Goal: Task Accomplishment & Management: Use online tool/utility

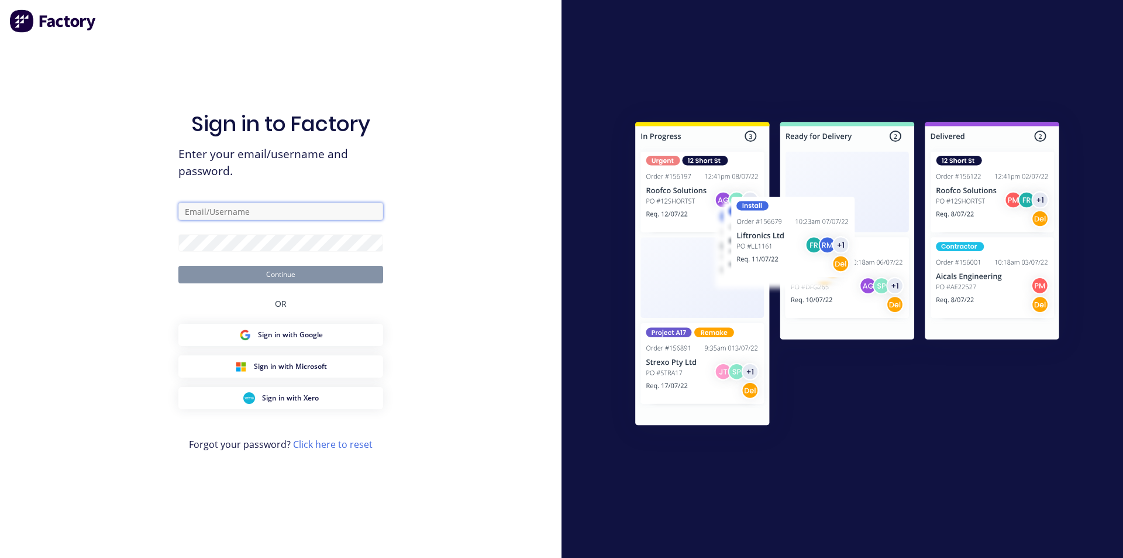
click at [259, 218] on input "text" at bounding box center [280, 211] width 205 height 18
type input "angela@vilno.com.au"
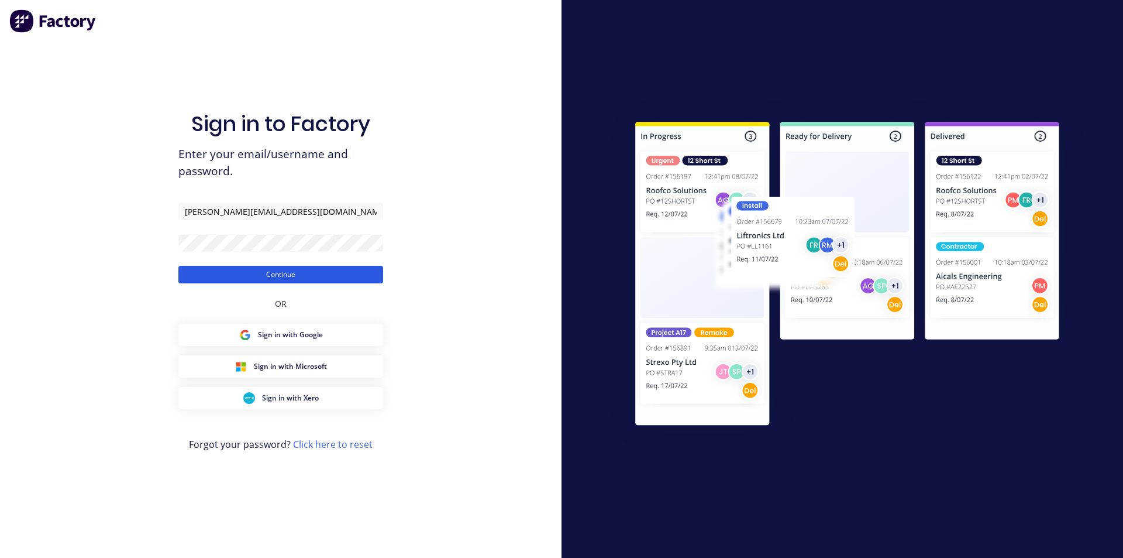
click at [283, 276] on button "Continue" at bounding box center [280, 275] width 205 height 18
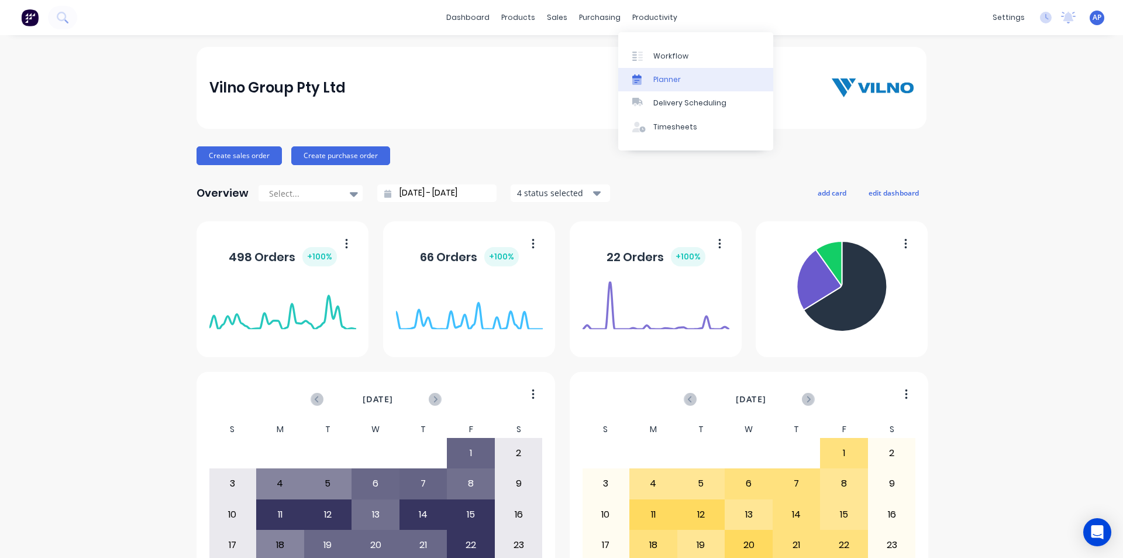
click at [655, 78] on div "Planner" at bounding box center [668, 79] width 28 height 11
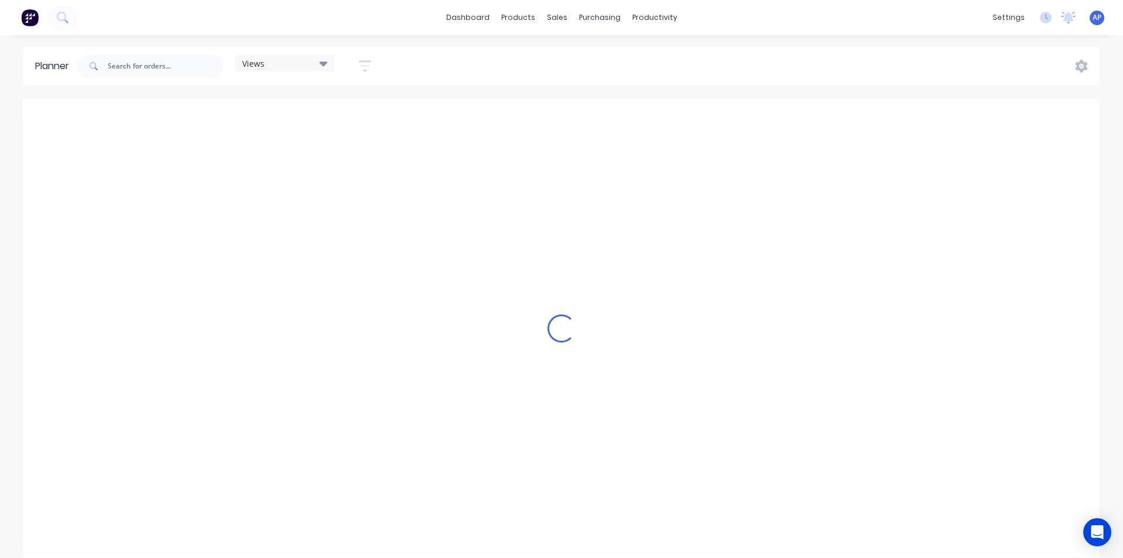
scroll to position [0, 2247]
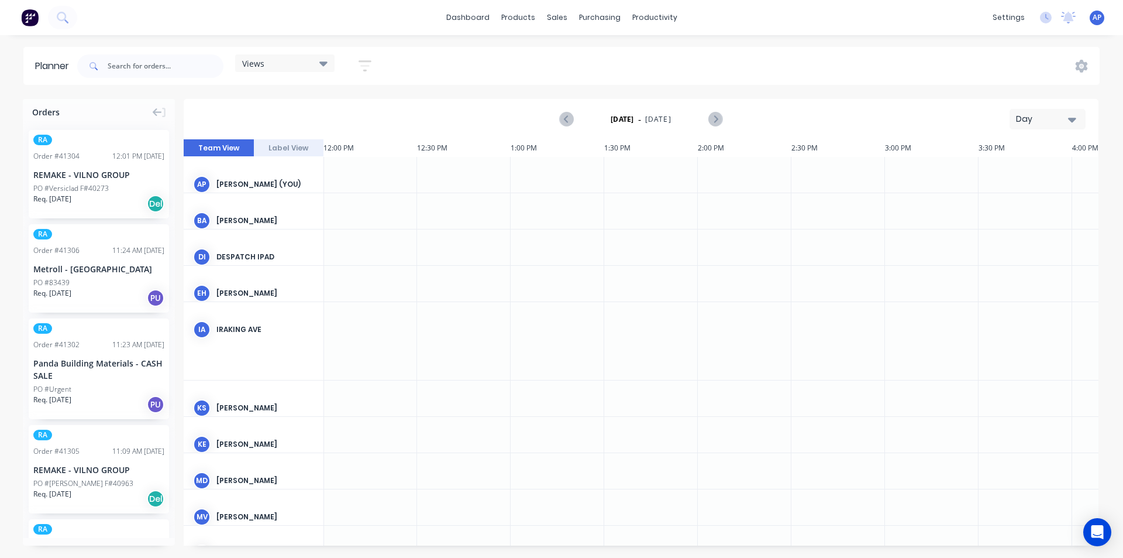
click at [326, 71] on div "Views" at bounding box center [284, 63] width 99 height 18
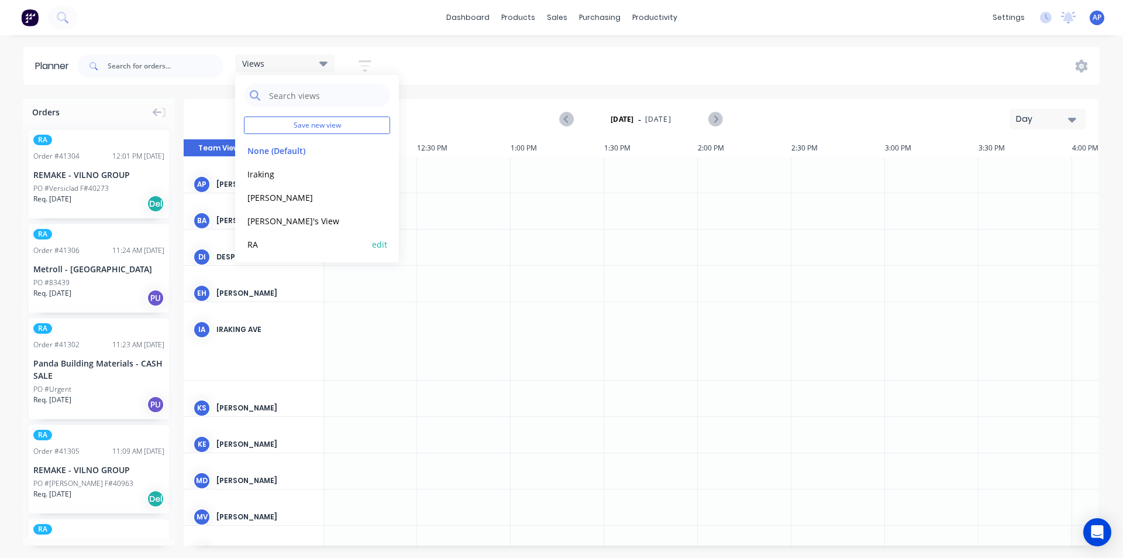
click at [287, 242] on button "RA" at bounding box center [306, 243] width 125 height 13
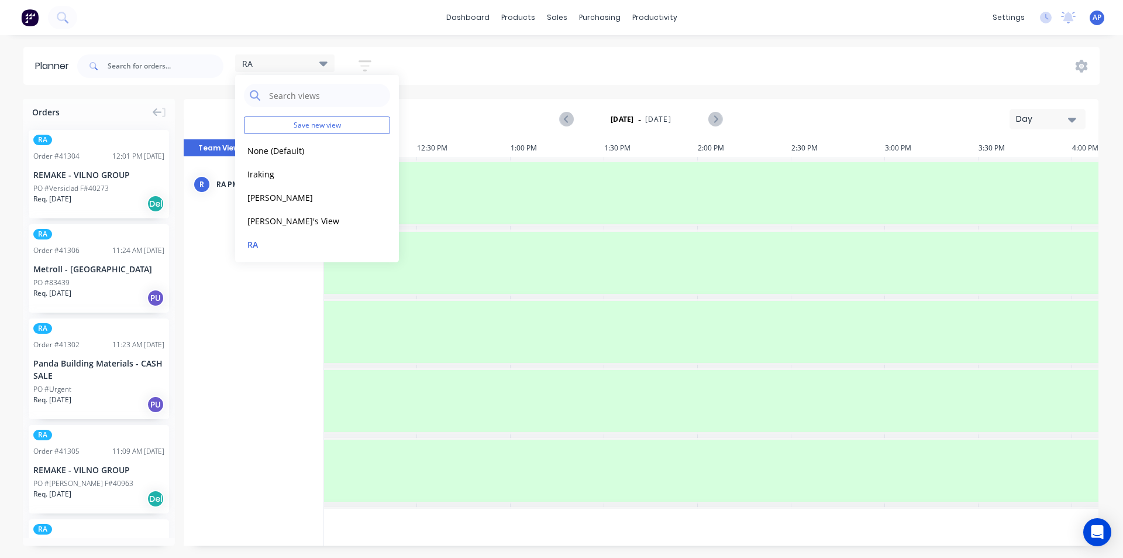
click at [1045, 122] on div "Day" at bounding box center [1043, 119] width 54 height 12
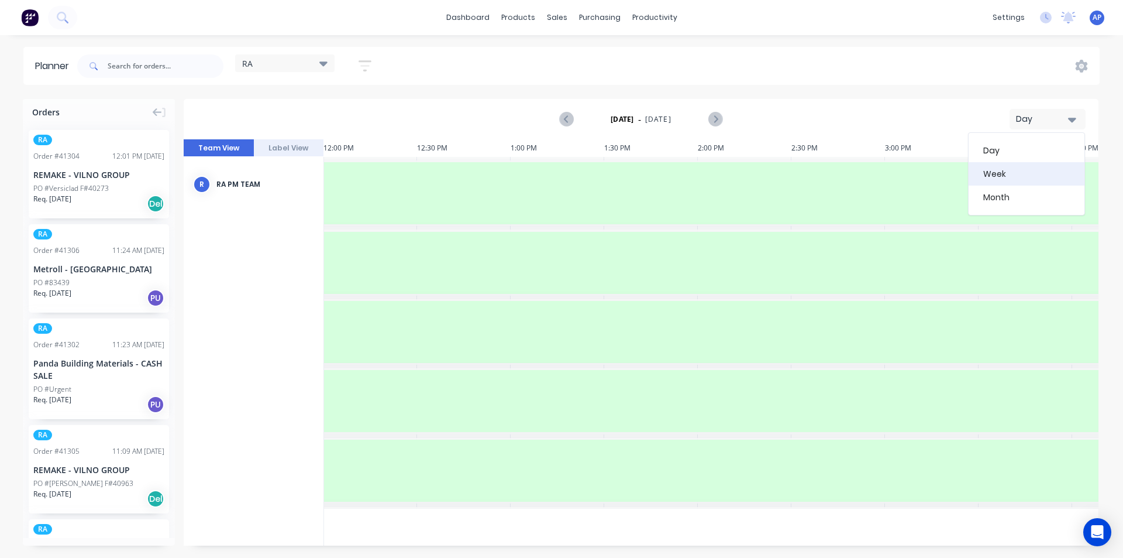
click at [1008, 181] on div "Week" at bounding box center [1027, 173] width 116 height 23
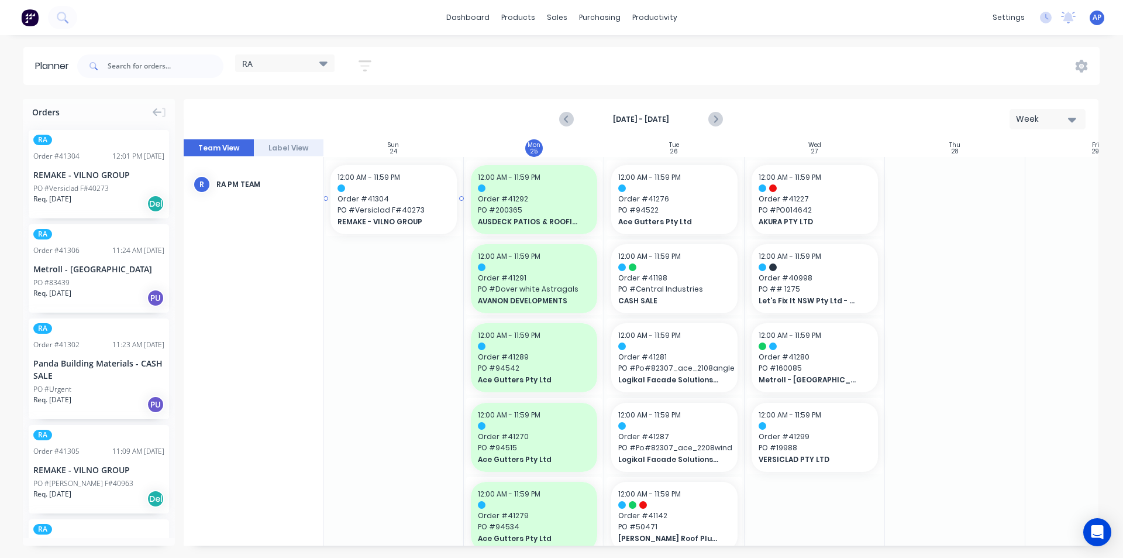
scroll to position [0, 0]
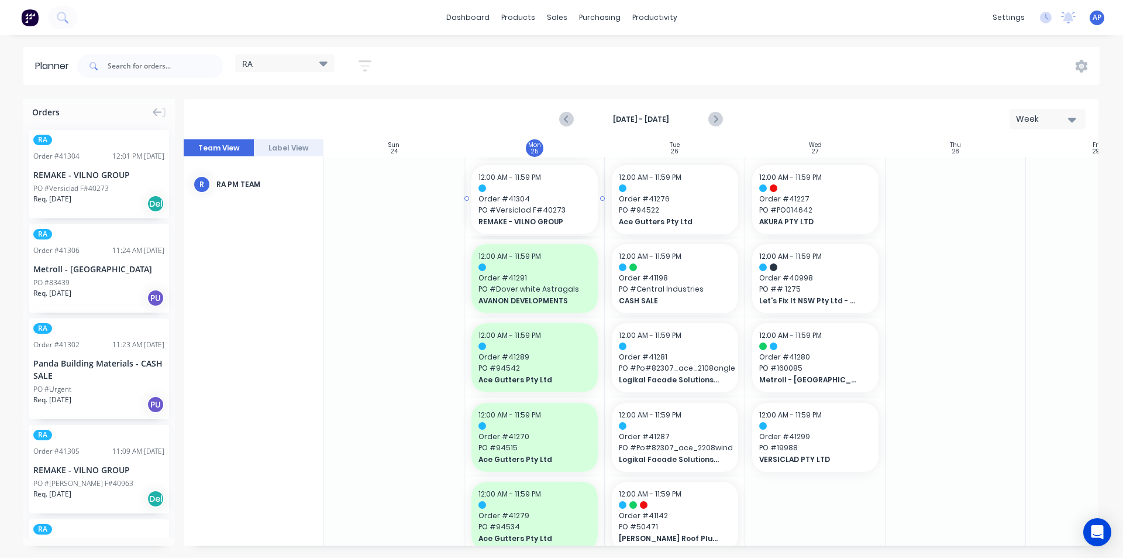
drag, startPoint x: 96, startPoint y: 193, endPoint x: 511, endPoint y: 181, distance: 415.0
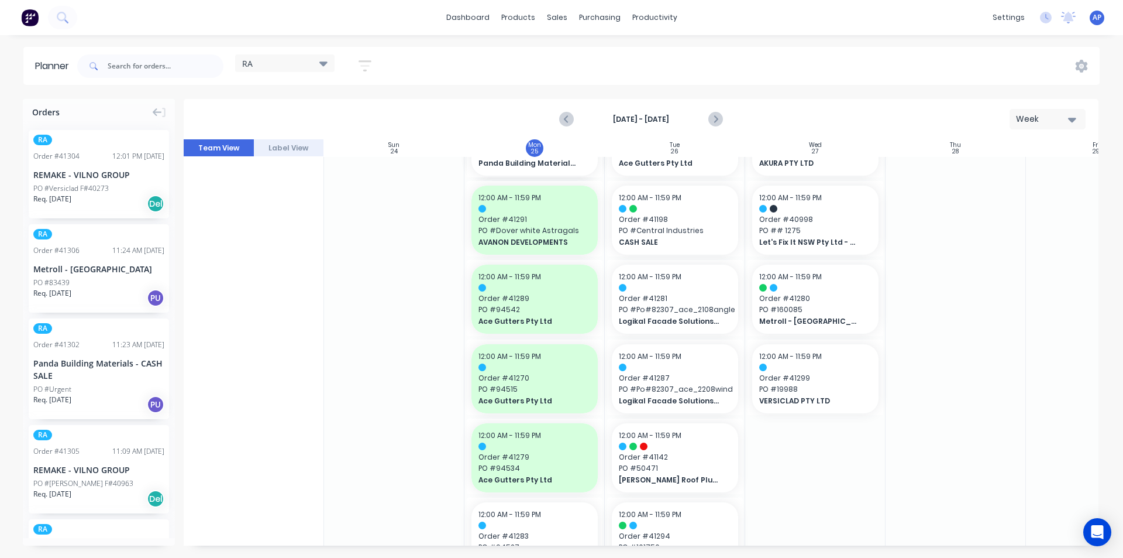
drag, startPoint x: 73, startPoint y: 383, endPoint x: 494, endPoint y: 293, distance: 430.8
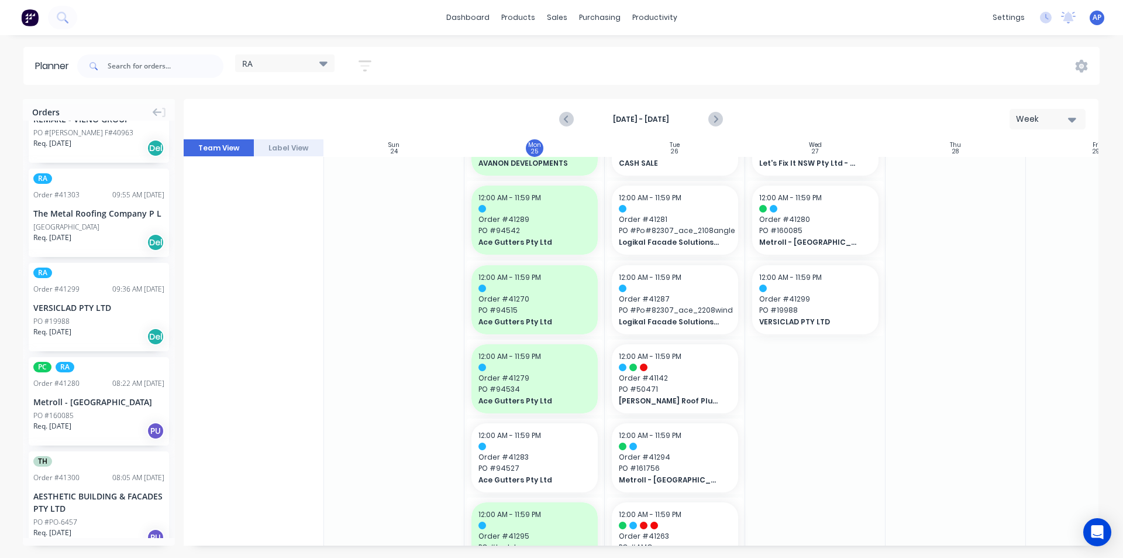
scroll to position [351, 0]
drag, startPoint x: 118, startPoint y: 402, endPoint x: 792, endPoint y: 226, distance: 696.1
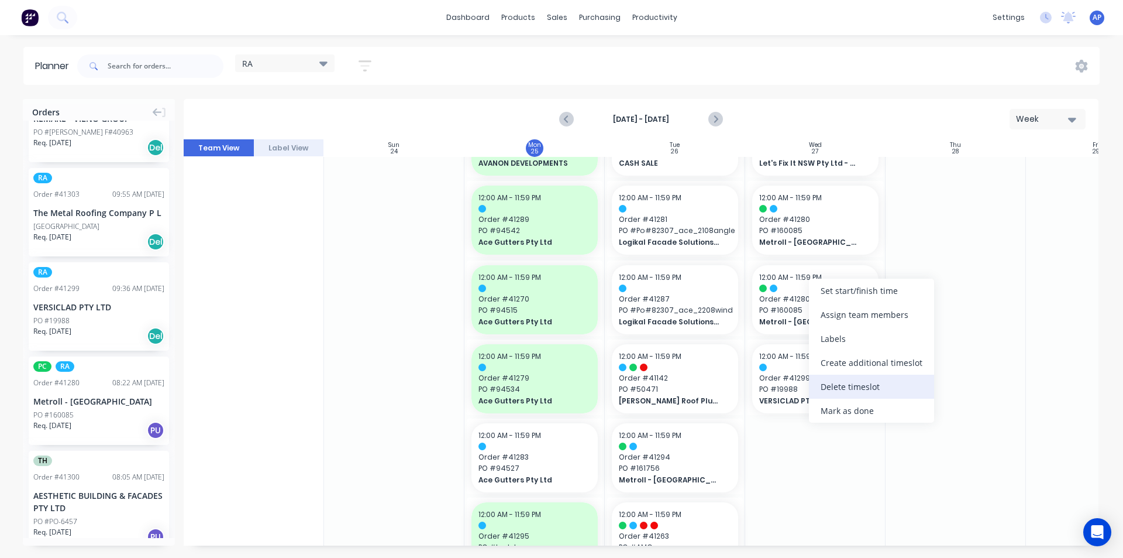
click at [848, 389] on div "Delete timeslot" at bounding box center [871, 386] width 125 height 24
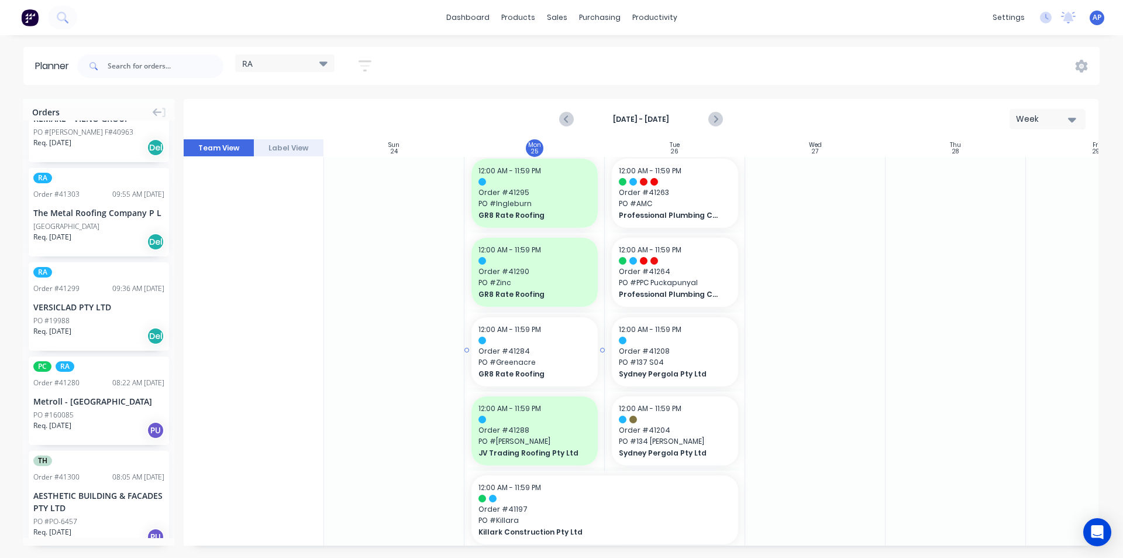
scroll to position [527, 0]
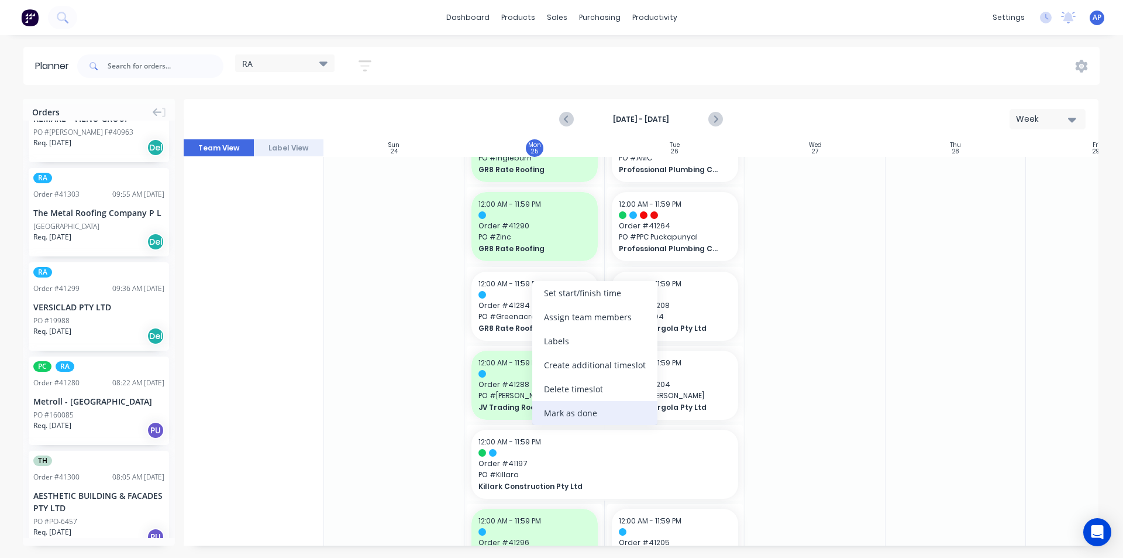
click at [585, 413] on div "Mark as done" at bounding box center [594, 413] width 125 height 24
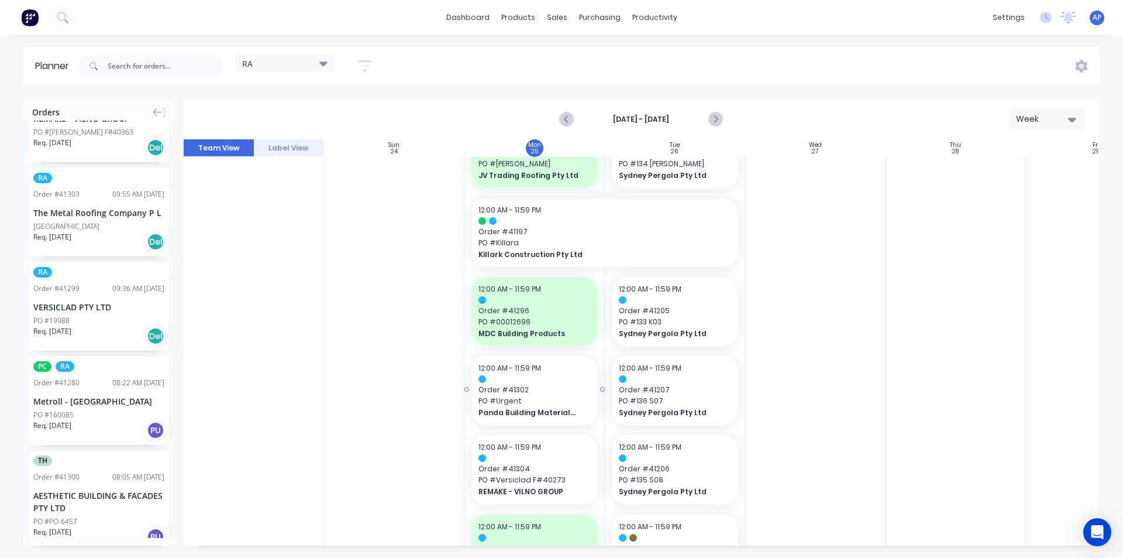
scroll to position [761, 0]
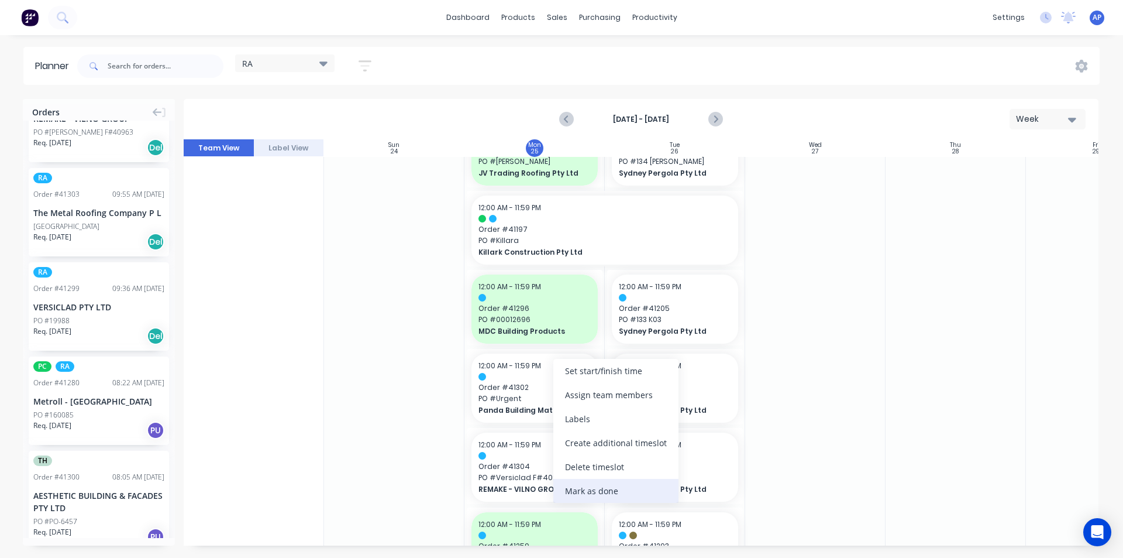
click at [621, 494] on div "Mark as done" at bounding box center [616, 491] width 125 height 24
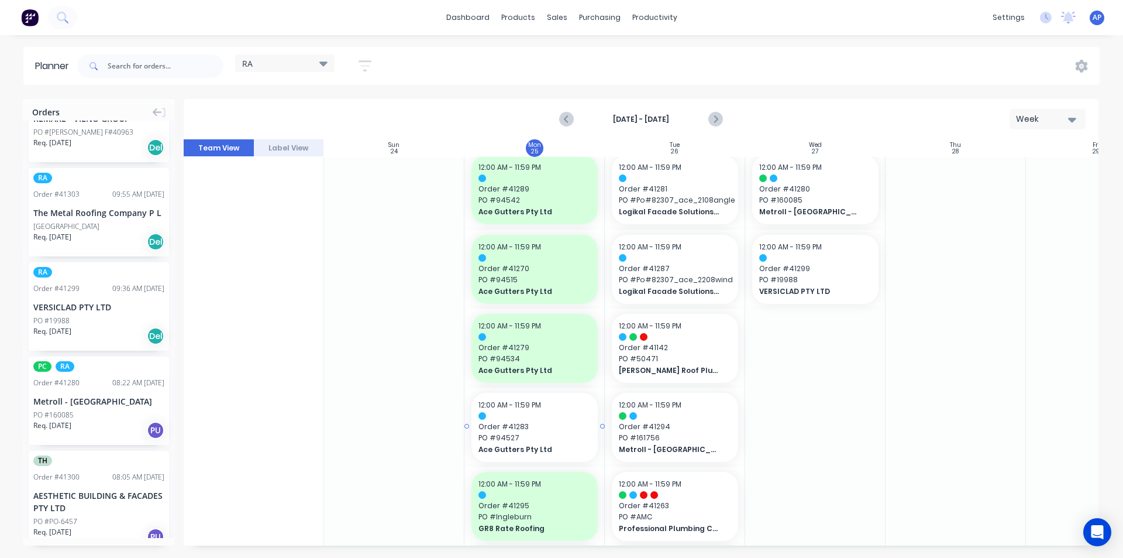
scroll to position [297, 0]
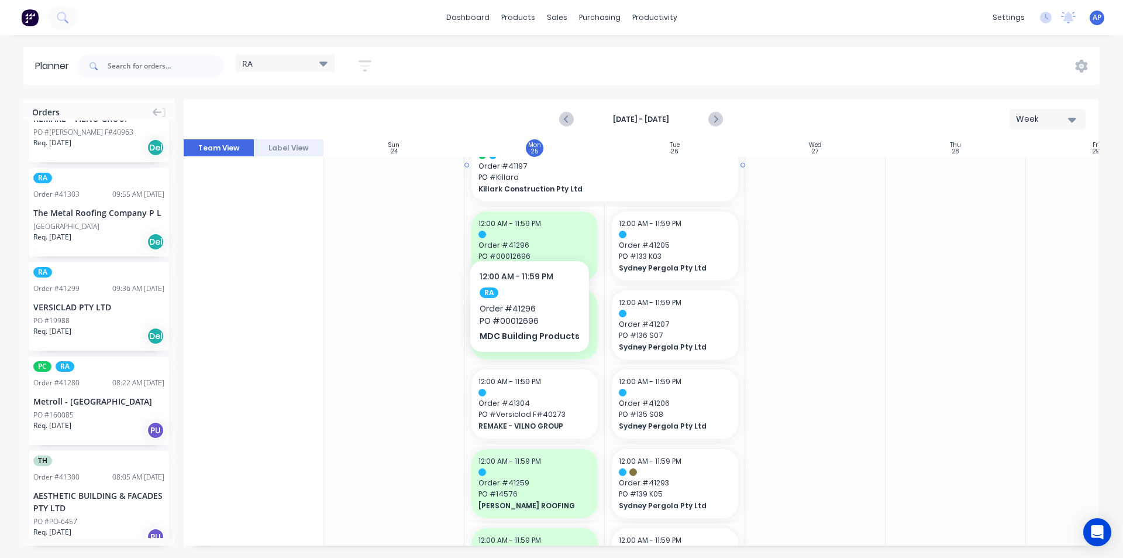
scroll to position [765, 0]
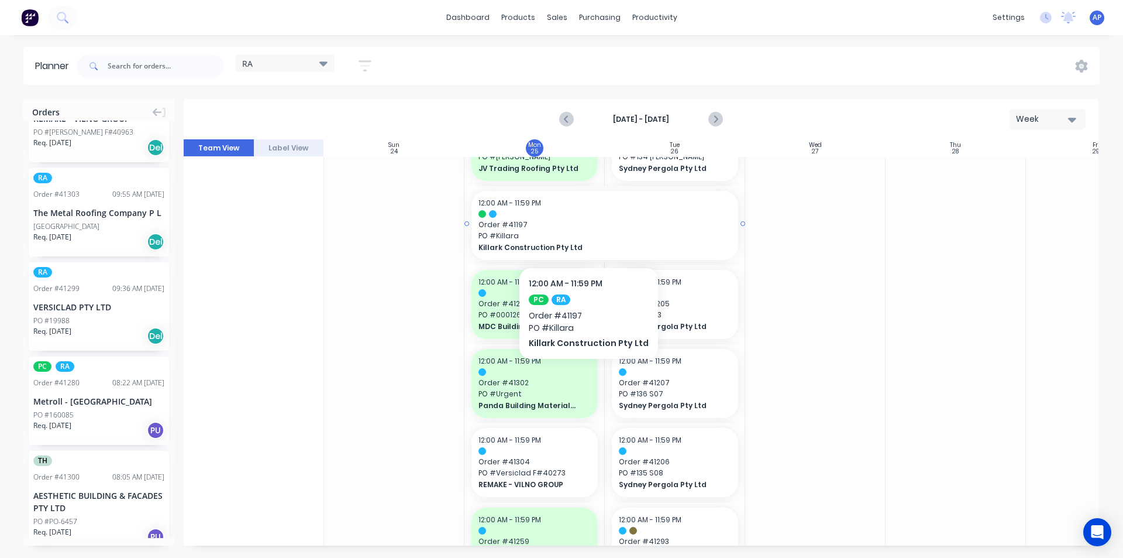
click at [585, 232] on span "PO # Killara" at bounding box center [605, 236] width 253 height 11
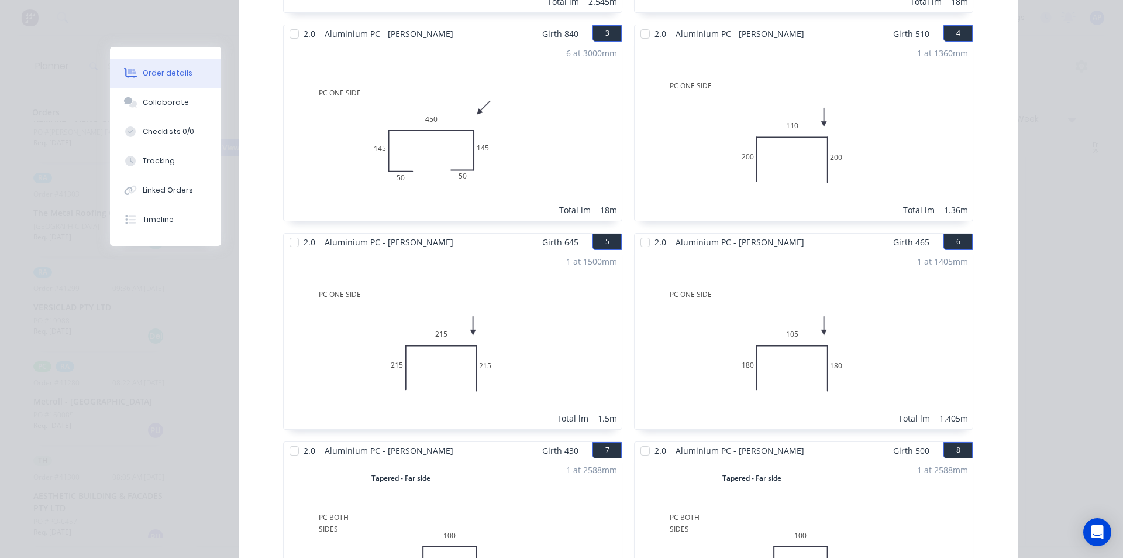
scroll to position [0, 0]
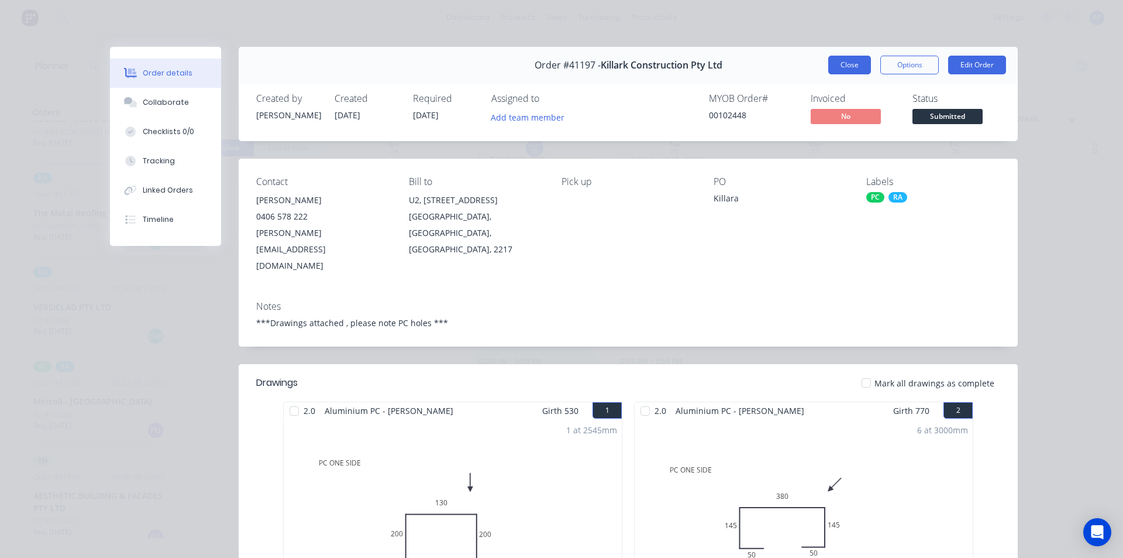
click at [848, 60] on button "Close" at bounding box center [850, 65] width 43 height 19
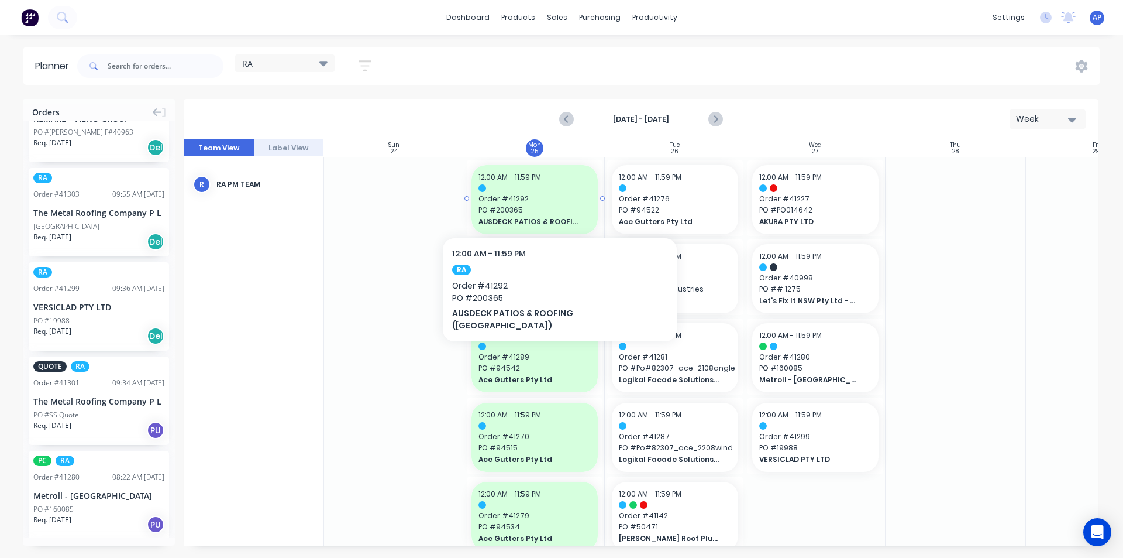
click at [525, 200] on span "Order # 41292" at bounding box center [535, 199] width 112 height 11
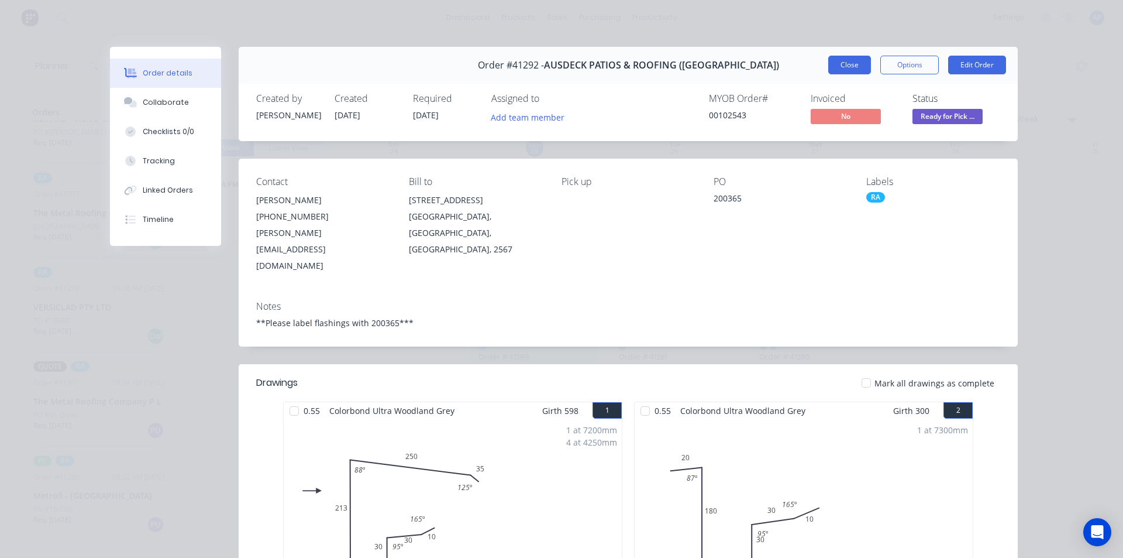
click at [847, 67] on button "Close" at bounding box center [850, 65] width 43 height 19
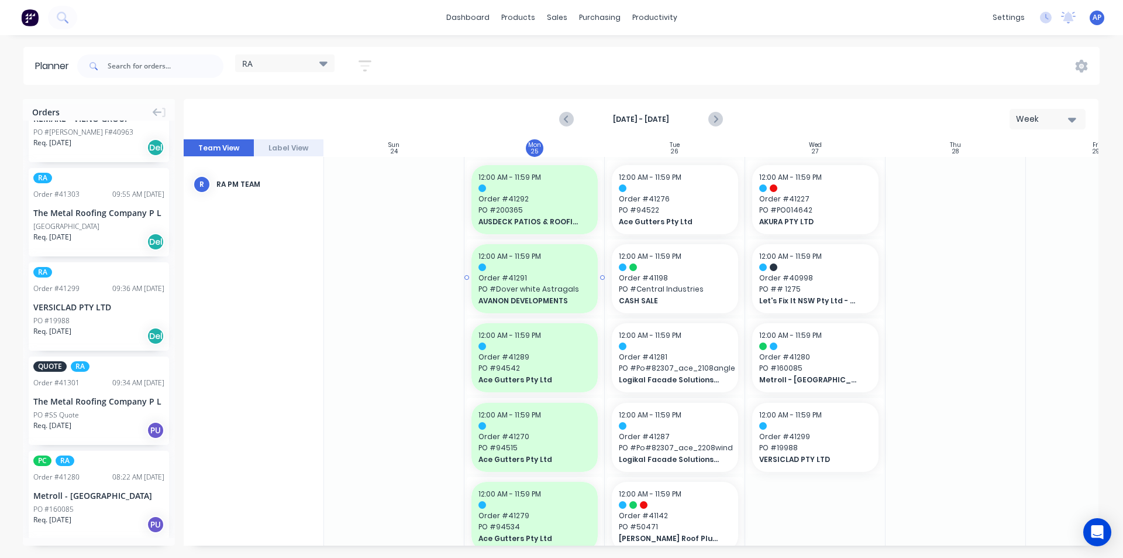
click at [500, 271] on div "12:00 AM - 11:59 PM Order # 41291 PO # Dover white Astragals AVANON DEVELOPMENTS" at bounding box center [535, 278] width 126 height 69
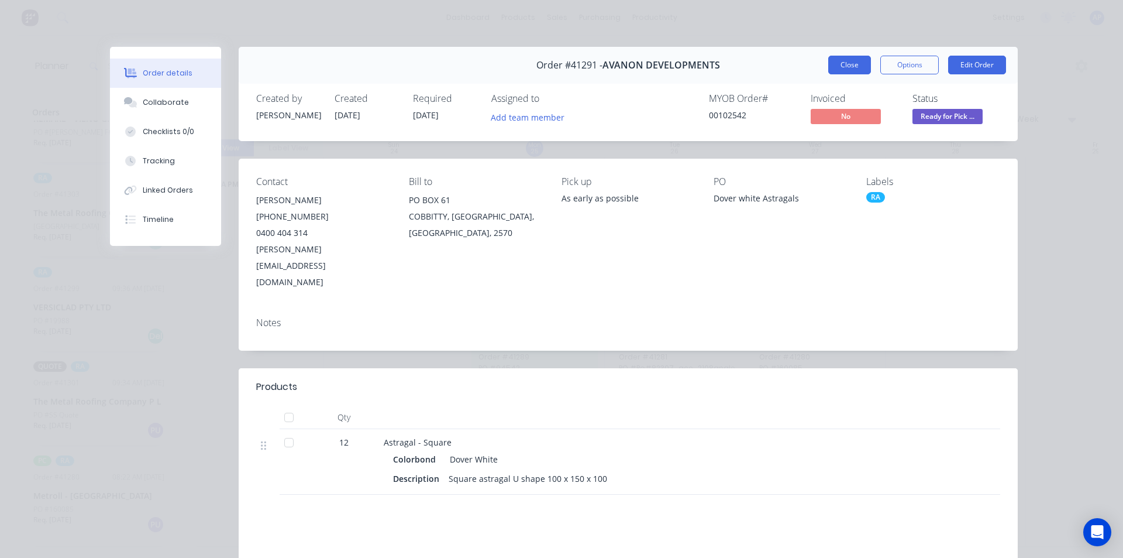
click at [851, 59] on button "Close" at bounding box center [850, 65] width 43 height 19
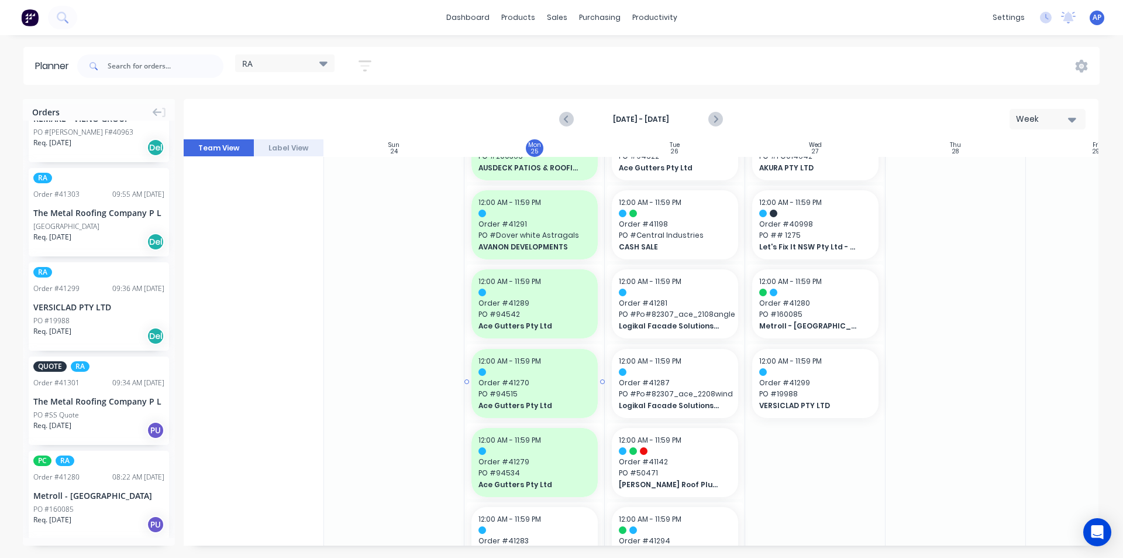
scroll to position [117, 0]
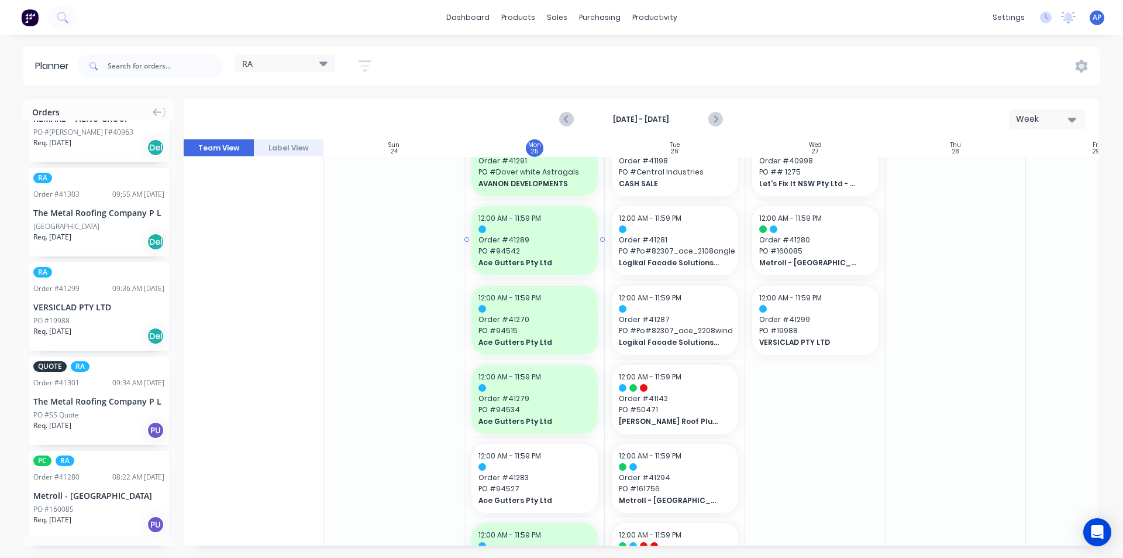
click at [553, 248] on span "PO # 94542" at bounding box center [535, 251] width 112 height 11
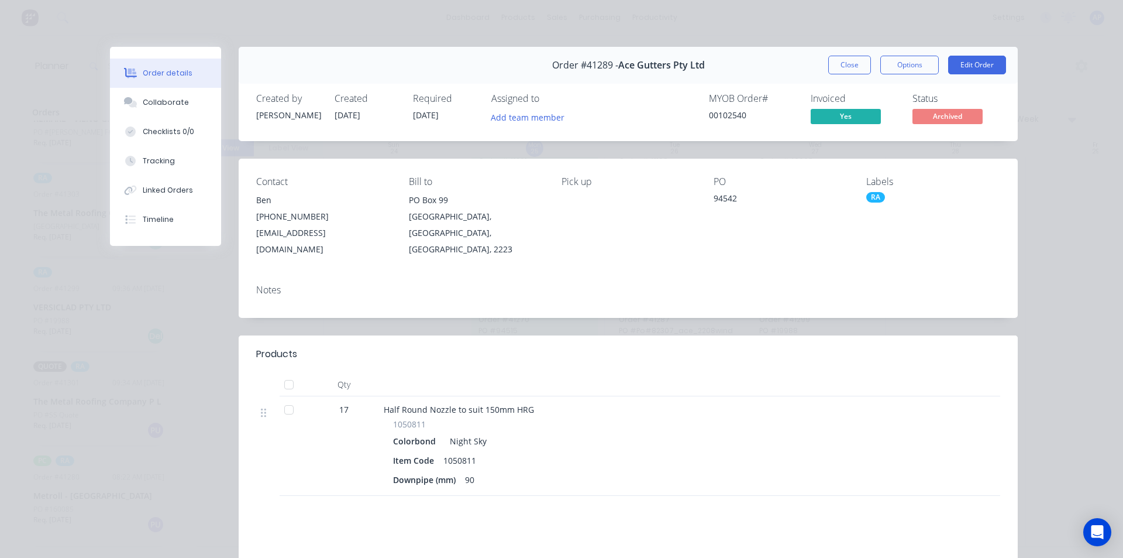
click at [839, 62] on button "Close" at bounding box center [850, 65] width 43 height 19
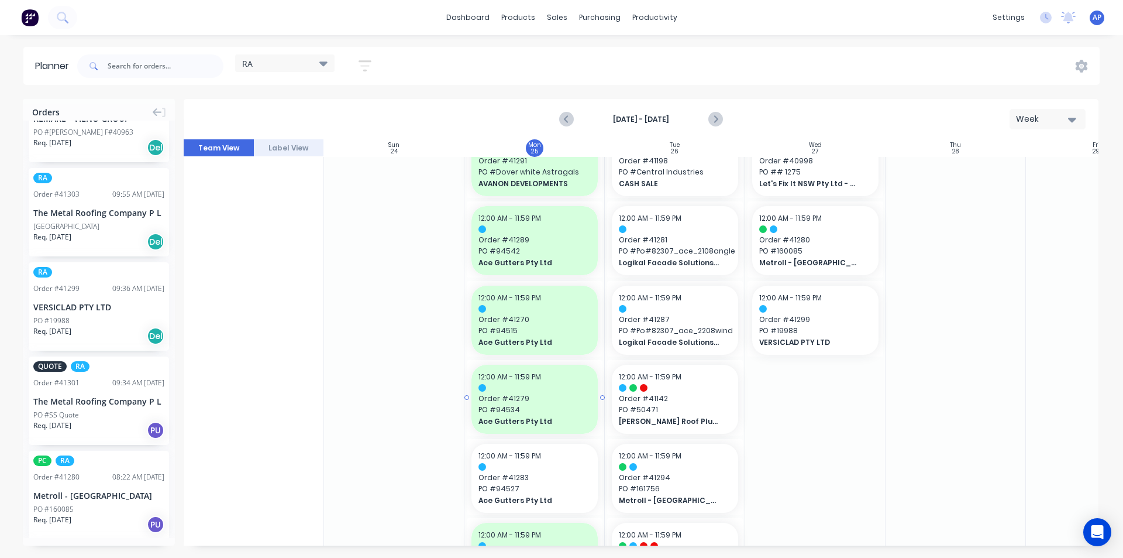
click at [537, 392] on div "12:00 AM - 11:59 PM Order # 41279 PO # 94534 Ace Gutters Pty Ltd" at bounding box center [535, 399] width 126 height 69
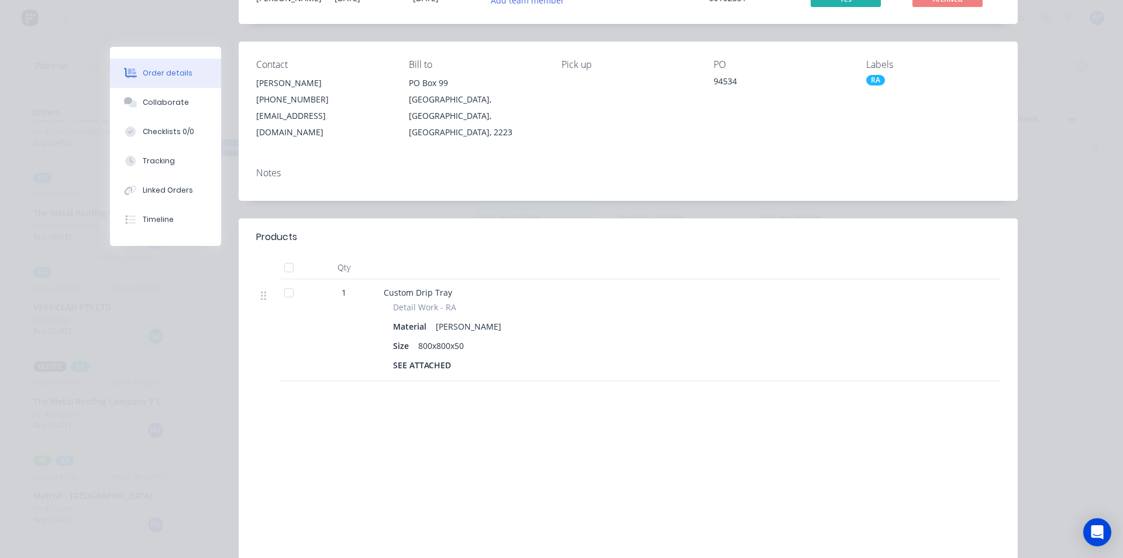
scroll to position [0, 0]
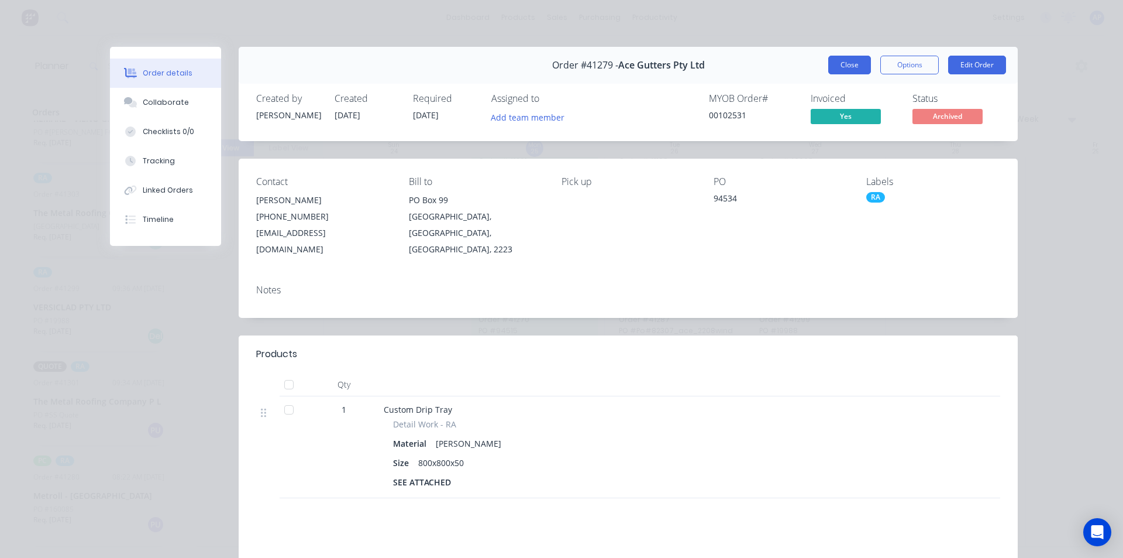
click at [833, 67] on button "Close" at bounding box center [850, 65] width 43 height 19
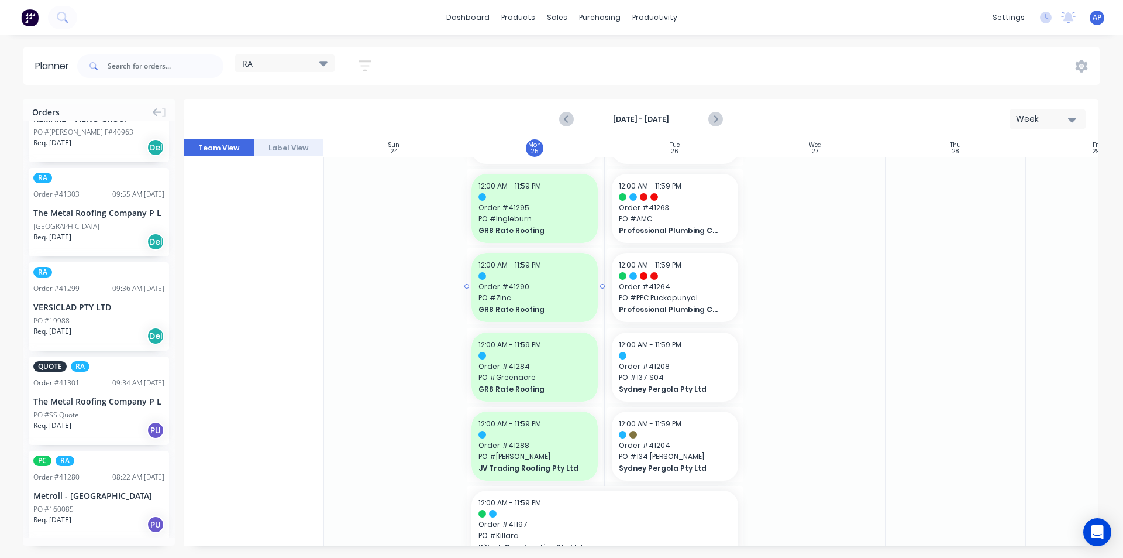
scroll to position [468, 0]
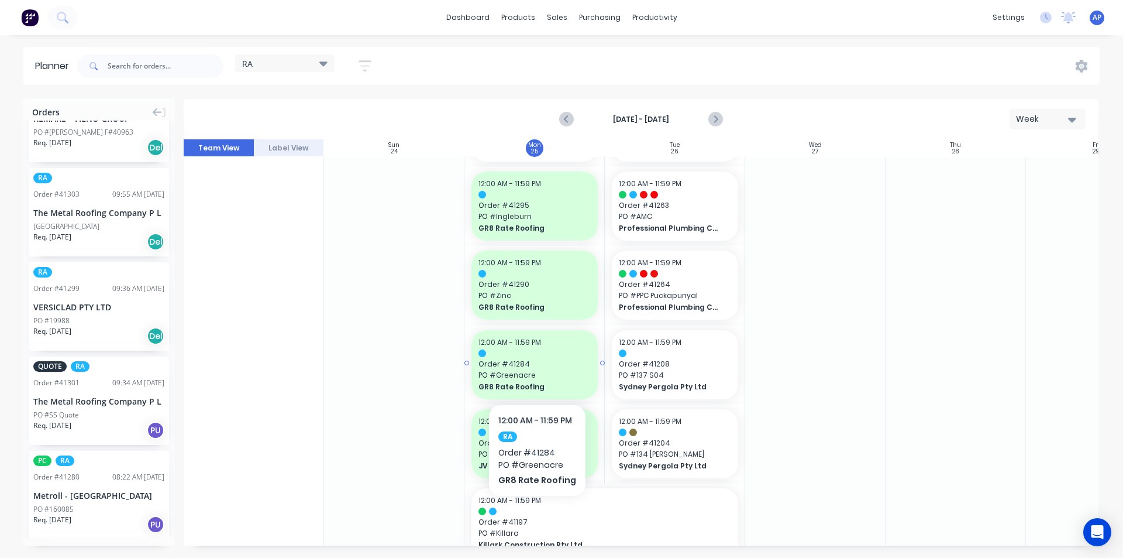
click at [568, 306] on span "GR8 Rate Roofing" at bounding box center [529, 307] width 101 height 11
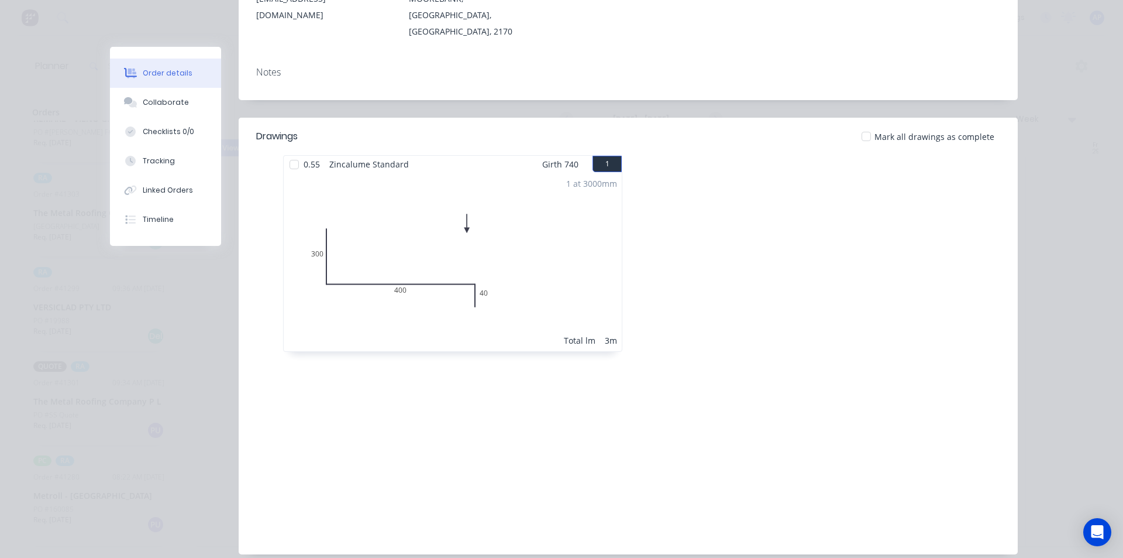
scroll to position [0, 0]
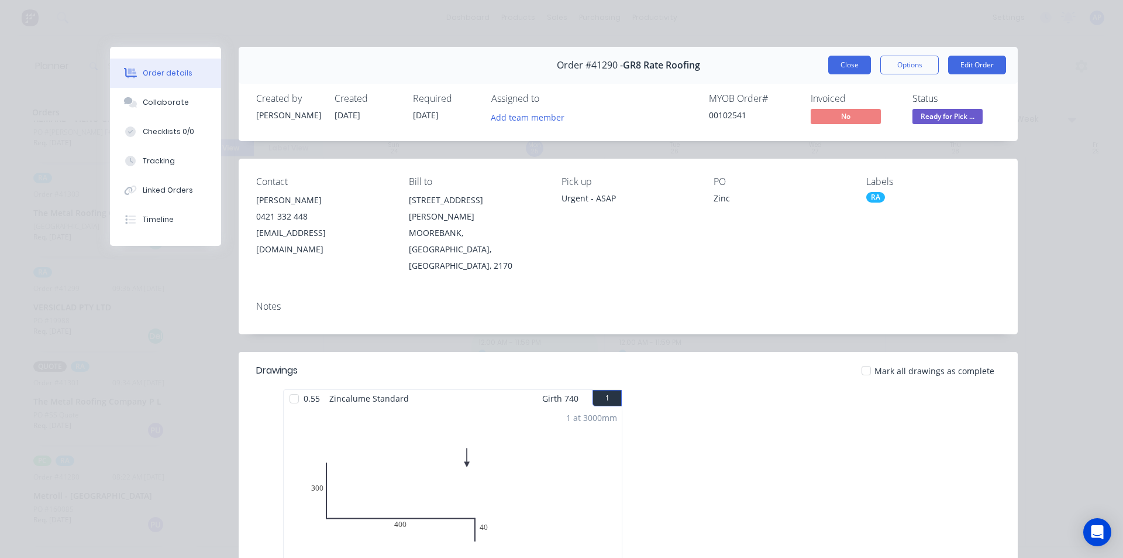
click at [840, 59] on button "Close" at bounding box center [850, 65] width 43 height 19
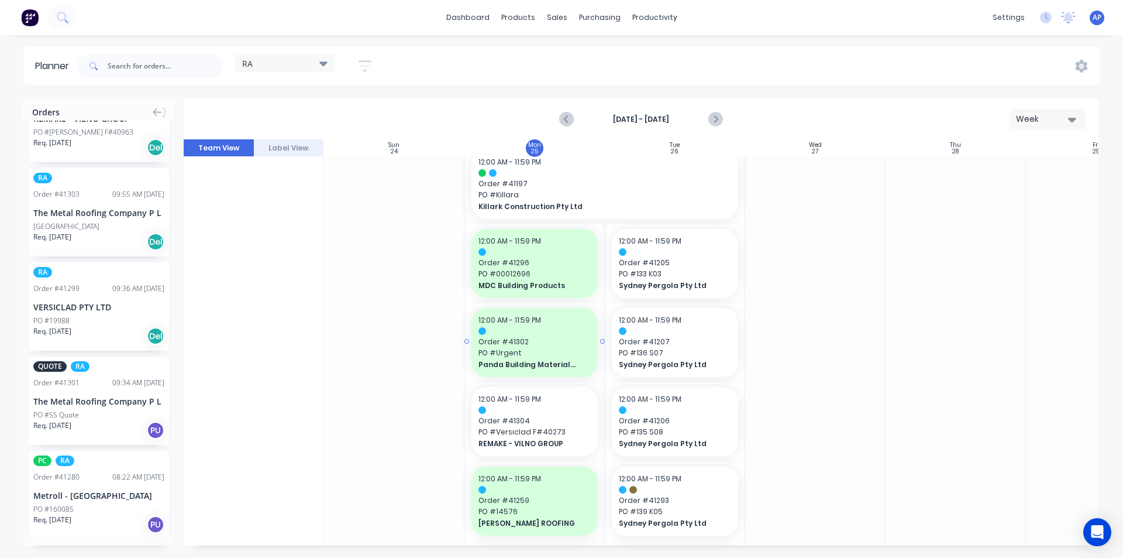
scroll to position [819, 0]
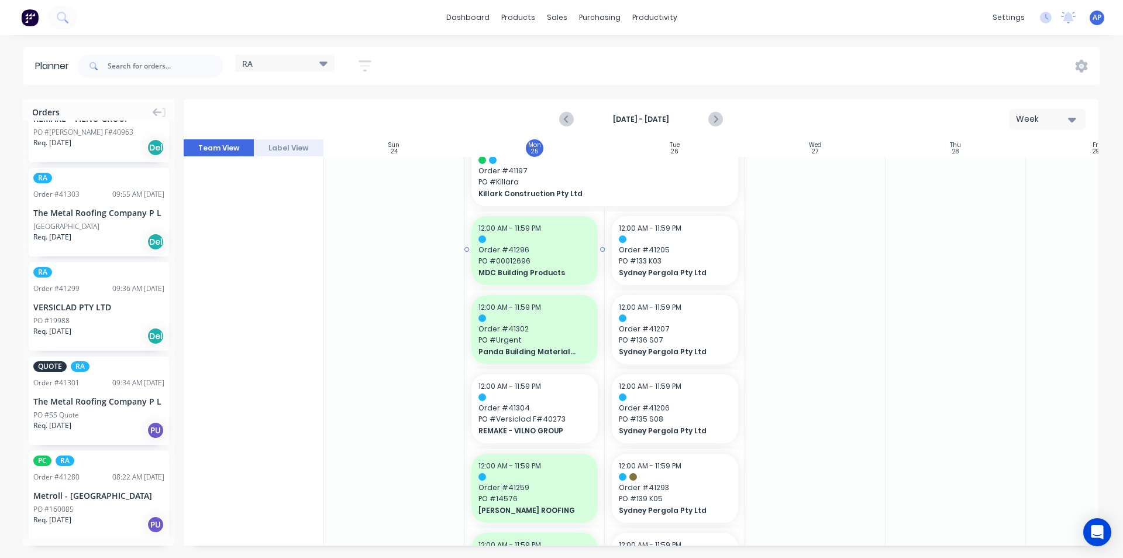
click at [553, 246] on span "Order # 41296" at bounding box center [535, 250] width 112 height 11
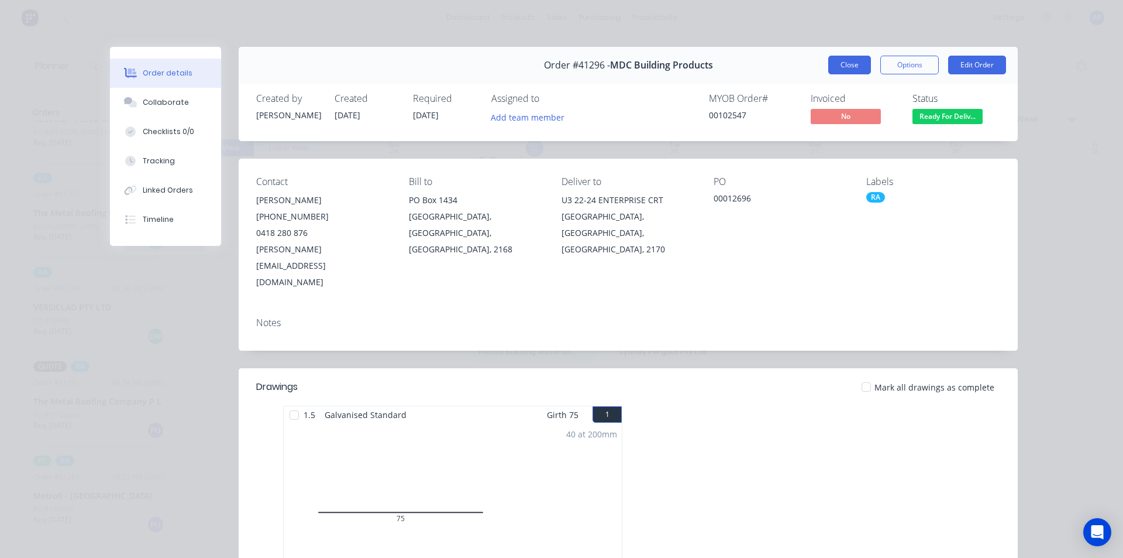
click at [854, 67] on button "Close" at bounding box center [850, 65] width 43 height 19
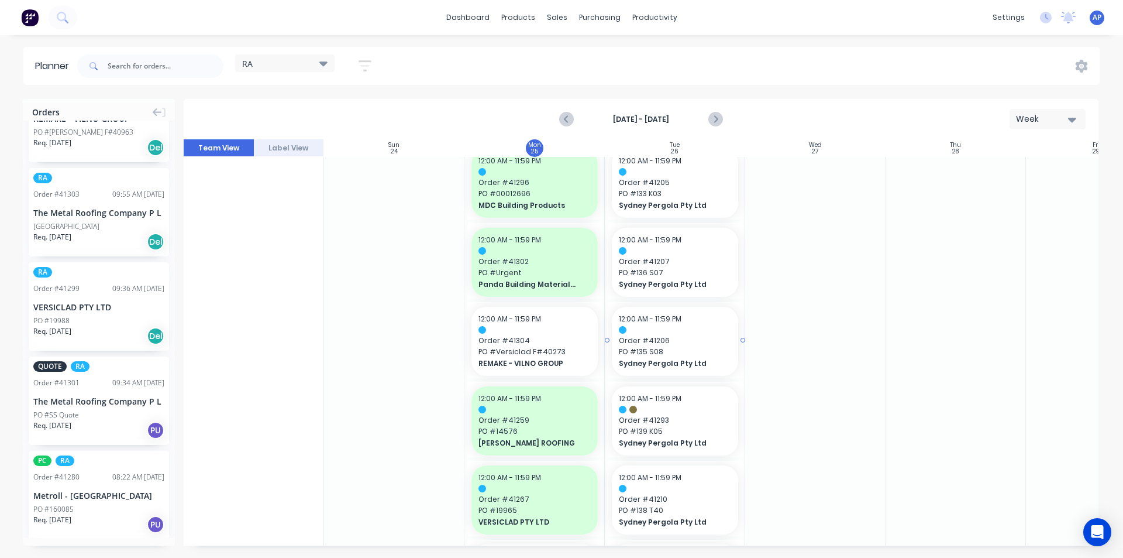
scroll to position [936, 0]
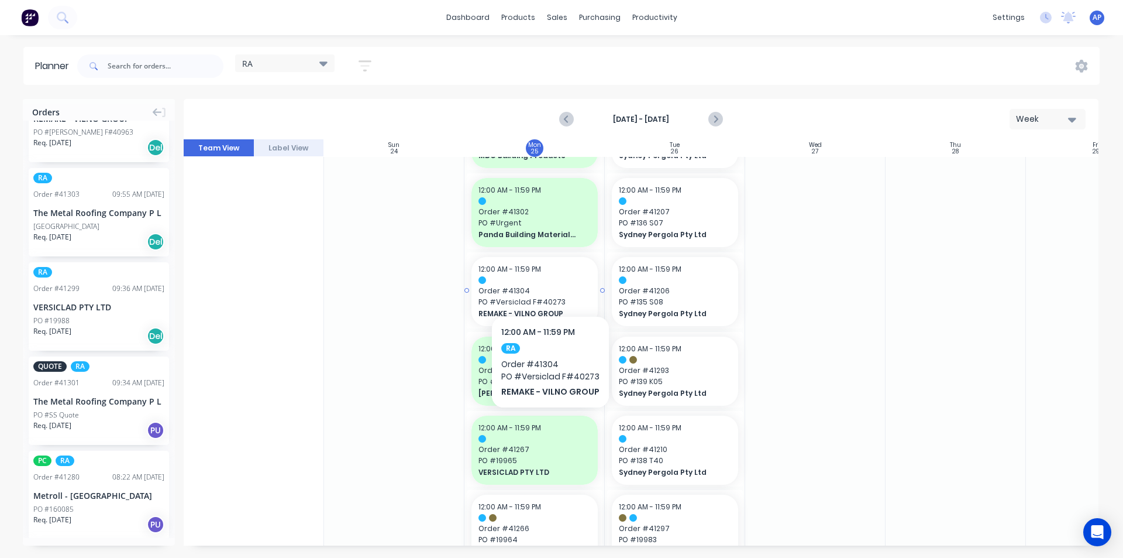
click at [549, 280] on div at bounding box center [535, 280] width 112 height 8
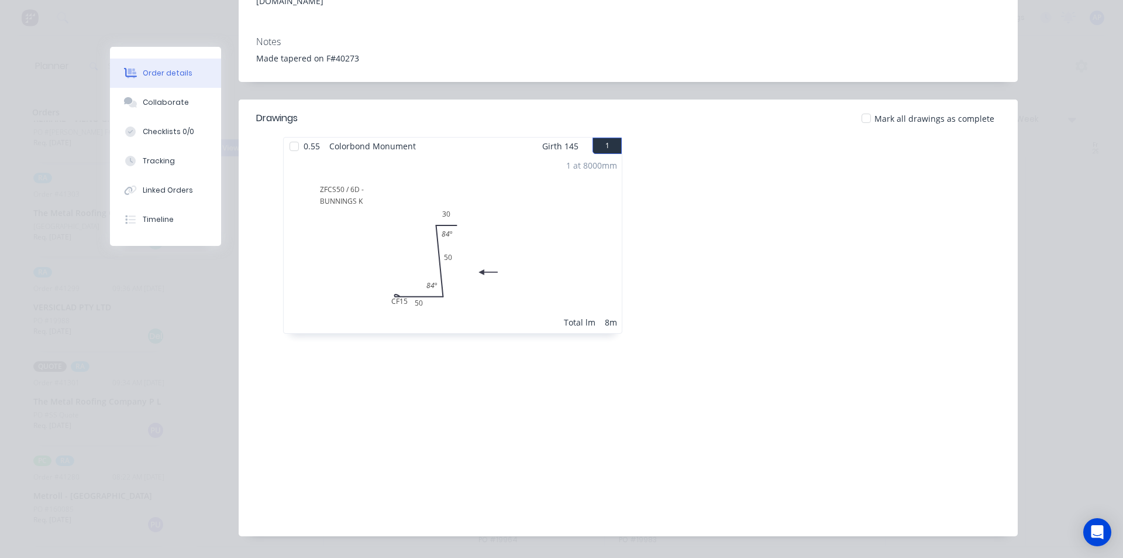
scroll to position [0, 0]
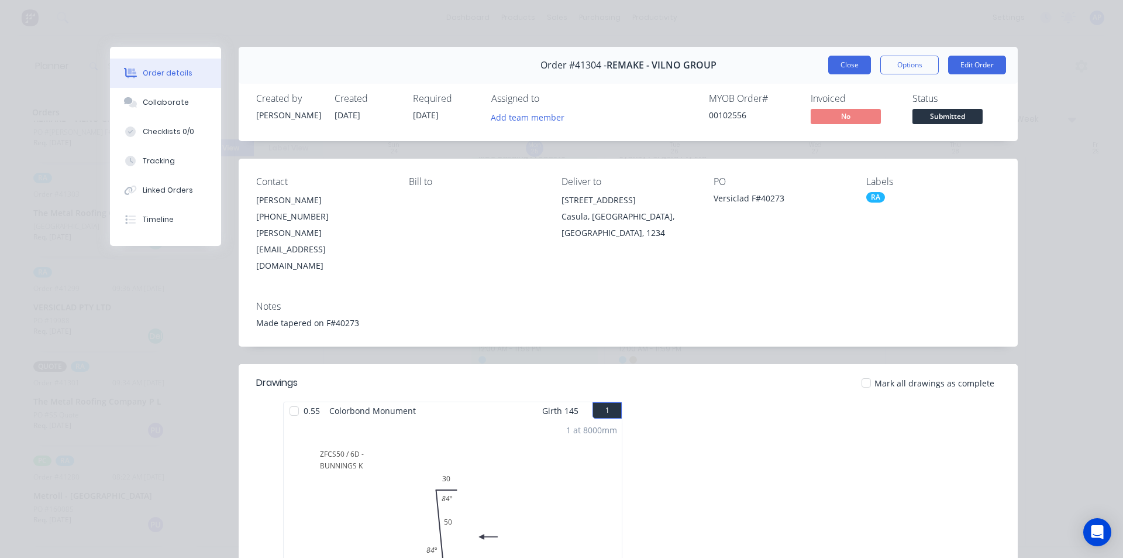
click at [846, 73] on button "Close" at bounding box center [850, 65] width 43 height 19
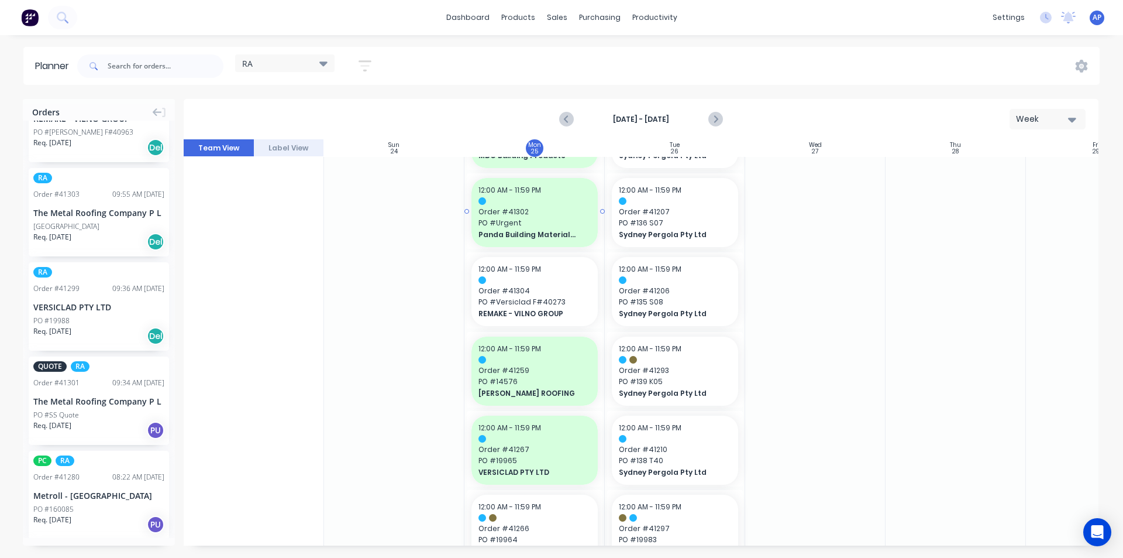
click at [537, 219] on span "PO # Urgent" at bounding box center [535, 223] width 112 height 11
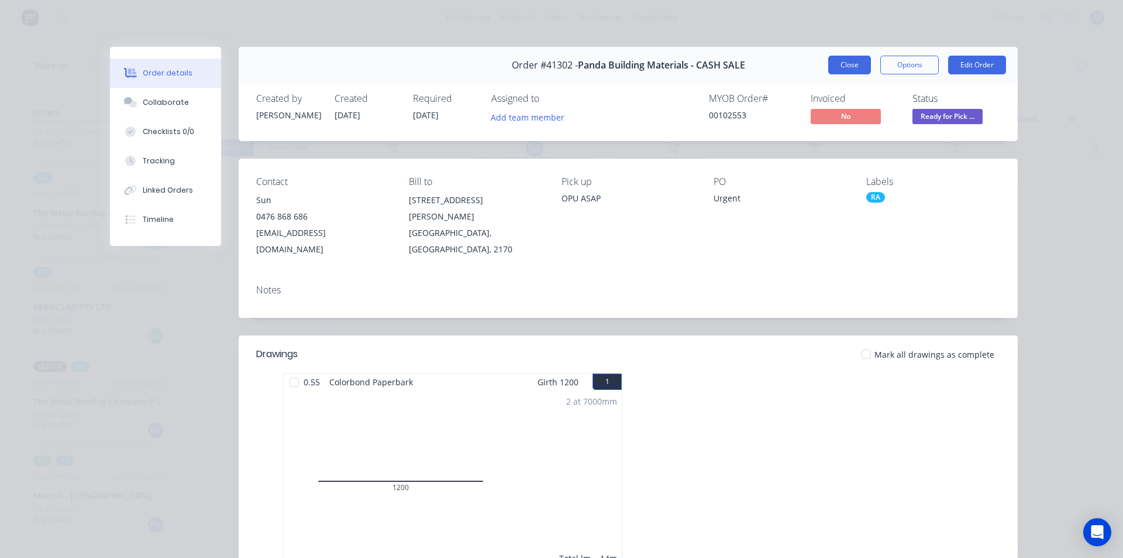
click at [842, 73] on button "Close" at bounding box center [850, 65] width 43 height 19
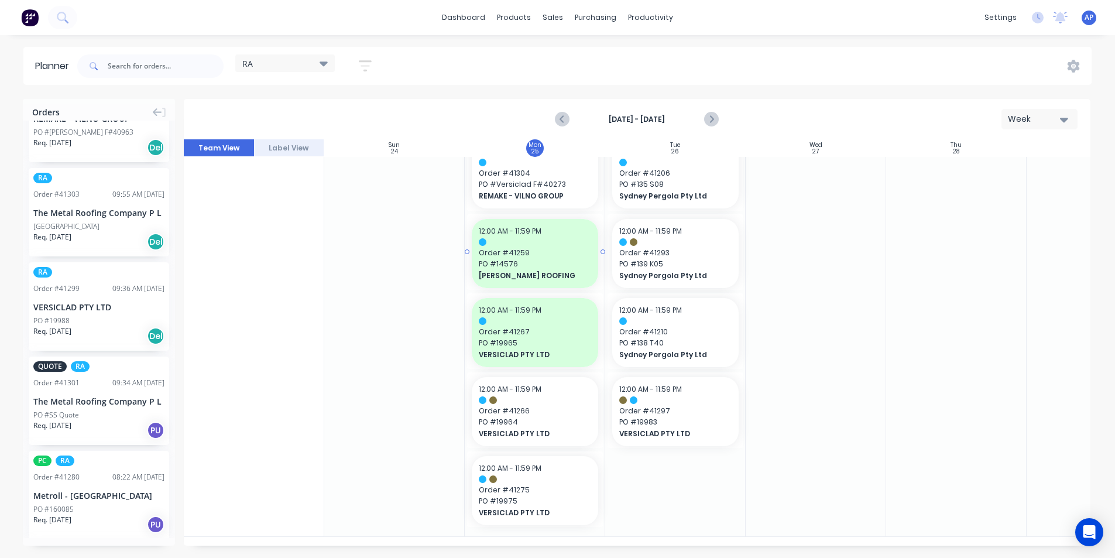
scroll to position [1049, 0]
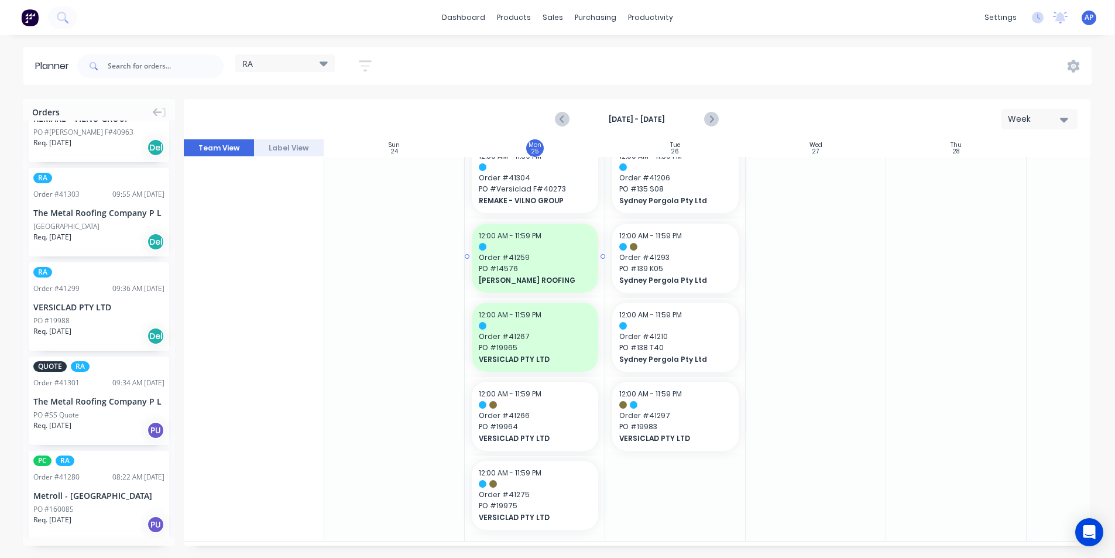
click at [544, 263] on span "PO # 14576" at bounding box center [535, 268] width 112 height 11
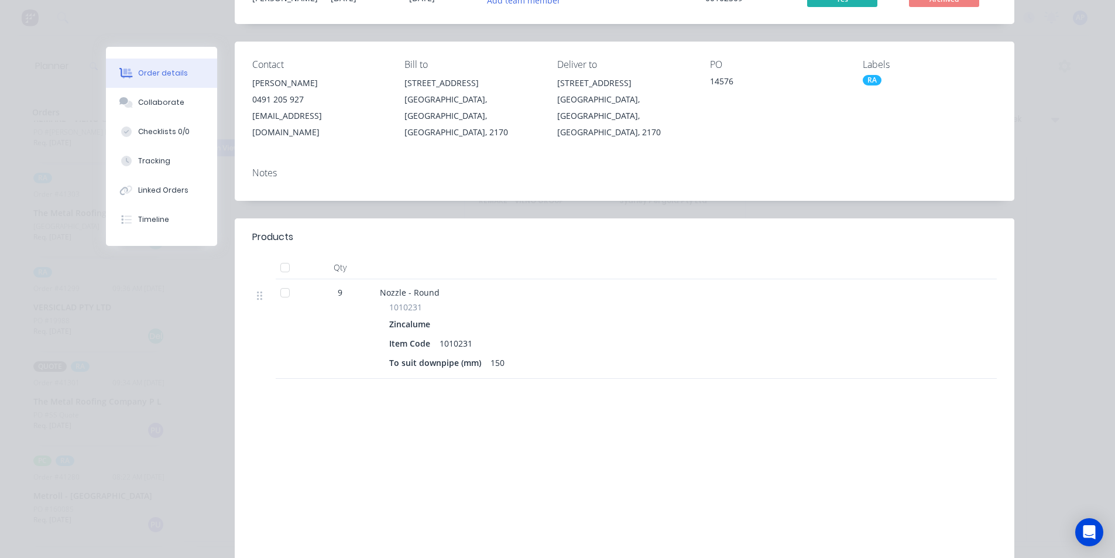
scroll to position [0, 0]
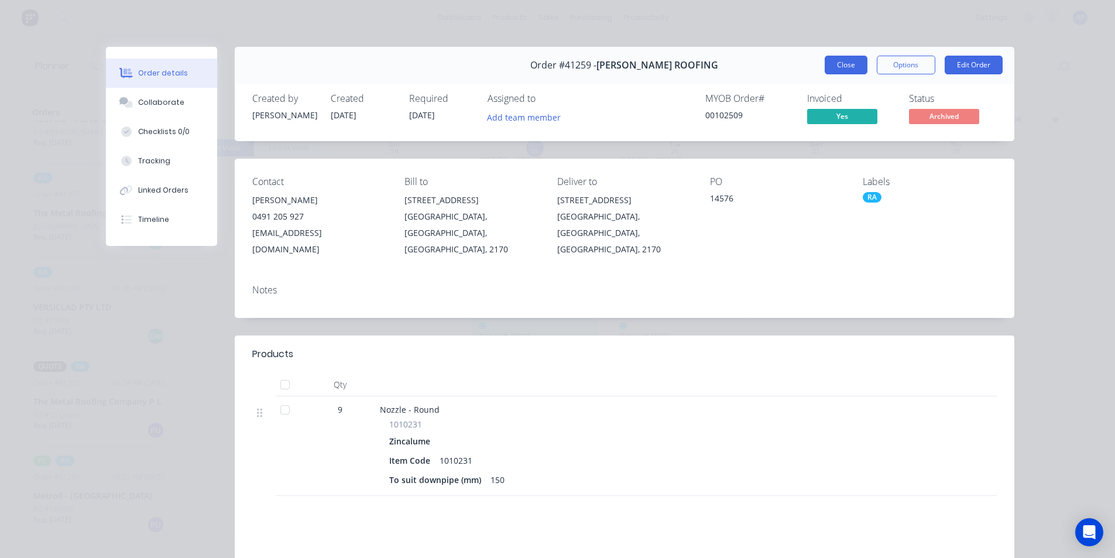
click at [837, 69] on button "Close" at bounding box center [845, 65] width 43 height 19
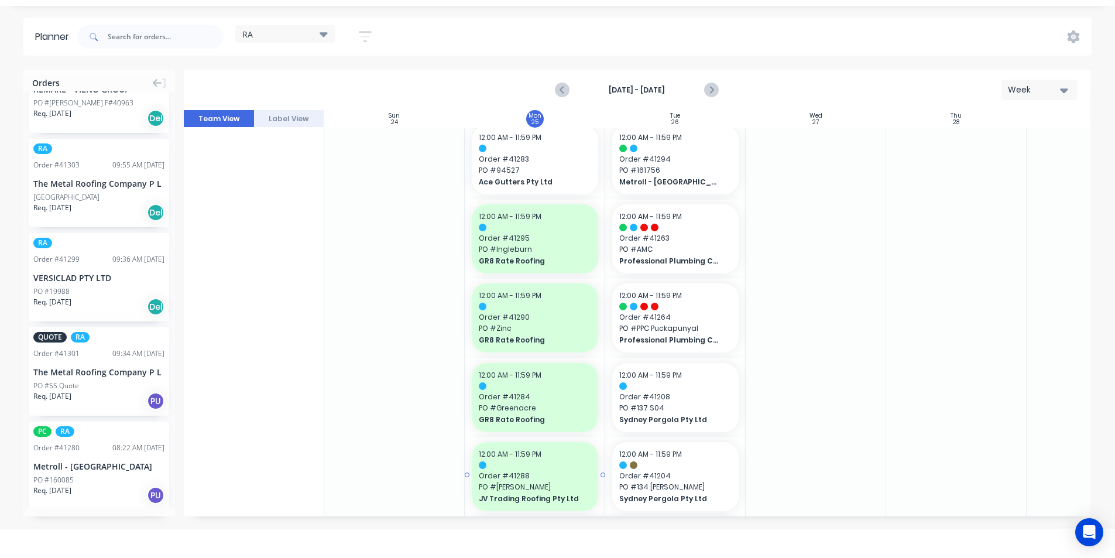
scroll to position [527, 0]
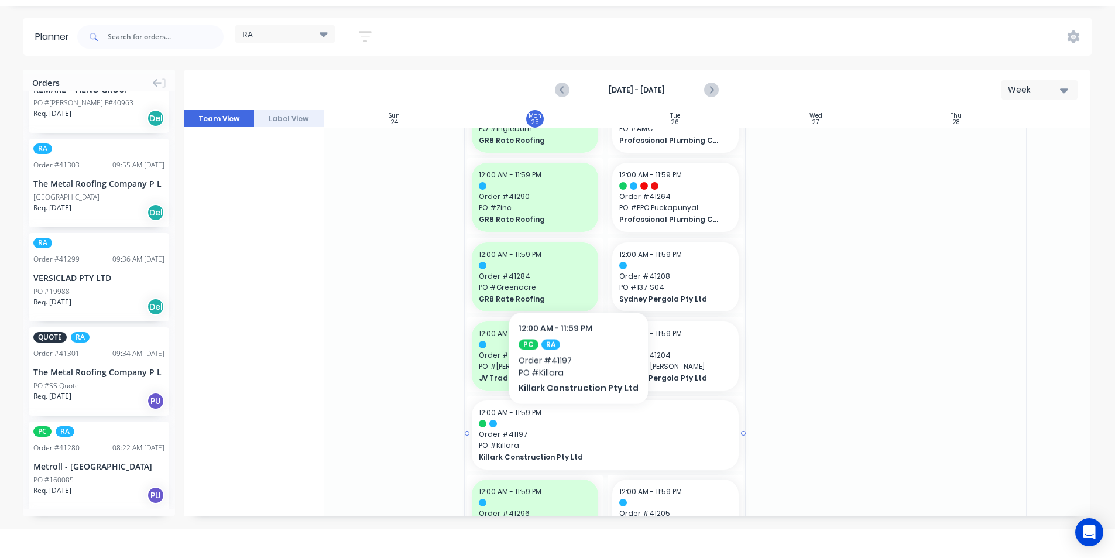
click at [574, 421] on div at bounding box center [605, 424] width 253 height 8
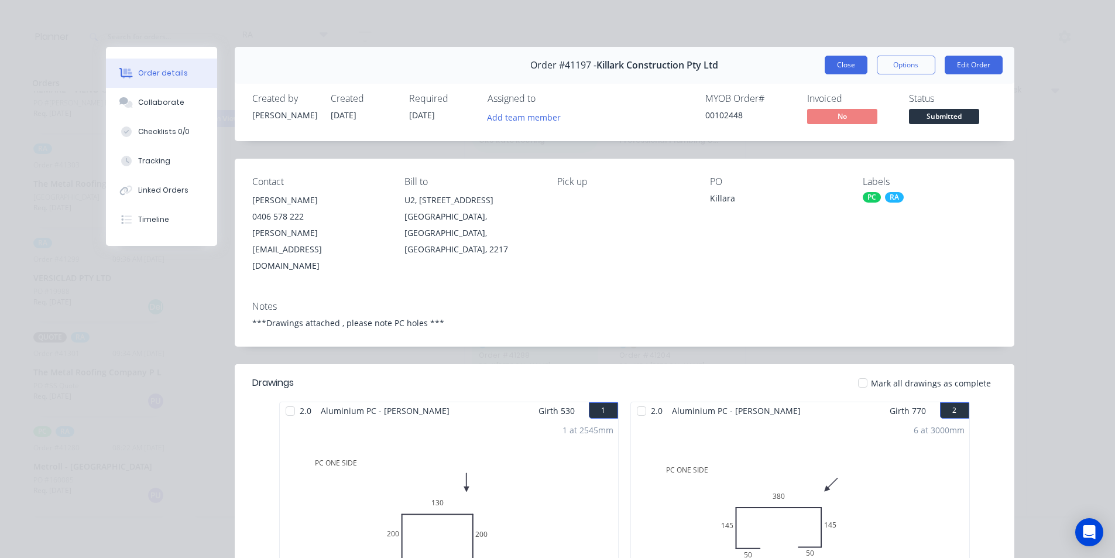
scroll to position [0, 0]
click at [834, 56] on div "Order #41197 - Killark Construction Pty Ltd Close Options Edit Order" at bounding box center [624, 65] width 779 height 37
click at [834, 60] on button "Close" at bounding box center [845, 65] width 43 height 19
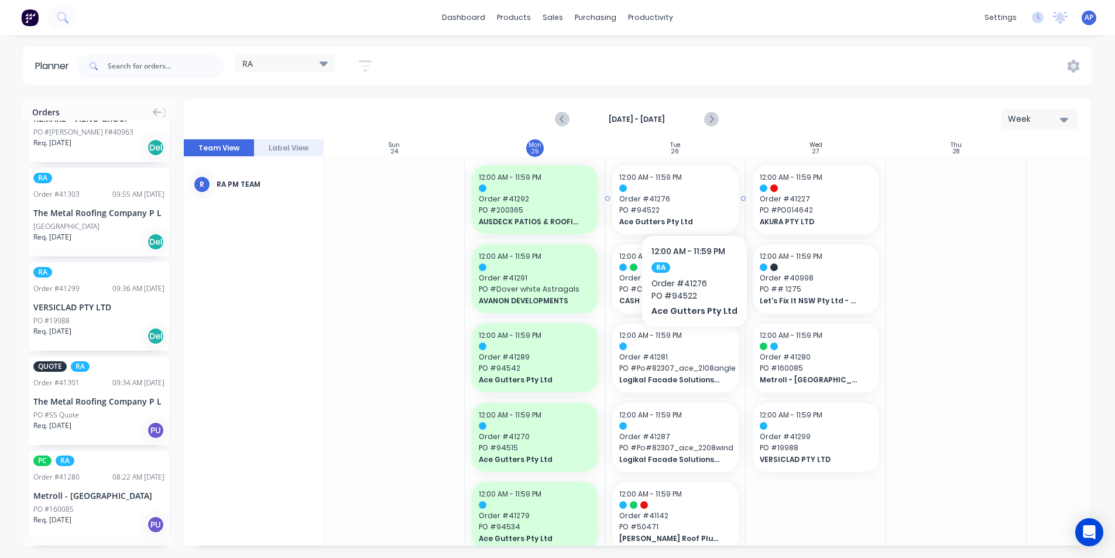
click at [690, 200] on span "Order # 41276" at bounding box center [675, 199] width 112 height 11
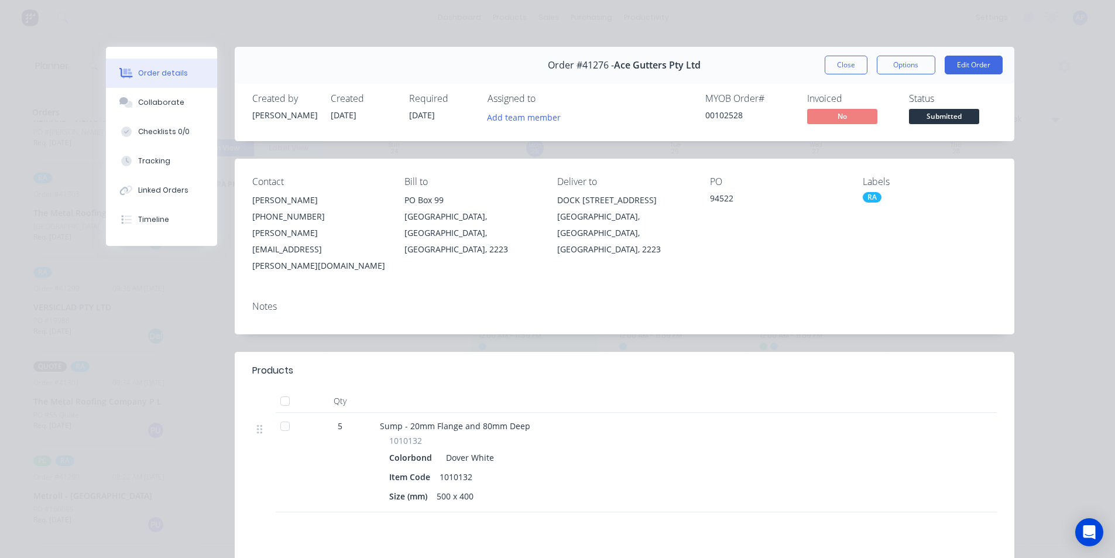
click at [833, 69] on button "Close" at bounding box center [845, 65] width 43 height 19
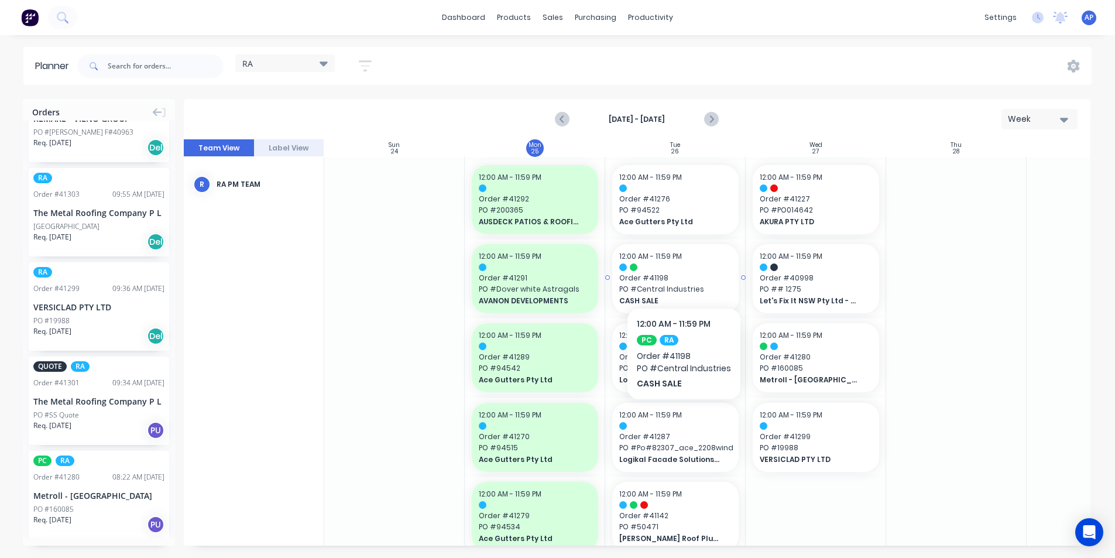
click at [683, 272] on div "12:00 AM - 11:59 PM Order # 41198 PO # Central Industries CASH SALE" at bounding box center [675, 278] width 126 height 69
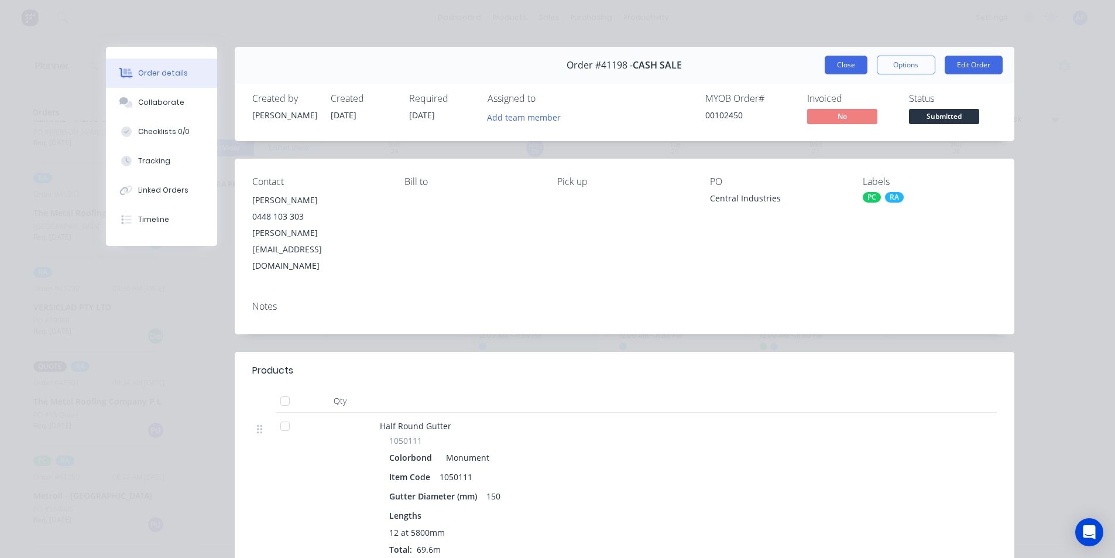
click at [846, 68] on button "Close" at bounding box center [845, 65] width 43 height 19
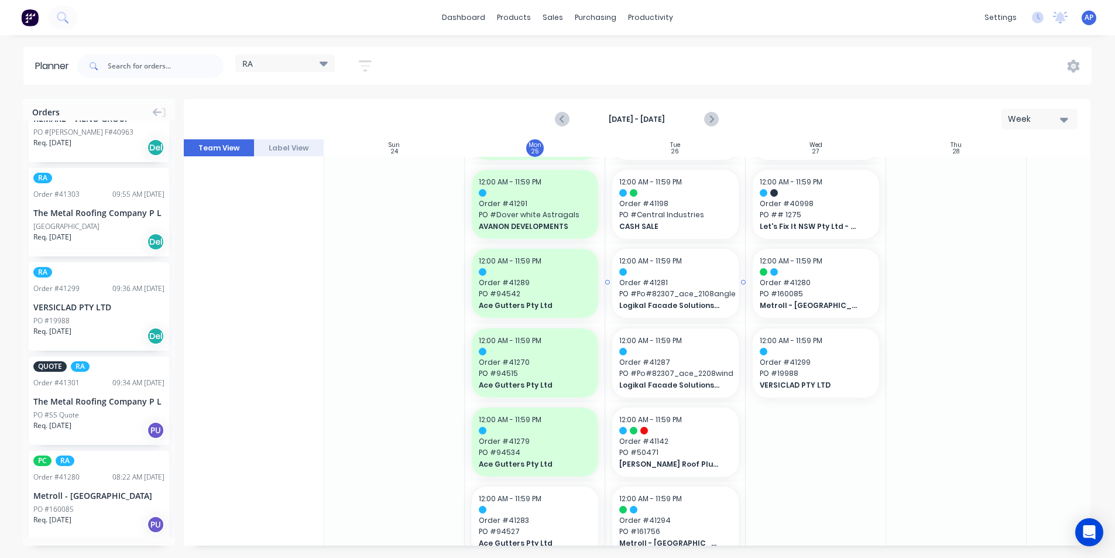
scroll to position [117, 0]
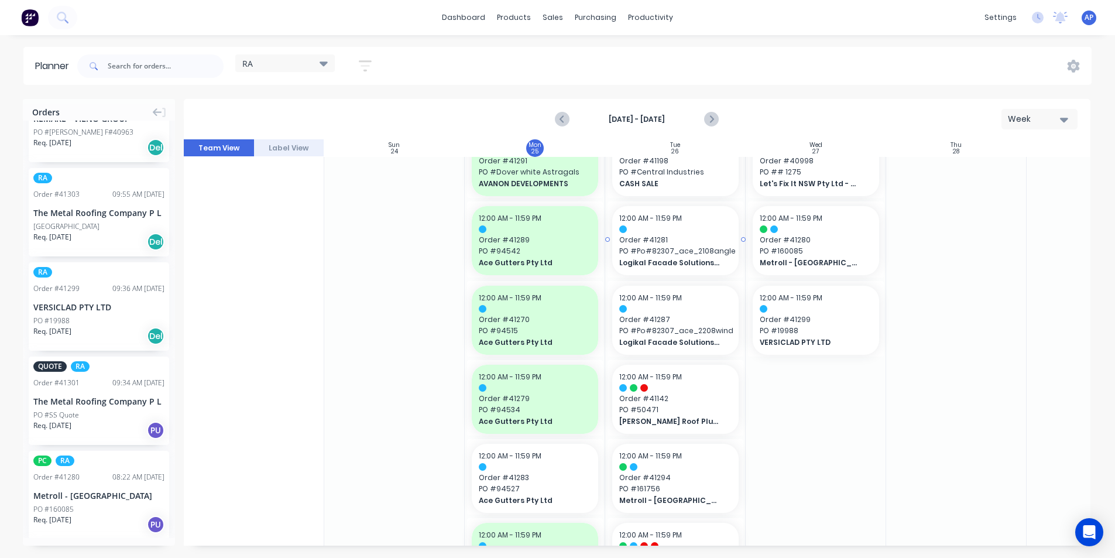
click at [693, 236] on span "Order # 41281" at bounding box center [675, 240] width 112 height 11
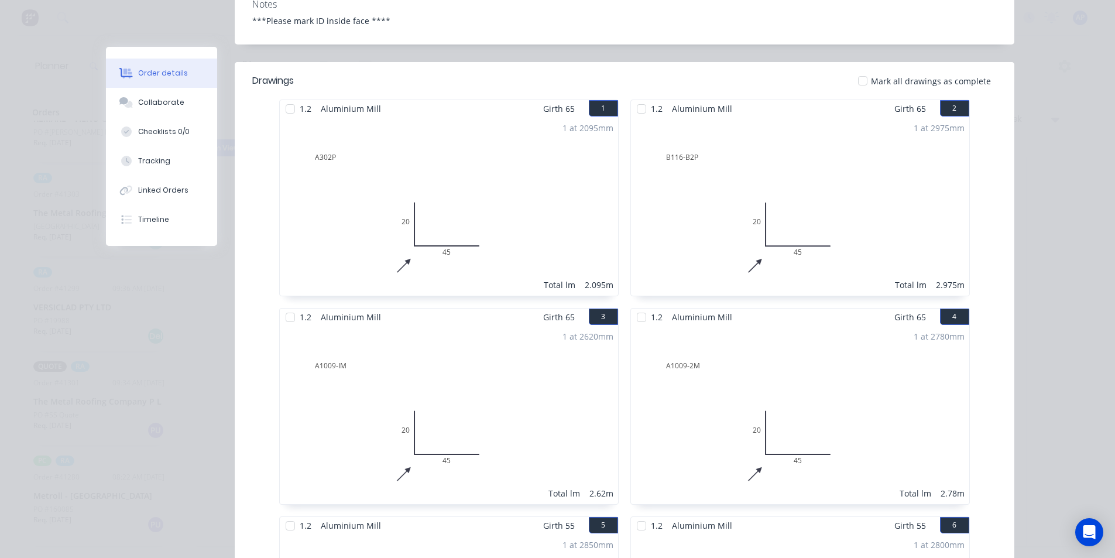
scroll to position [0, 0]
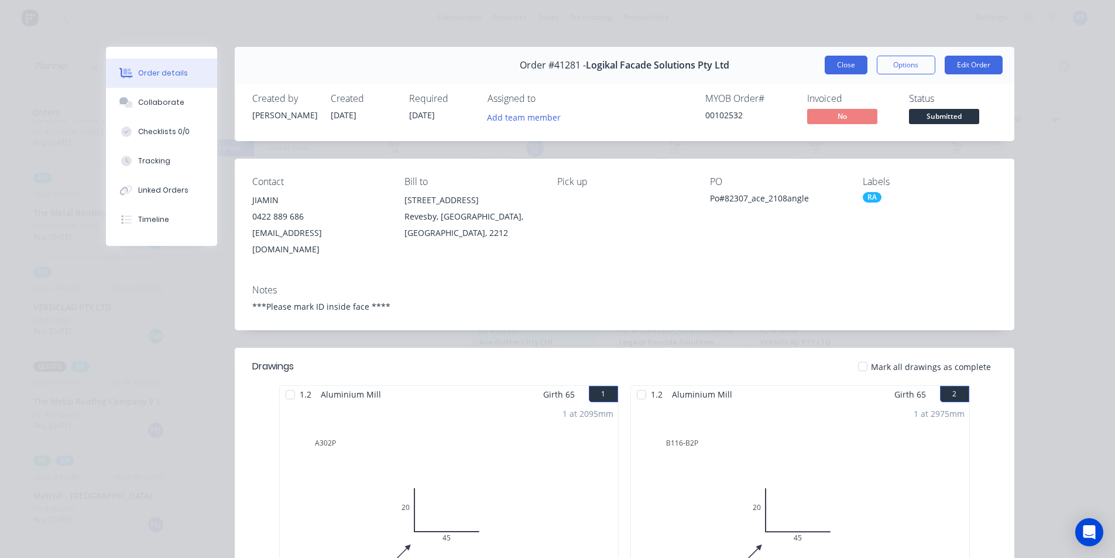
click at [836, 69] on button "Close" at bounding box center [845, 65] width 43 height 19
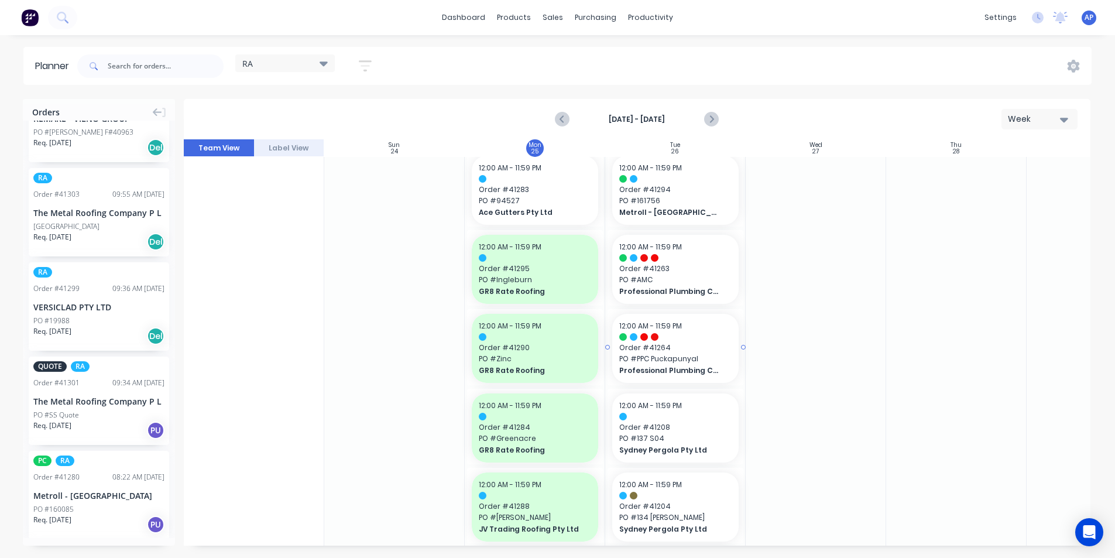
scroll to position [410, 0]
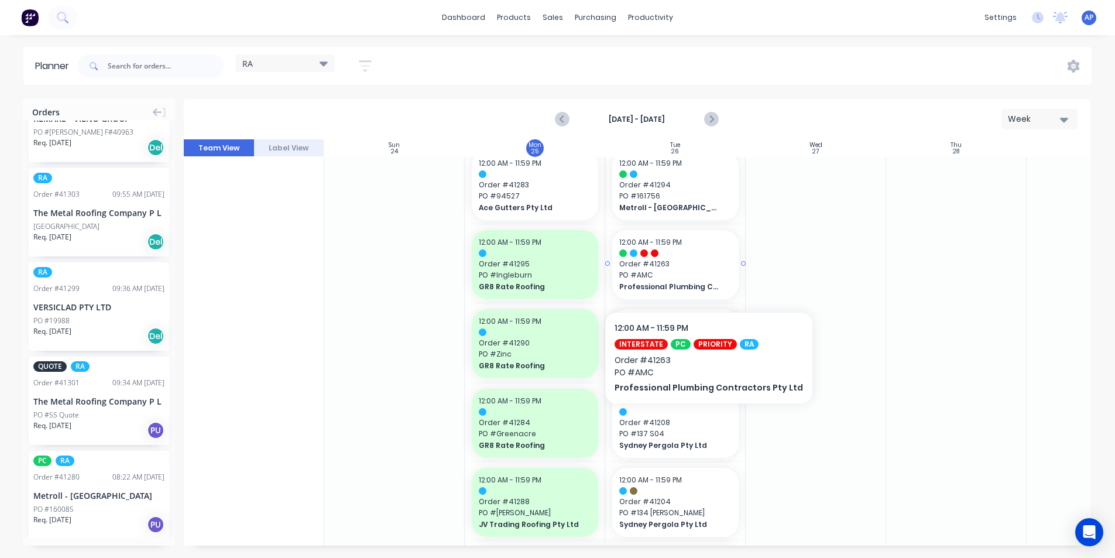
click at [702, 276] on span "PO # AMC" at bounding box center [675, 275] width 112 height 11
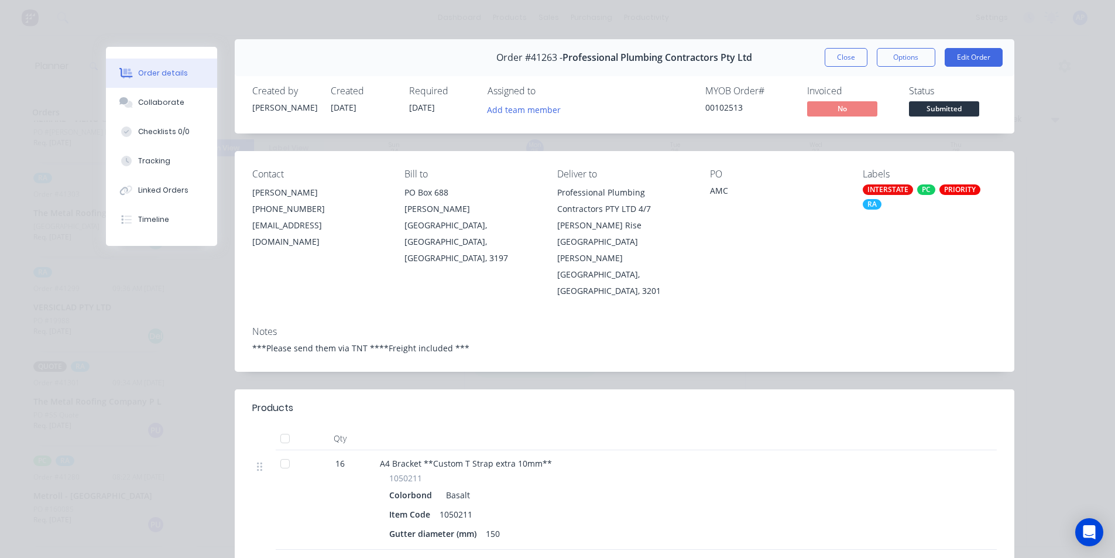
scroll to position [0, 0]
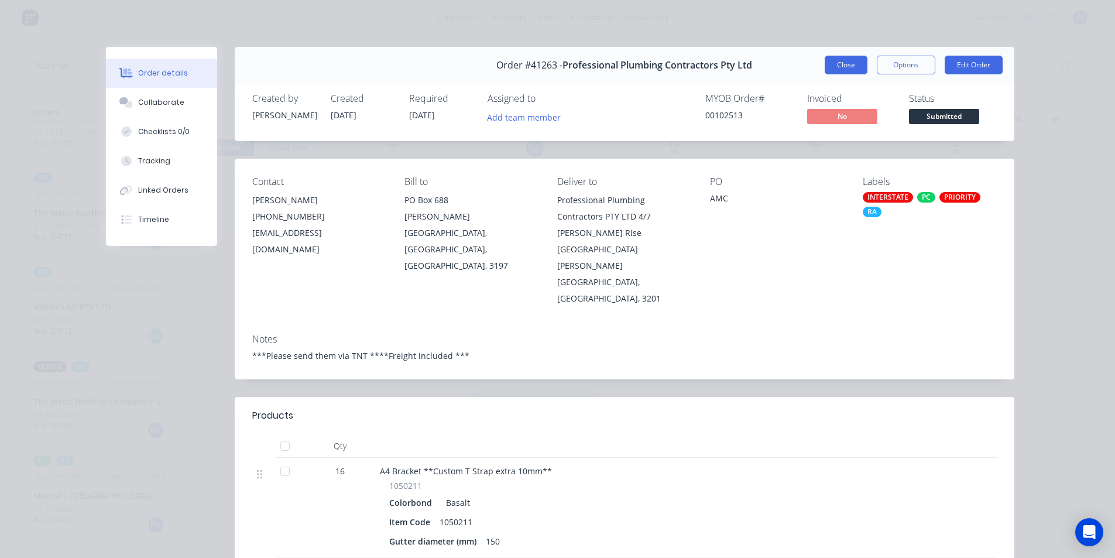
click at [830, 64] on button "Close" at bounding box center [845, 65] width 43 height 19
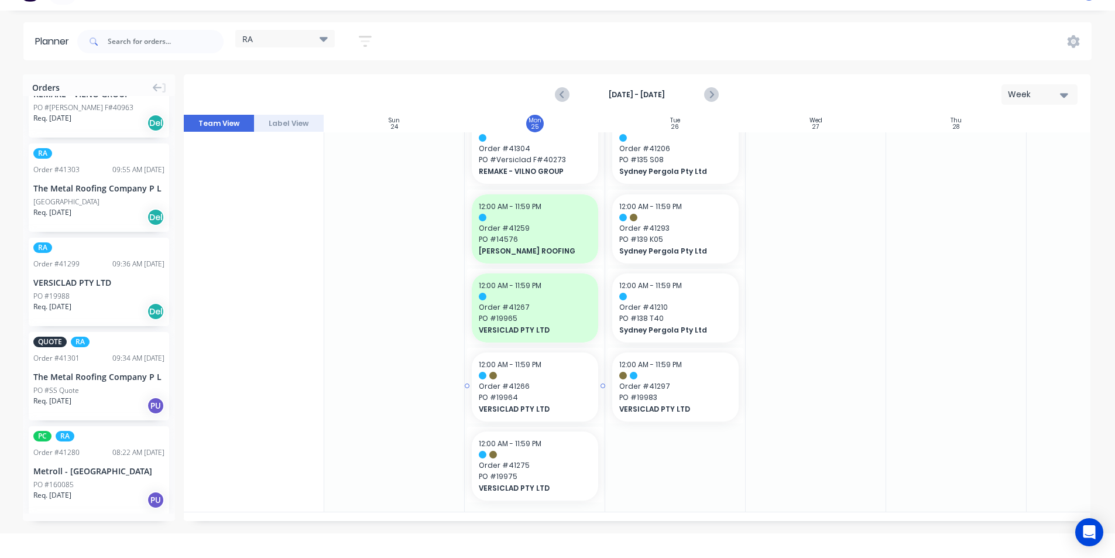
scroll to position [59, 0]
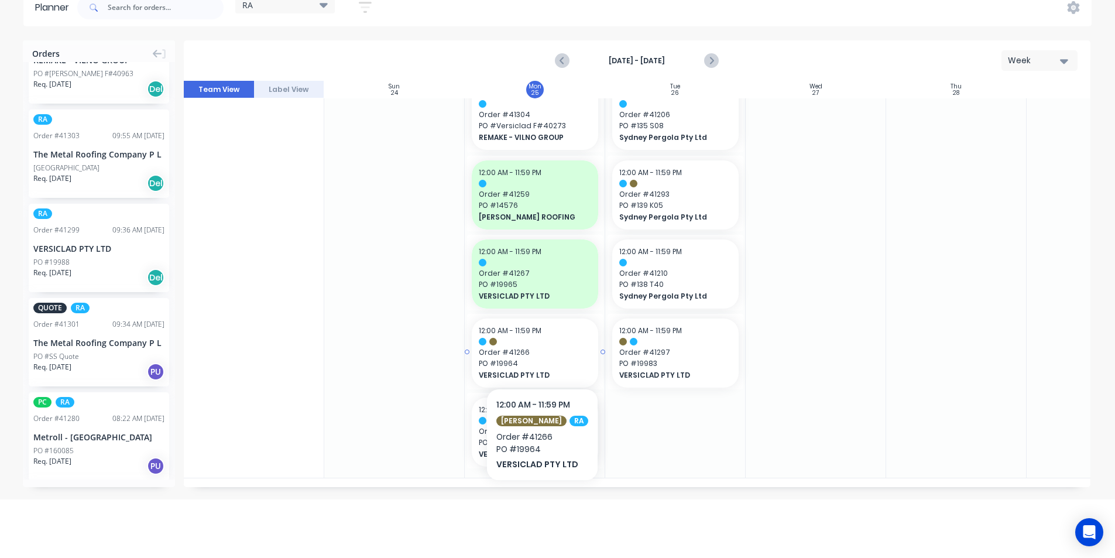
click at [543, 370] on span "VERSICLAD PTY LTD" at bounding box center [529, 375] width 101 height 11
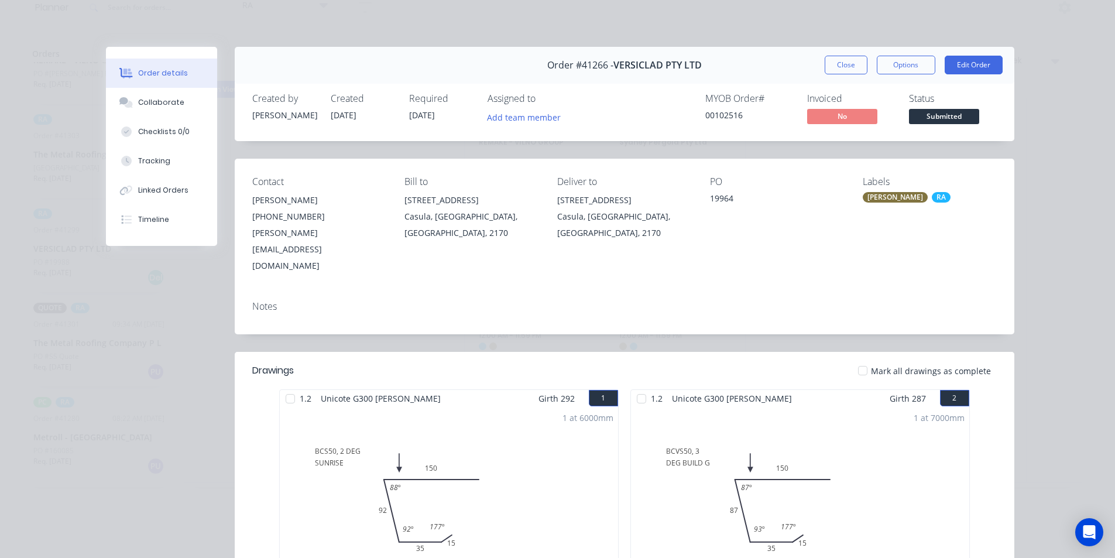
scroll to position [0, 0]
click at [831, 75] on div "Order #41266 - VERSICLAD PTY LTD Close Options Edit Order" at bounding box center [624, 65] width 779 height 37
click at [834, 67] on button "Close" at bounding box center [845, 65] width 43 height 19
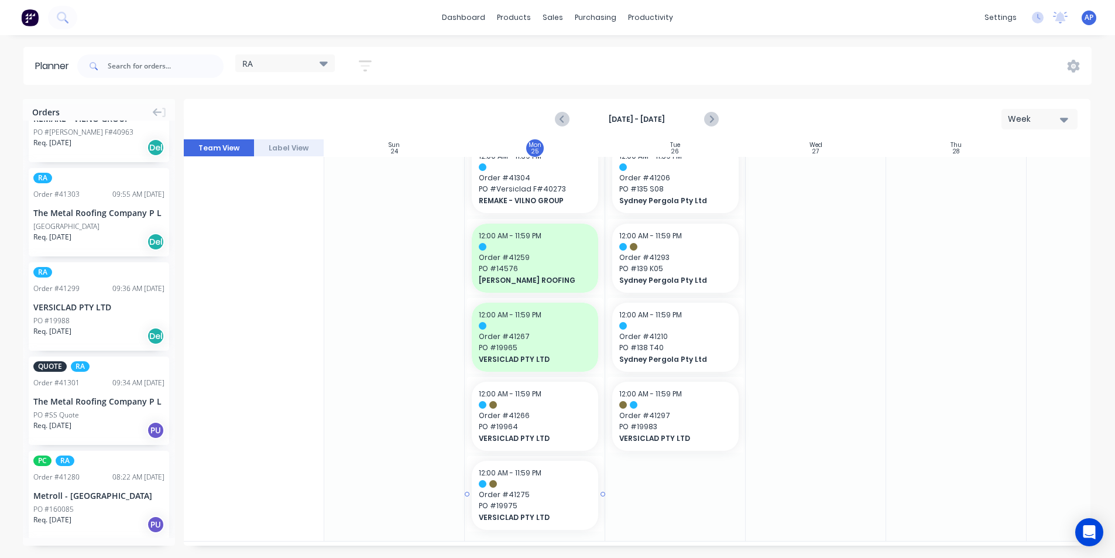
click at [548, 484] on div at bounding box center [535, 484] width 112 height 8
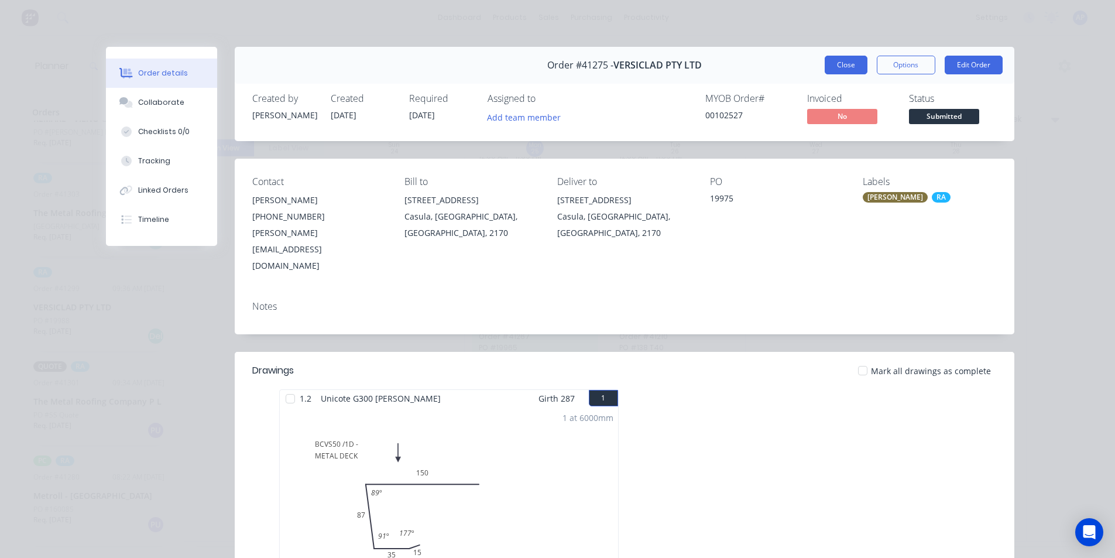
click at [841, 67] on button "Close" at bounding box center [845, 65] width 43 height 19
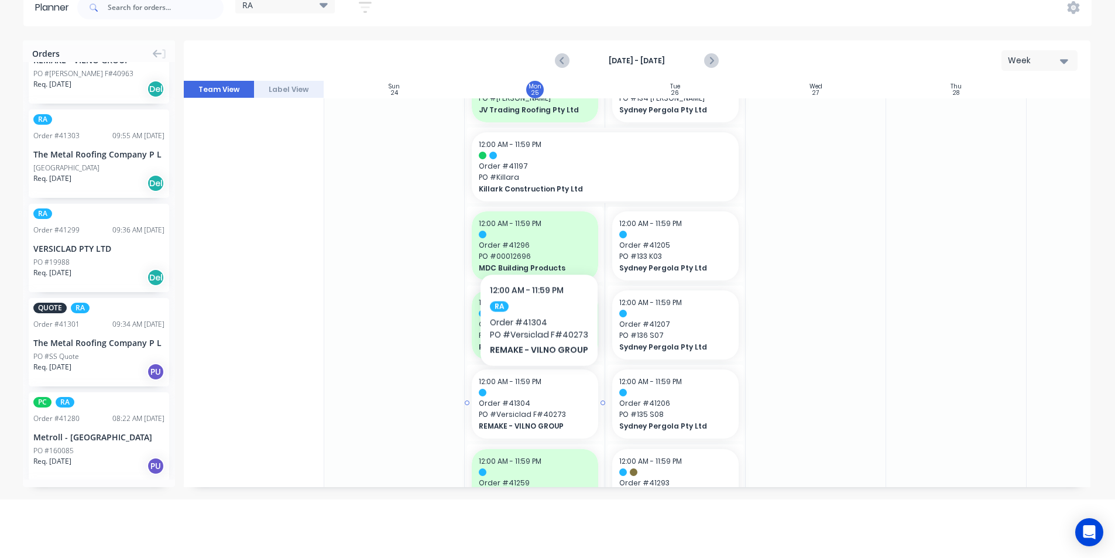
scroll to position [824, 0]
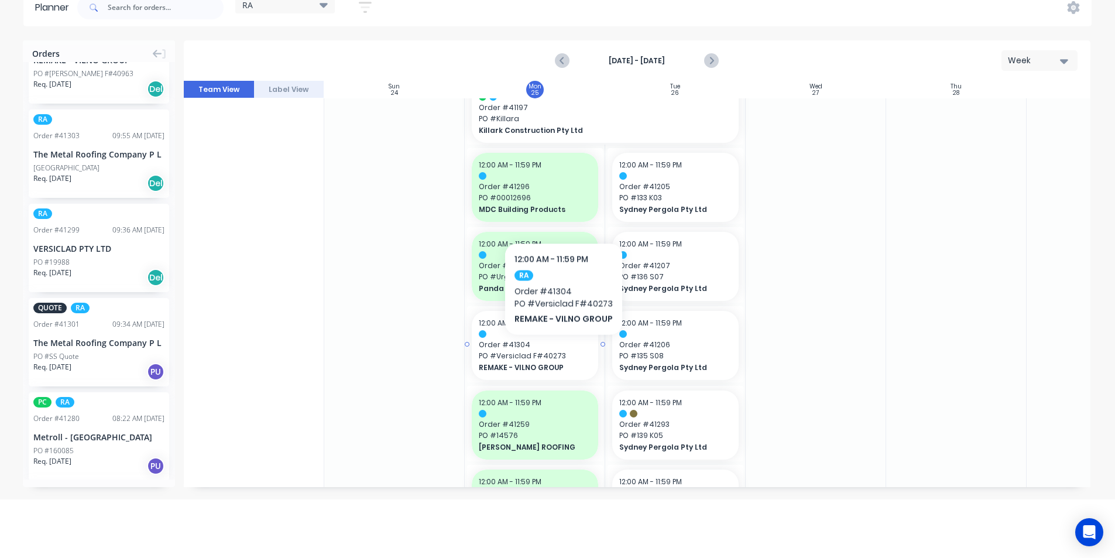
click at [562, 352] on span "PO # Versiclad F#40273" at bounding box center [535, 355] width 112 height 11
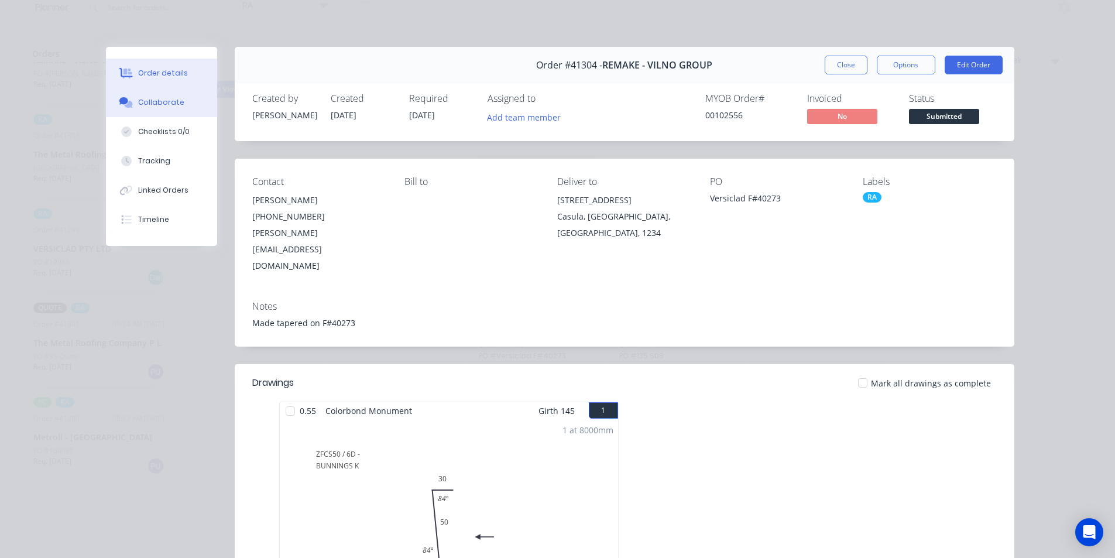
click at [150, 91] on button "Collaborate" at bounding box center [161, 102] width 111 height 29
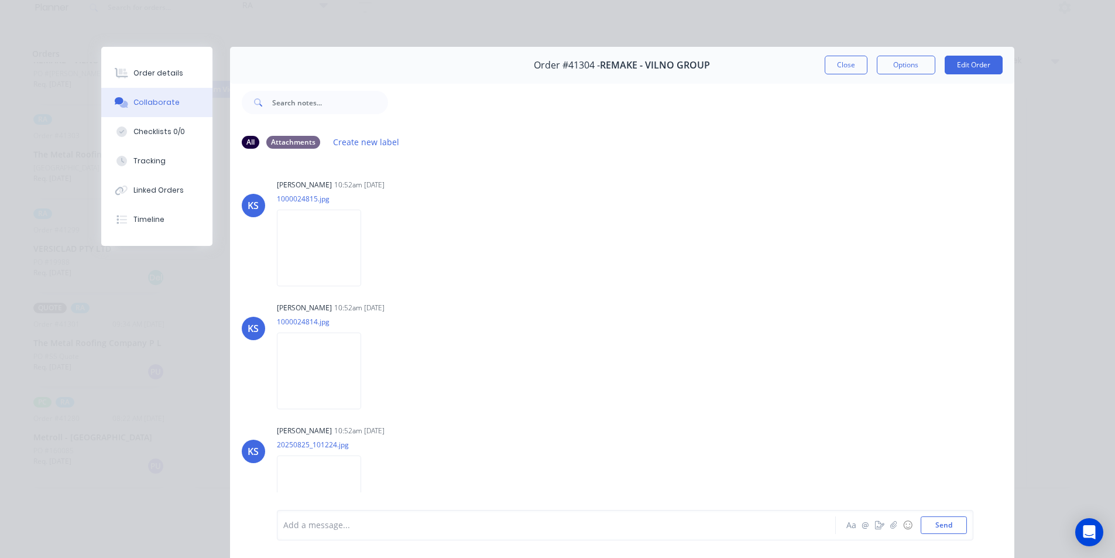
scroll to position [212, 0]
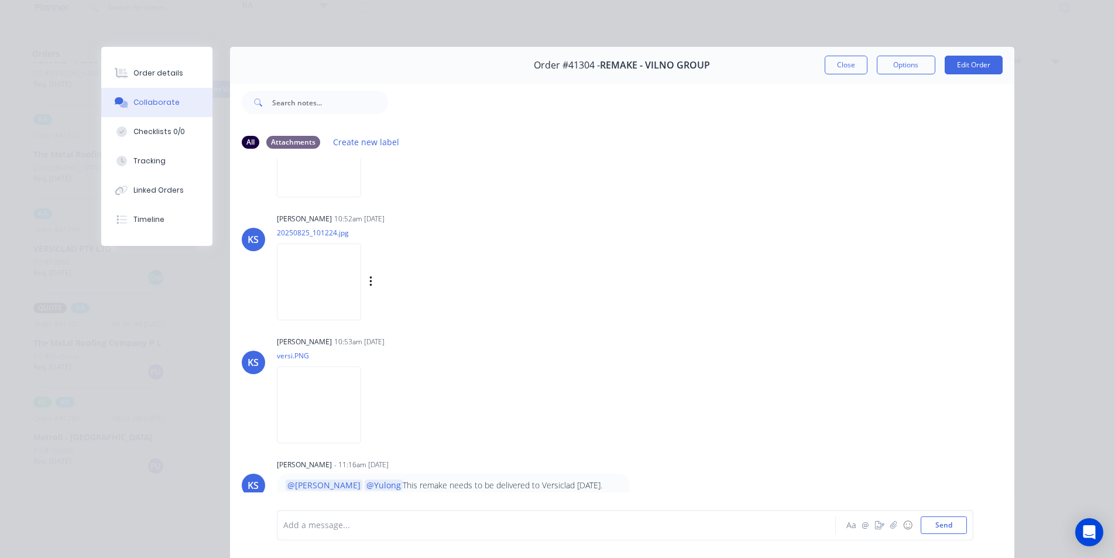
click at [320, 280] on img at bounding box center [319, 281] width 84 height 77
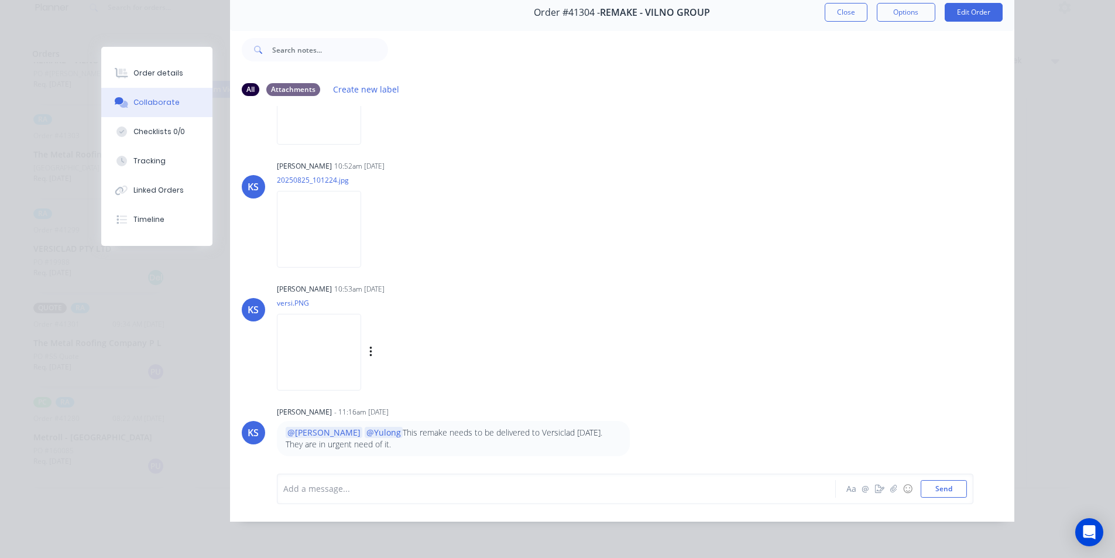
click at [324, 355] on img at bounding box center [319, 352] width 84 height 77
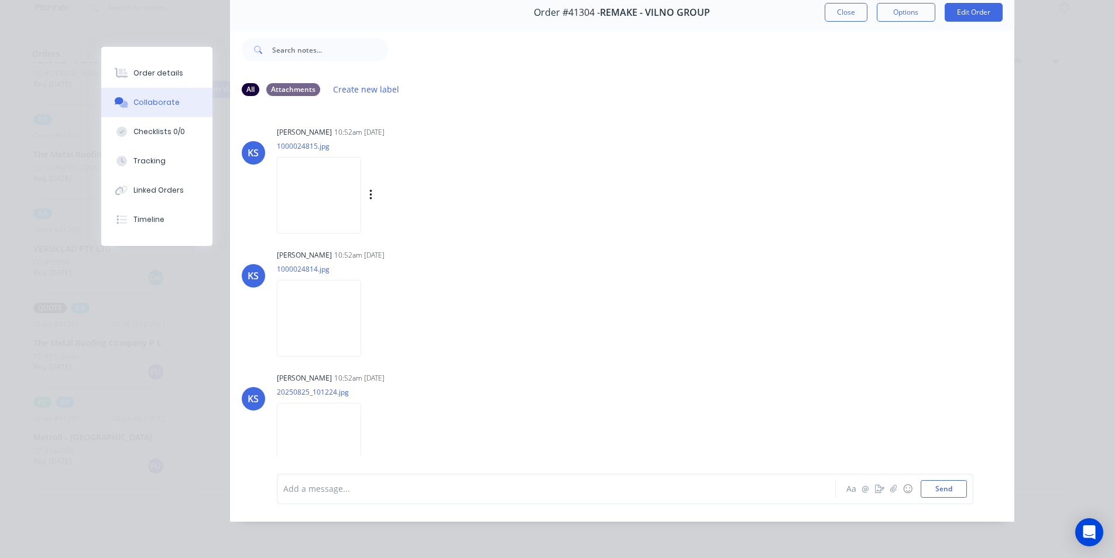
scroll to position [0, 0]
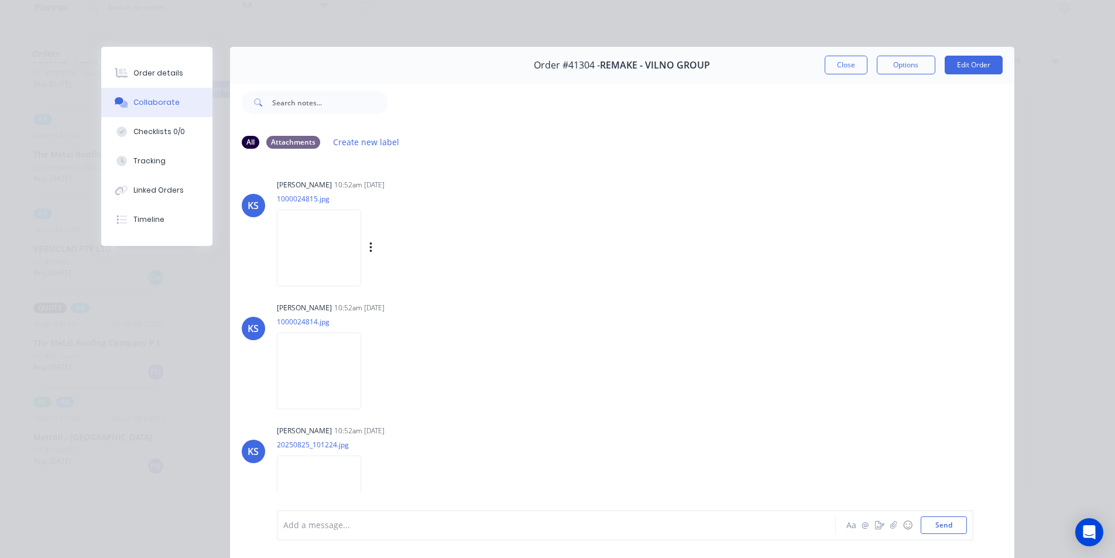
click at [310, 255] on img at bounding box center [319, 247] width 84 height 77
click at [312, 360] on img at bounding box center [319, 370] width 84 height 77
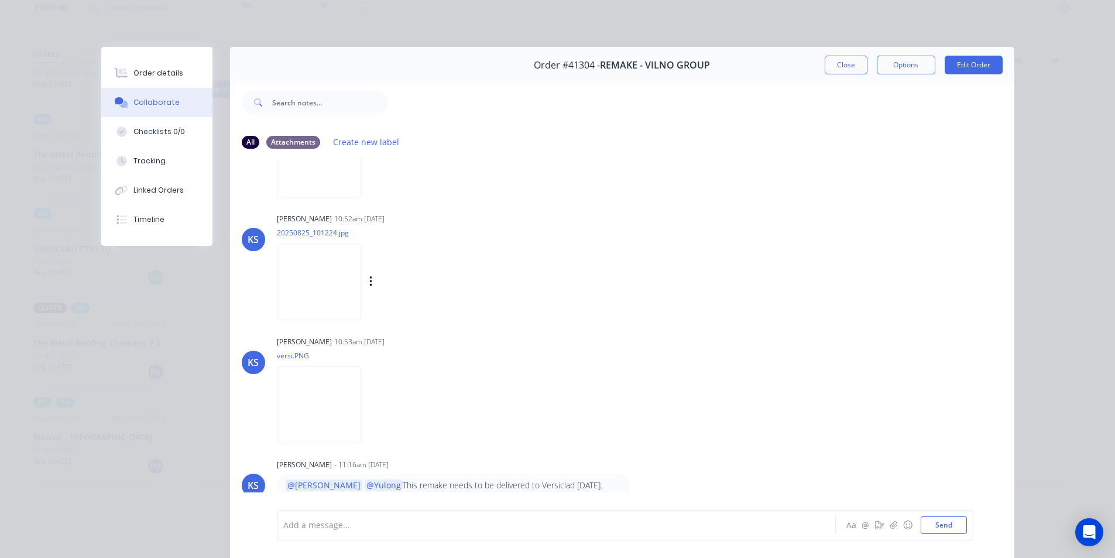
scroll to position [53, 0]
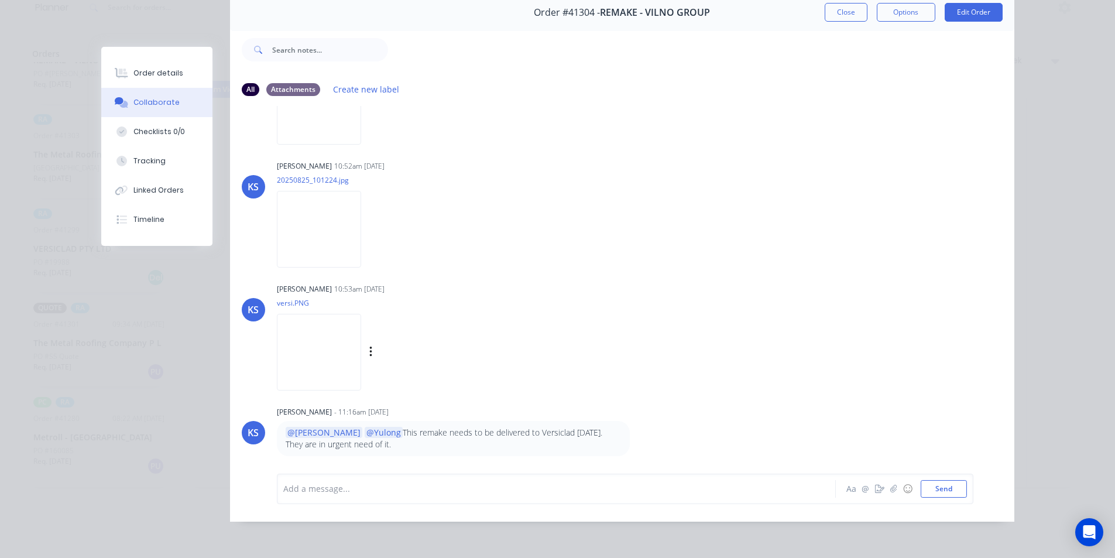
click at [319, 372] on img at bounding box center [319, 352] width 84 height 77
click at [146, 67] on button "Order details" at bounding box center [156, 73] width 111 height 29
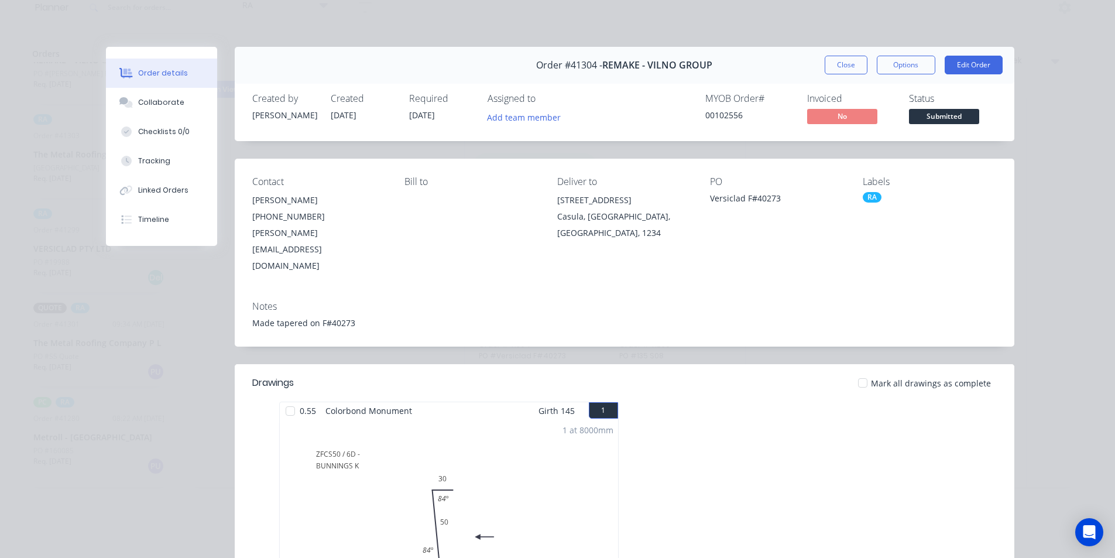
scroll to position [0, 0]
click at [157, 191] on div "Linked Orders" at bounding box center [163, 190] width 50 height 11
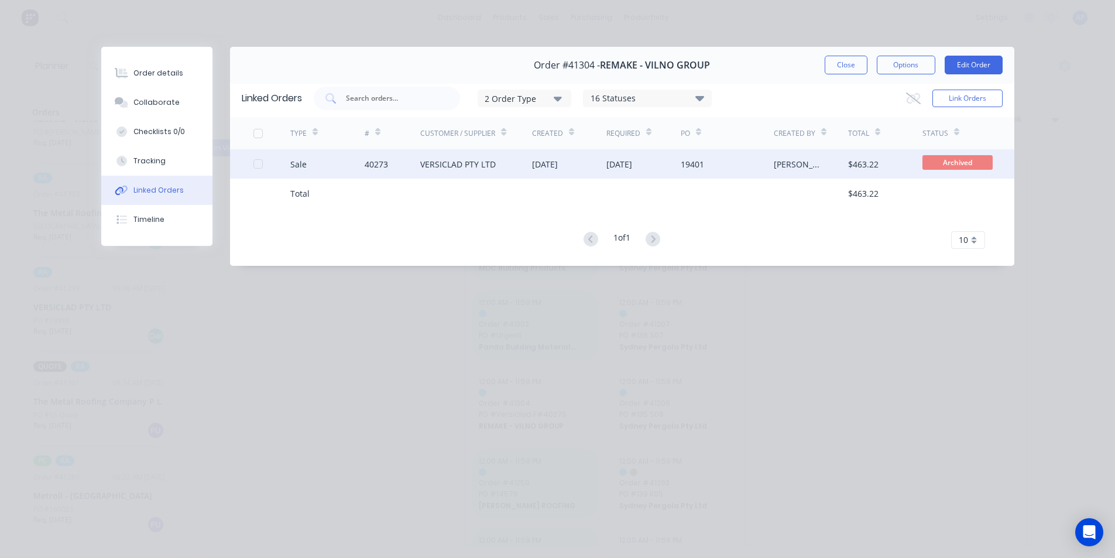
click at [382, 169] on div "40273" at bounding box center [376, 164] width 23 height 12
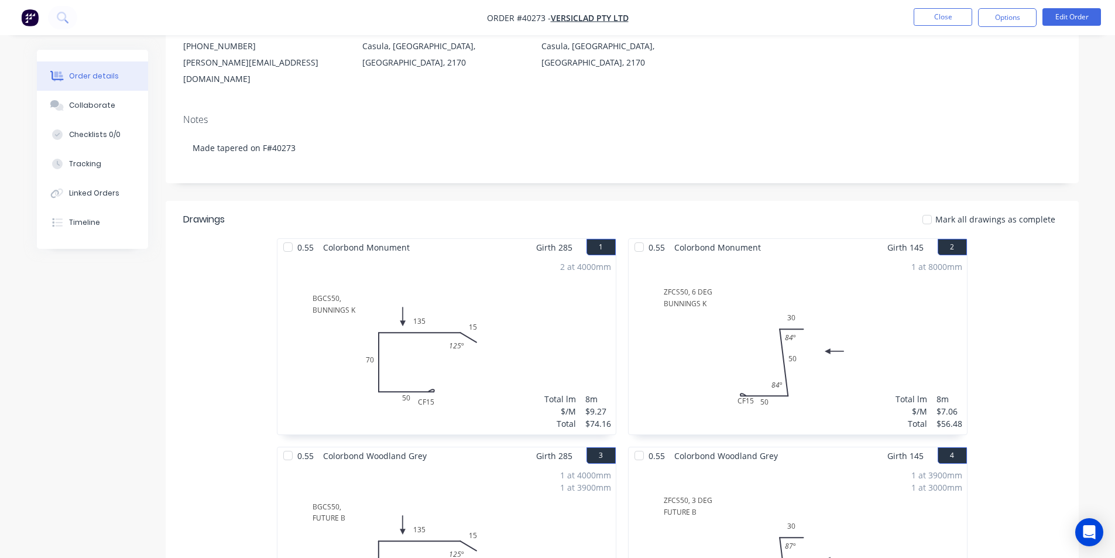
scroll to position [117, 0]
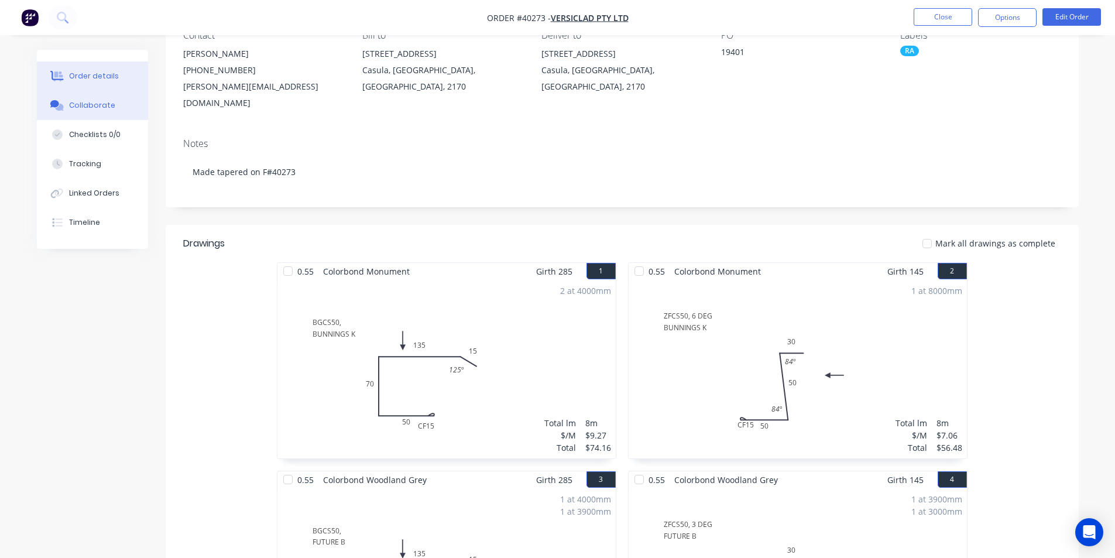
click at [99, 112] on button "Collaborate" at bounding box center [92, 105] width 111 height 29
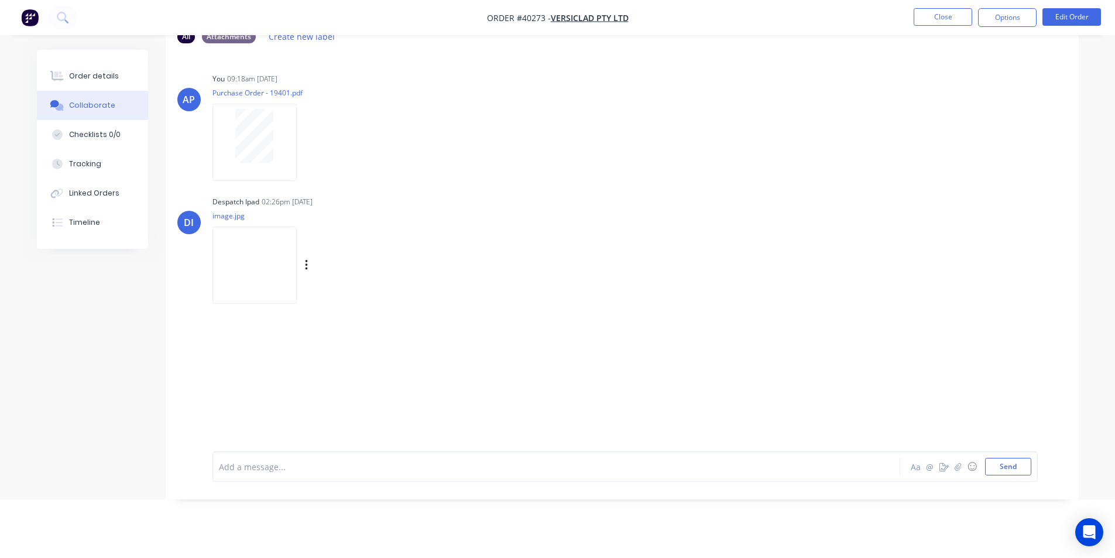
click at [262, 262] on img at bounding box center [254, 264] width 84 height 77
click at [98, 71] on div "Order details" at bounding box center [94, 76] width 50 height 11
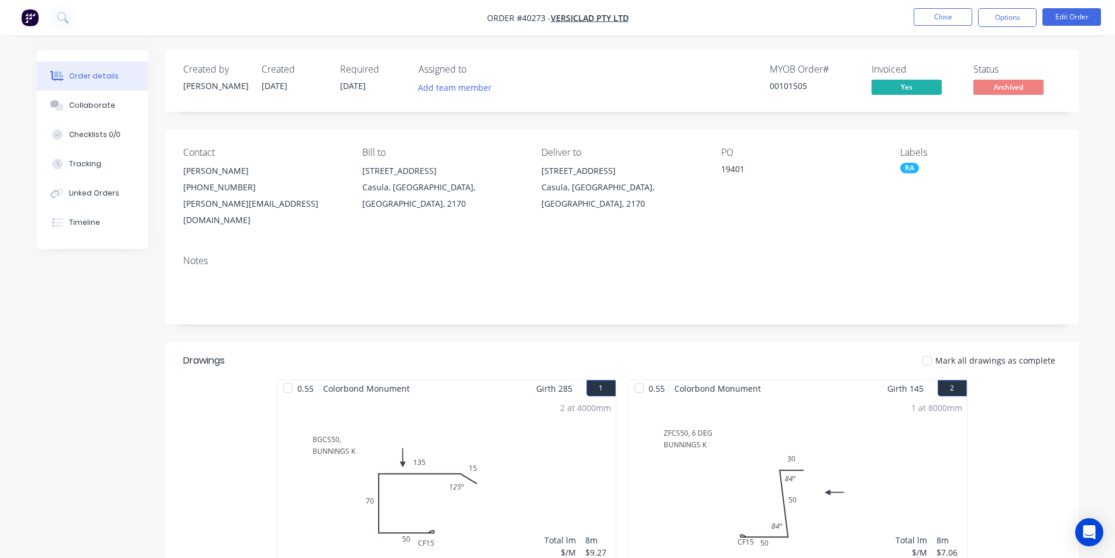
drag, startPoint x: 936, startPoint y: 19, endPoint x: 738, endPoint y: 245, distance: 299.8
click at [928, 20] on button "Close" at bounding box center [942, 17] width 59 height 18
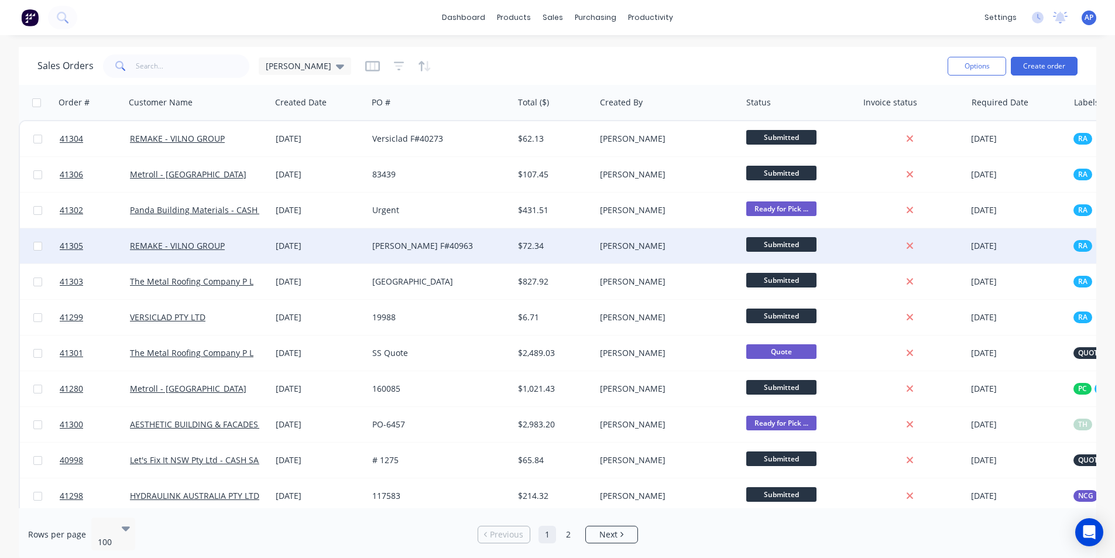
click at [247, 247] on div "REMAKE - VILNO GROUP" at bounding box center [195, 246] width 130 height 12
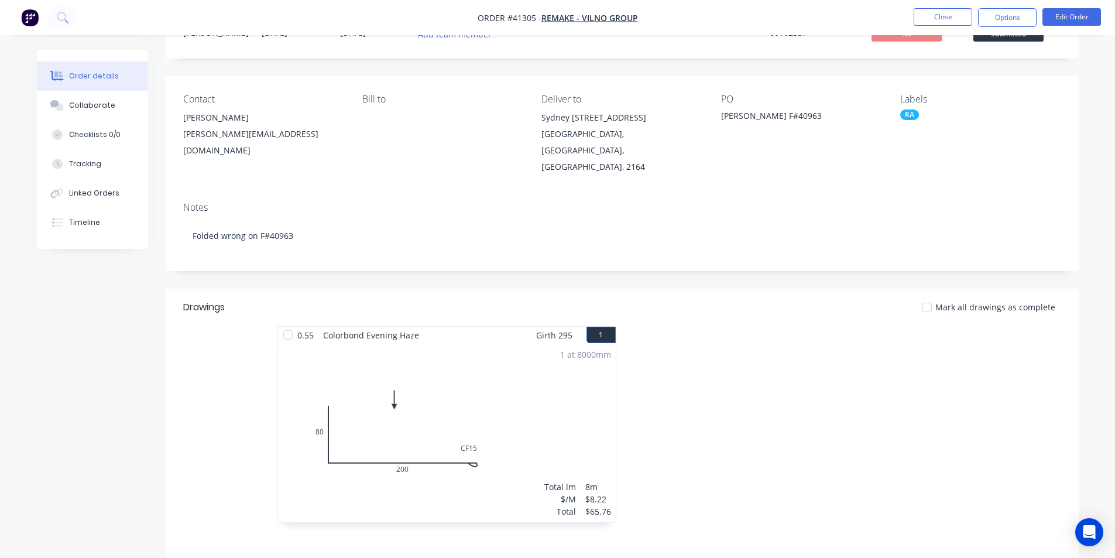
scroll to position [46, 0]
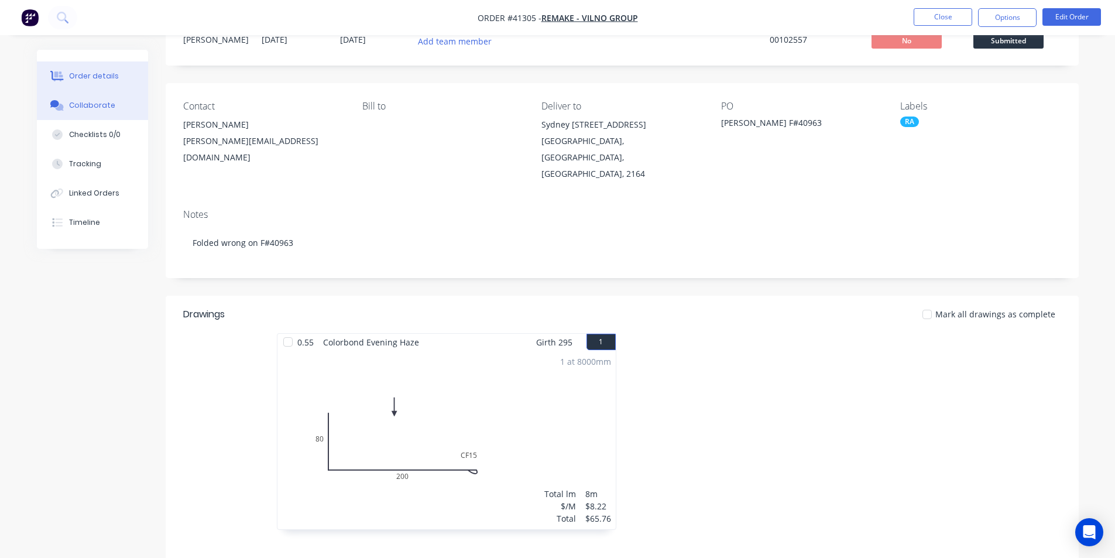
click at [83, 111] on button "Collaborate" at bounding box center [92, 105] width 111 height 29
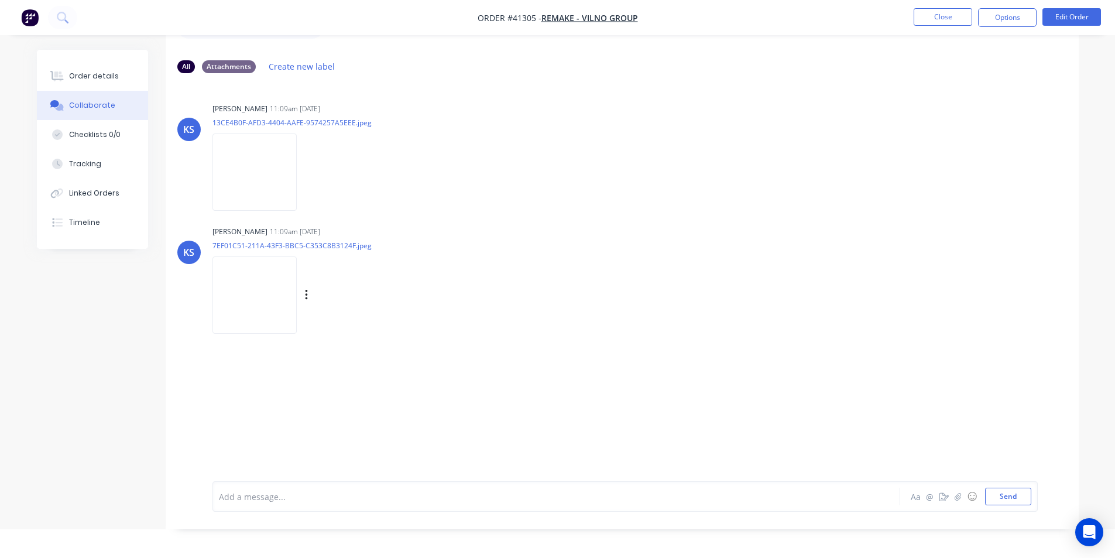
click at [260, 303] on img at bounding box center [254, 294] width 84 height 77
click at [272, 197] on img at bounding box center [254, 171] width 84 height 77
click at [214, 266] on img at bounding box center [254, 294] width 84 height 77
click at [265, 160] on img at bounding box center [254, 171] width 84 height 77
click at [258, 315] on img at bounding box center [254, 294] width 84 height 77
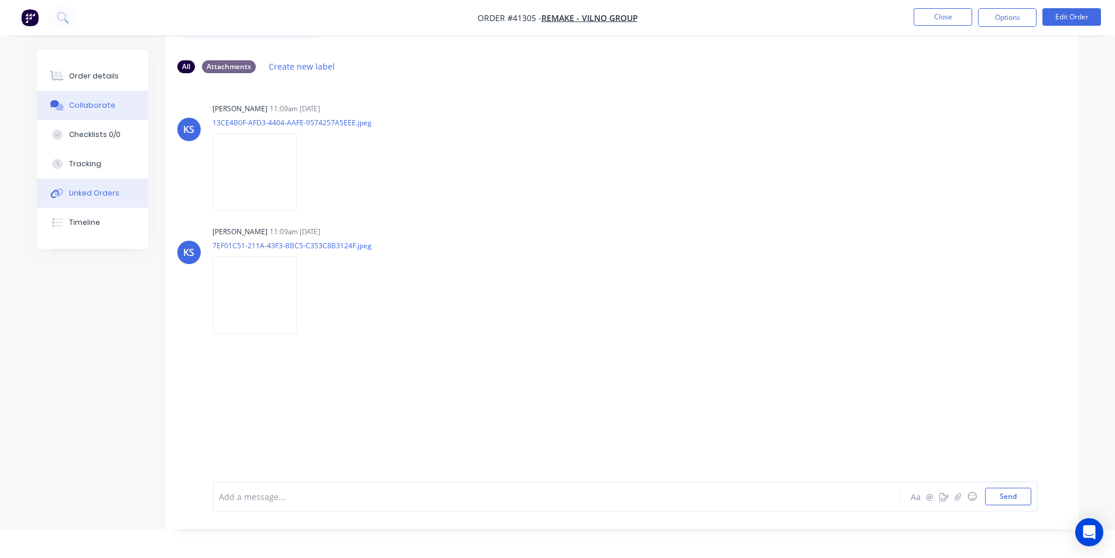
click at [111, 197] on div "Linked Orders" at bounding box center [94, 193] width 50 height 11
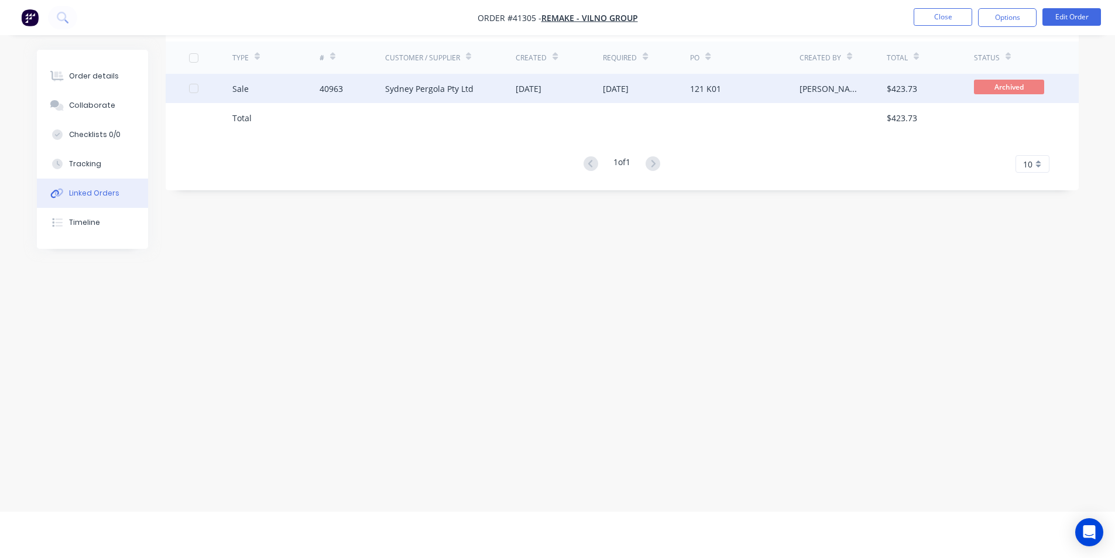
click at [314, 74] on div "Sale" at bounding box center [275, 88] width 87 height 29
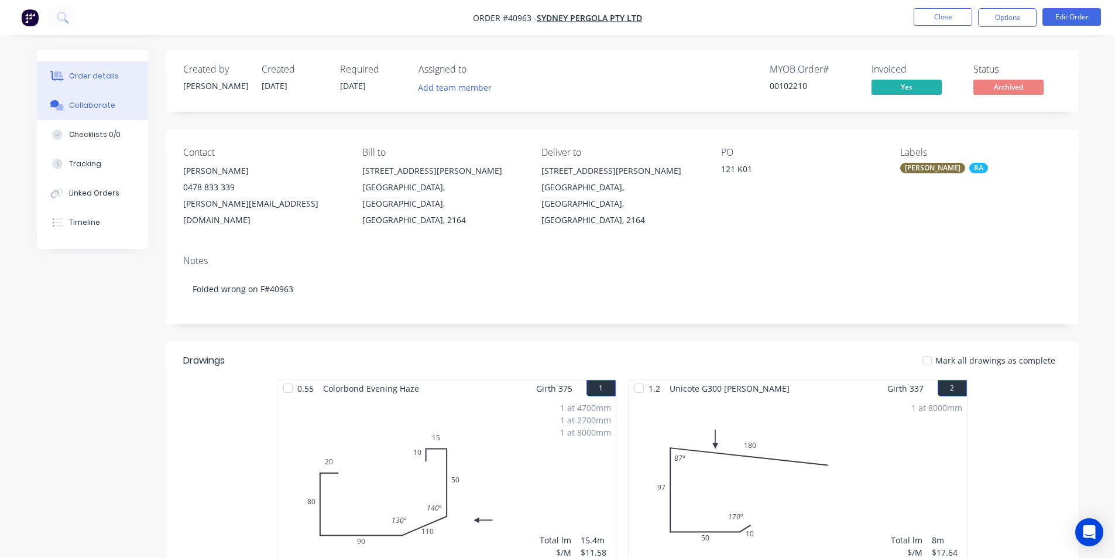
click at [88, 98] on button "Collaborate" at bounding box center [92, 105] width 111 height 29
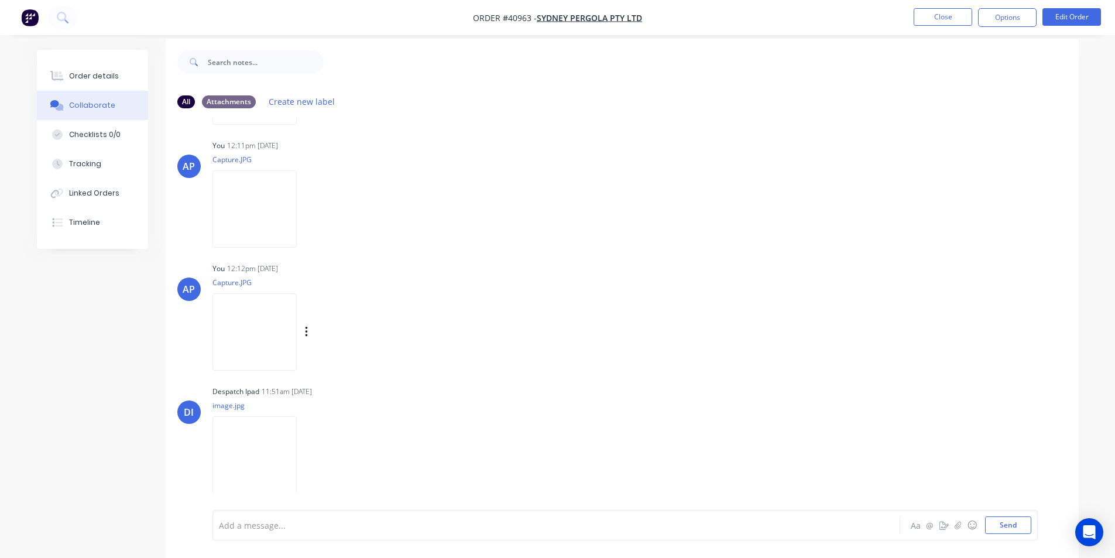
scroll to position [76, 0]
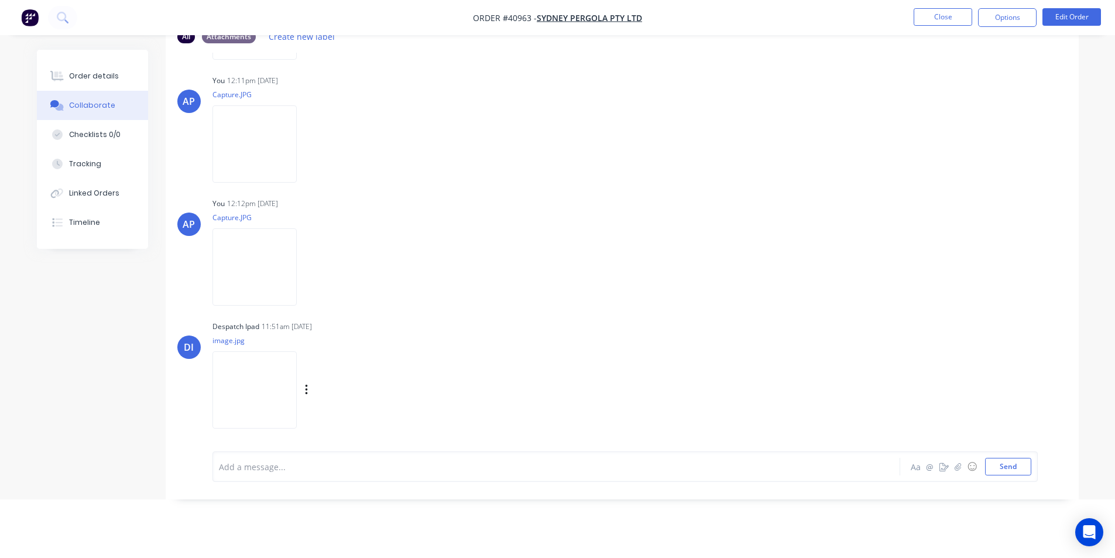
click at [267, 398] on img at bounding box center [254, 389] width 84 height 77
click at [91, 63] on button "Order details" at bounding box center [92, 75] width 111 height 29
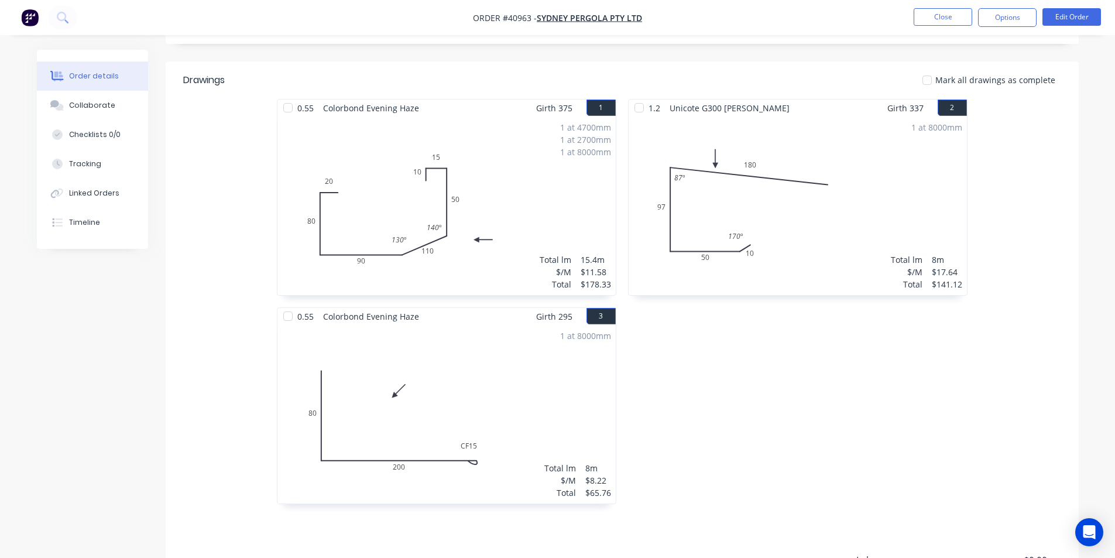
scroll to position [255, 0]
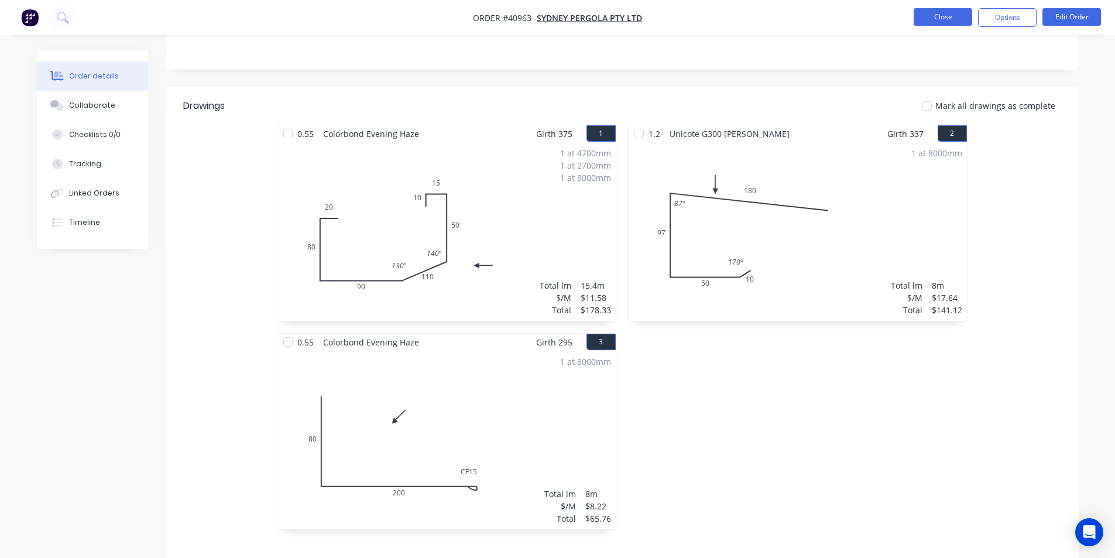
click at [934, 15] on button "Close" at bounding box center [942, 17] width 59 height 18
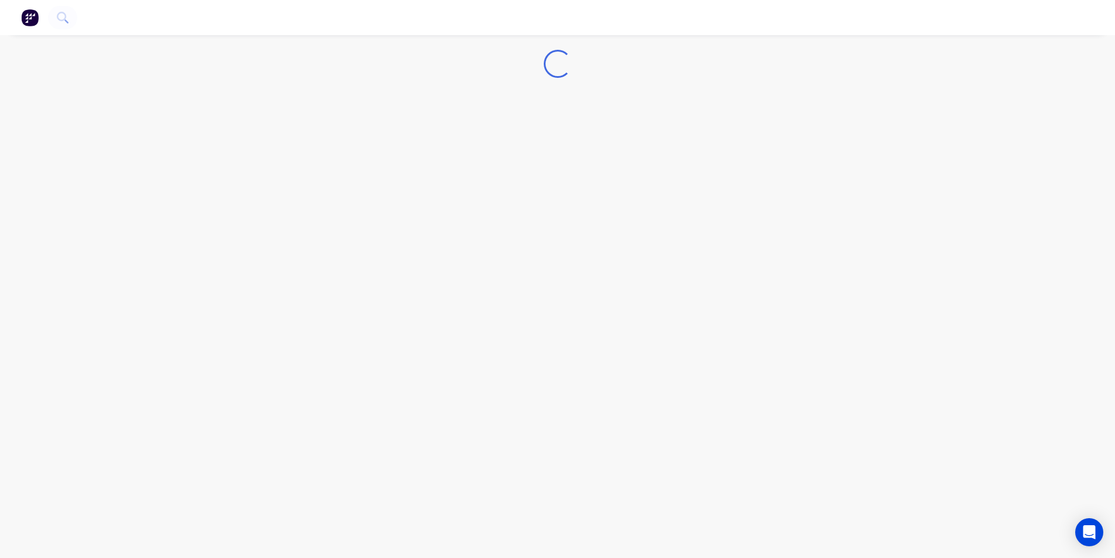
scroll to position [59, 0]
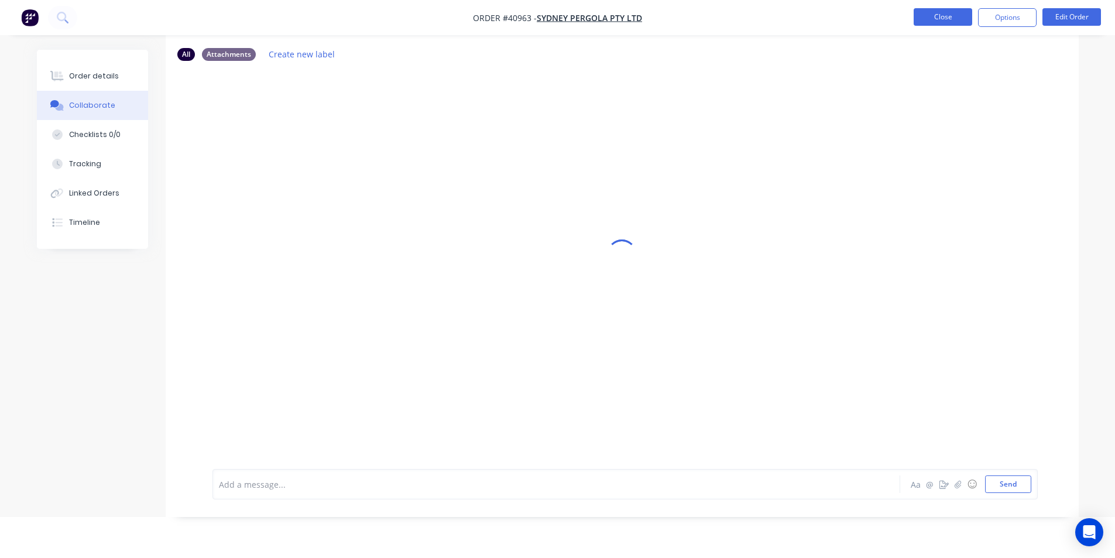
click at [948, 20] on button "Close" at bounding box center [942, 17] width 59 height 18
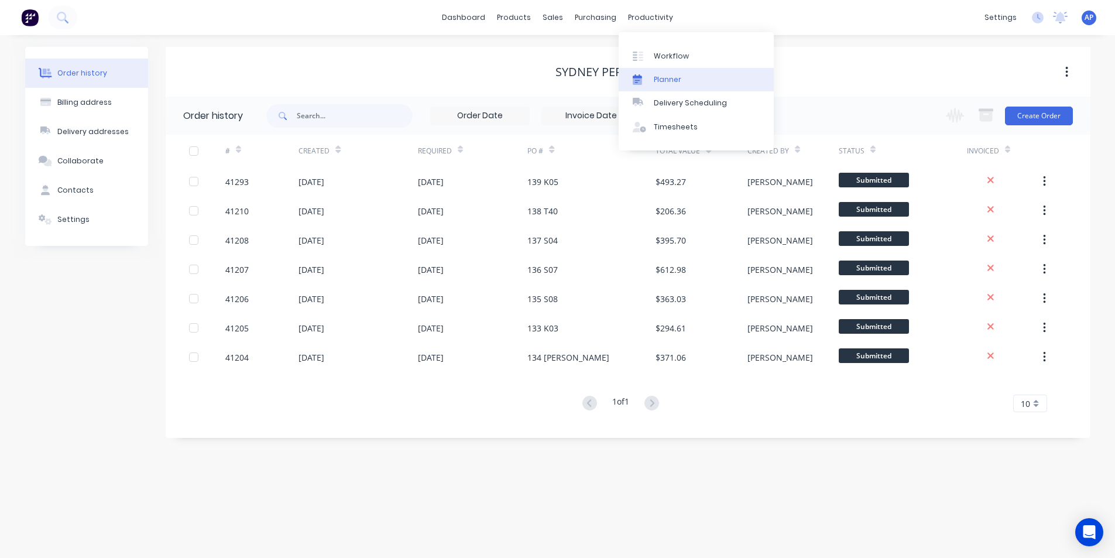
click at [669, 80] on div "Planner" at bounding box center [668, 79] width 28 height 11
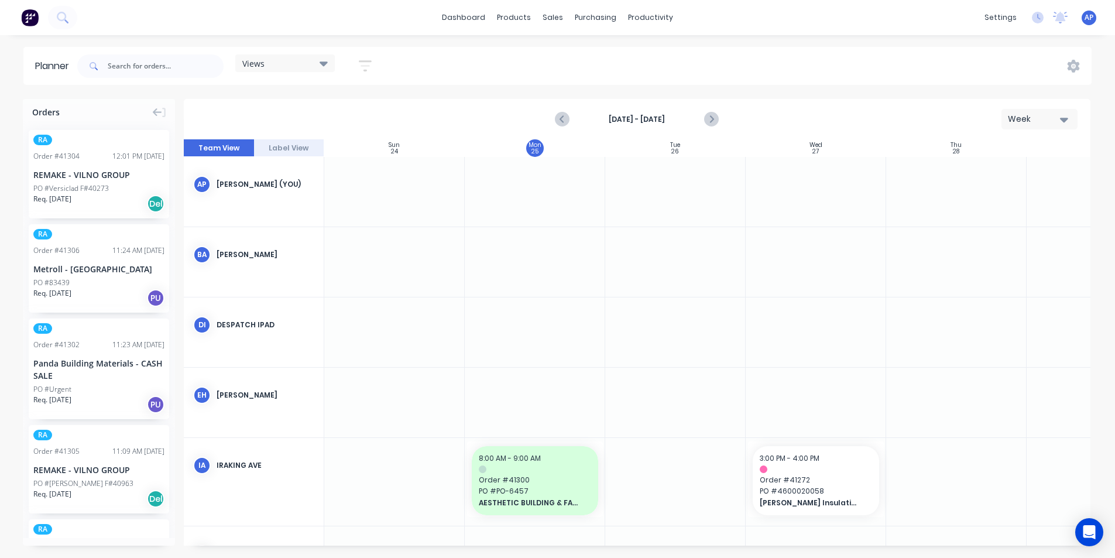
scroll to position [0, 1]
click at [1052, 116] on div "Week" at bounding box center [1035, 119] width 54 height 12
click at [995, 180] on div "Week" at bounding box center [1018, 173] width 116 height 23
click at [350, 66] on button "button" at bounding box center [364, 65] width 37 height 23
click at [376, 65] on button "button" at bounding box center [364, 65] width 37 height 23
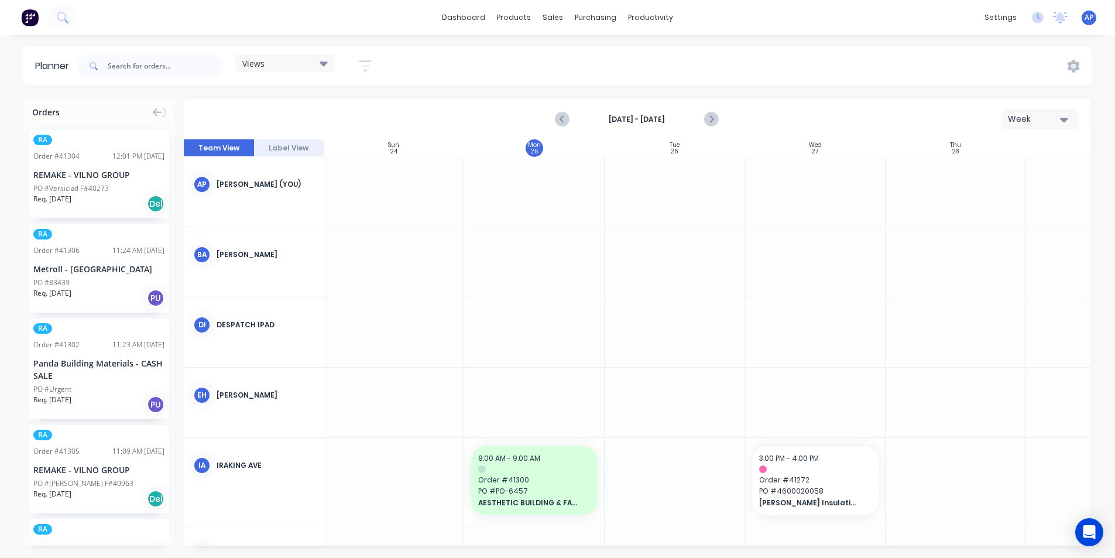
click at [372, 66] on icon "button" at bounding box center [365, 66] width 13 height 15
click at [352, 112] on icon "button" at bounding box center [352, 110] width 8 height 5
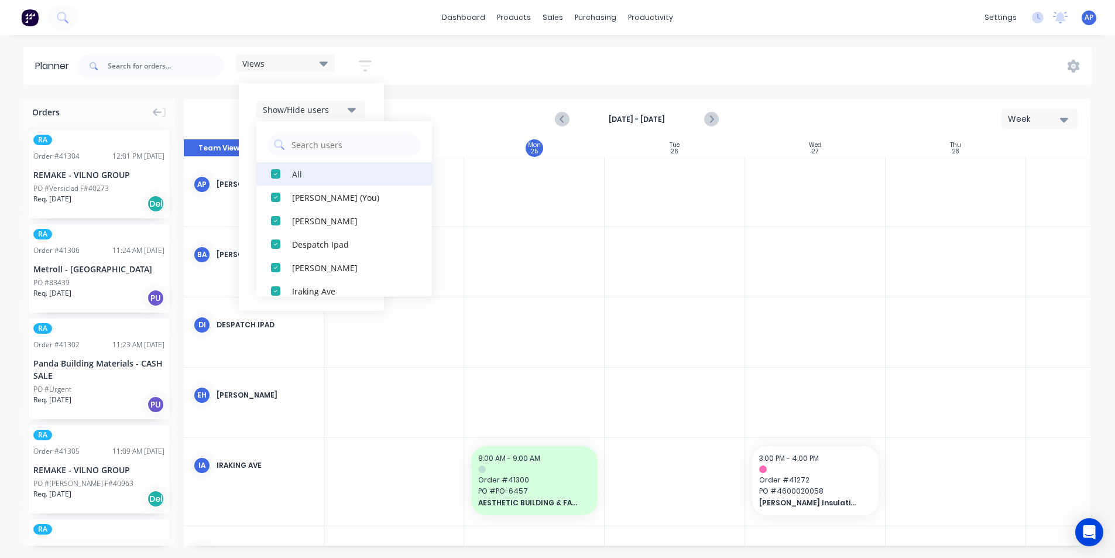
click at [318, 168] on div "All" at bounding box center [350, 173] width 117 height 12
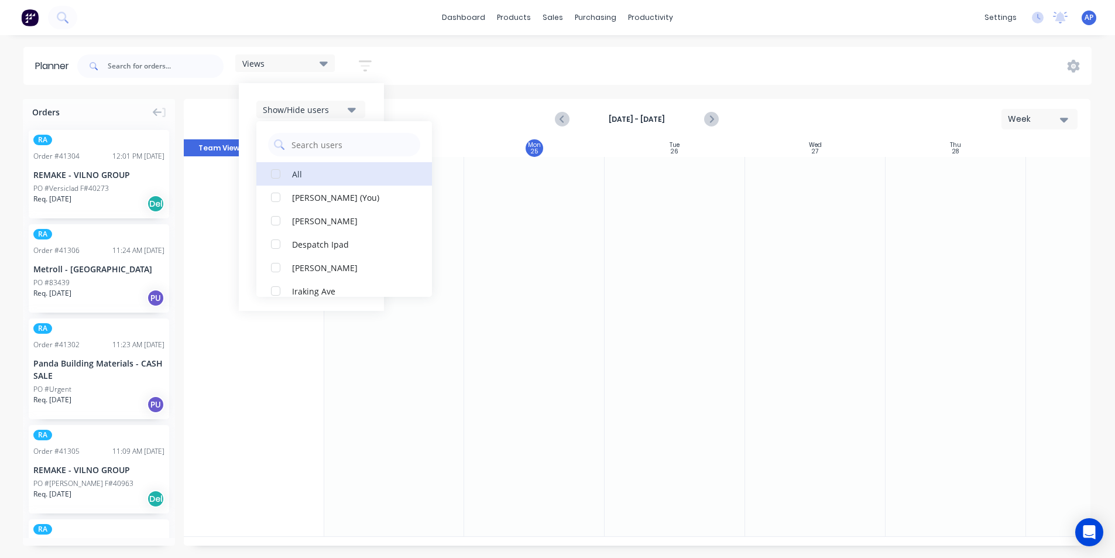
scroll to position [293, 0]
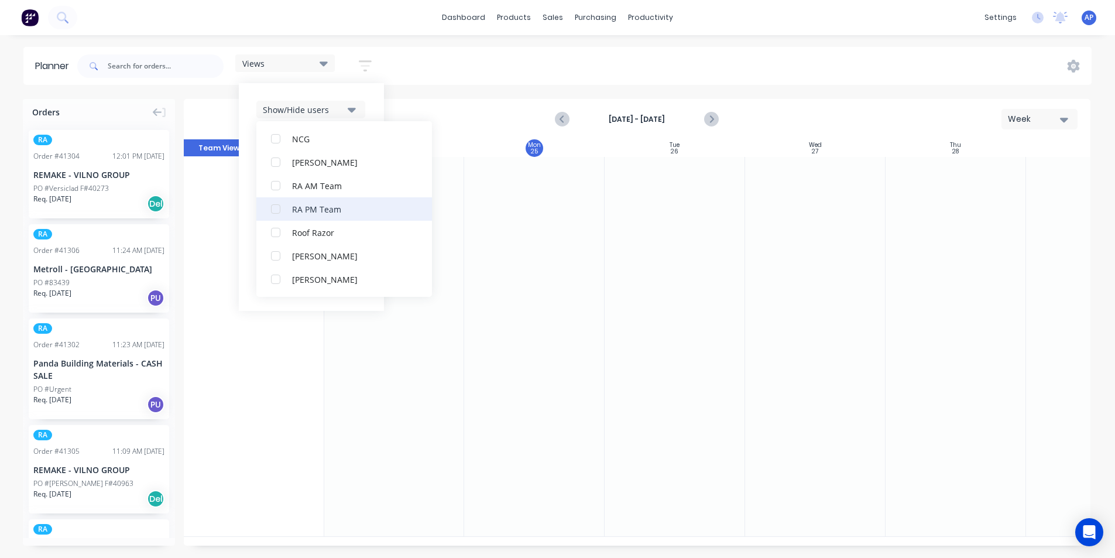
click at [298, 212] on div "RA PM Team" at bounding box center [350, 208] width 117 height 12
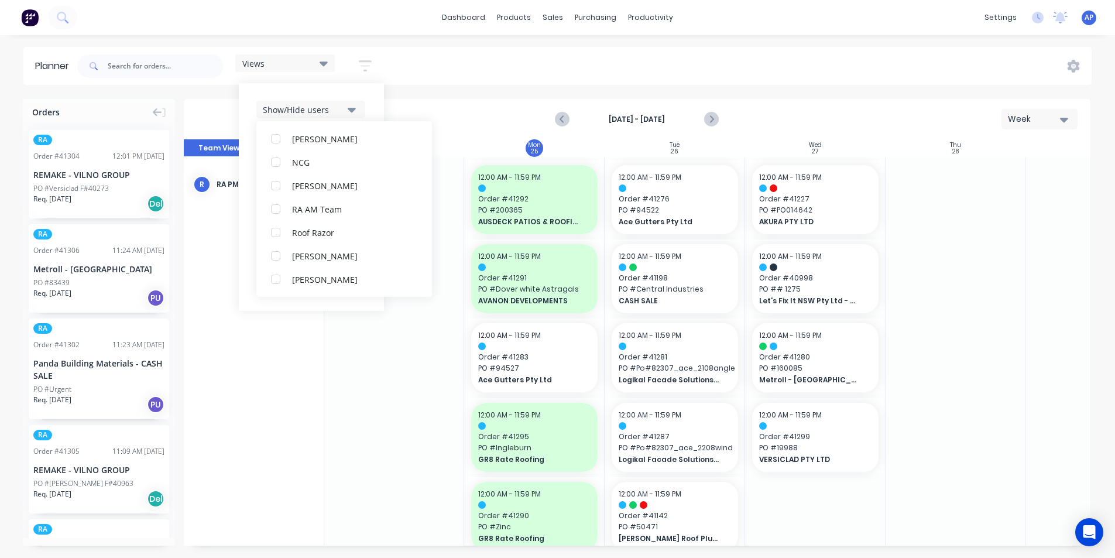
scroll to position [0, 0]
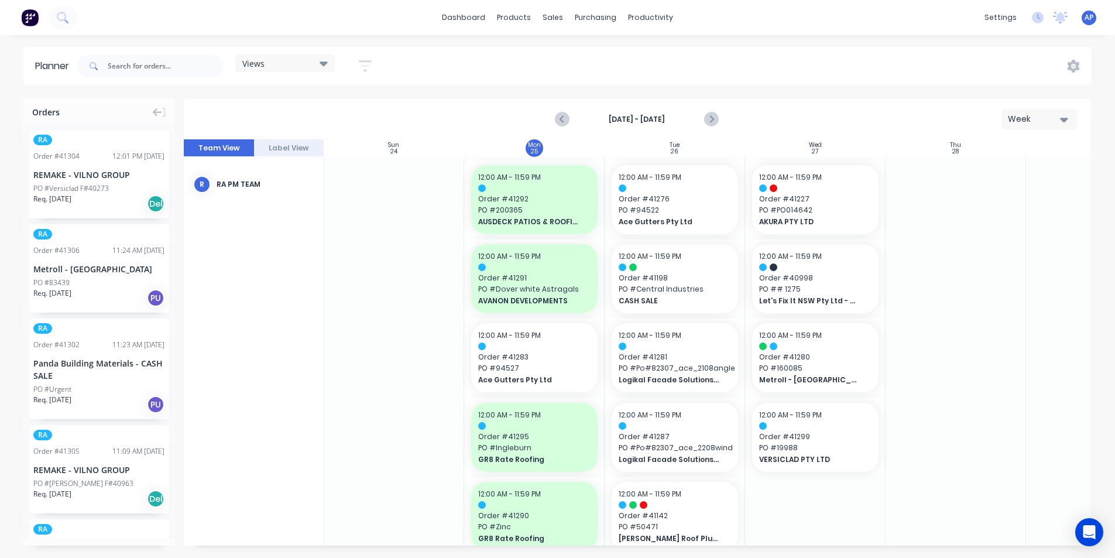
drag, startPoint x: 532, startPoint y: 59, endPoint x: 676, endPoint y: 159, distance: 176.1
click at [532, 59] on div "Views Save new view None (Default) edit Iraking edit [PERSON_NAME] edit [PERSON…" at bounding box center [583, 66] width 1016 height 35
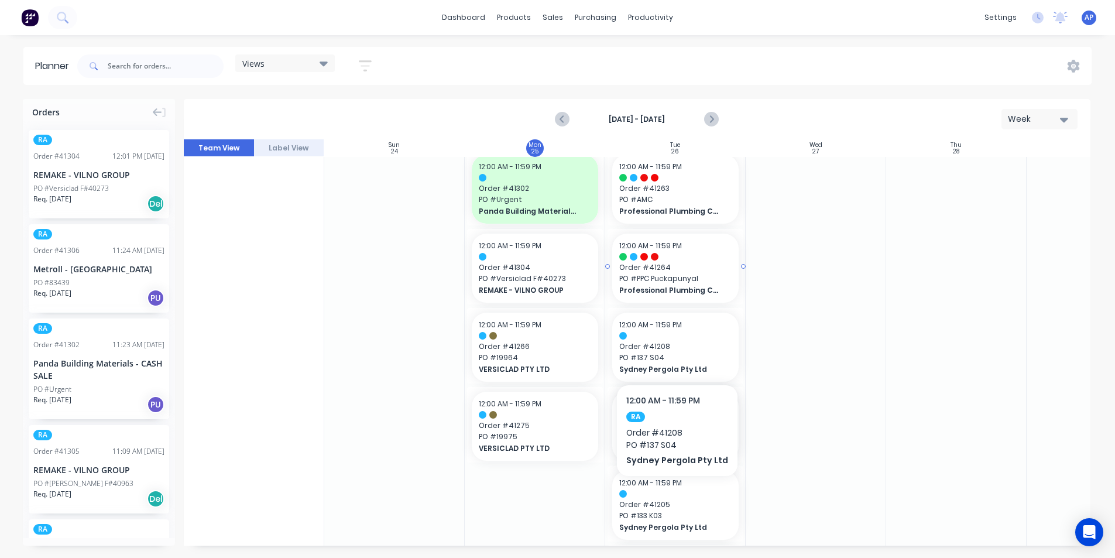
scroll to position [585, 0]
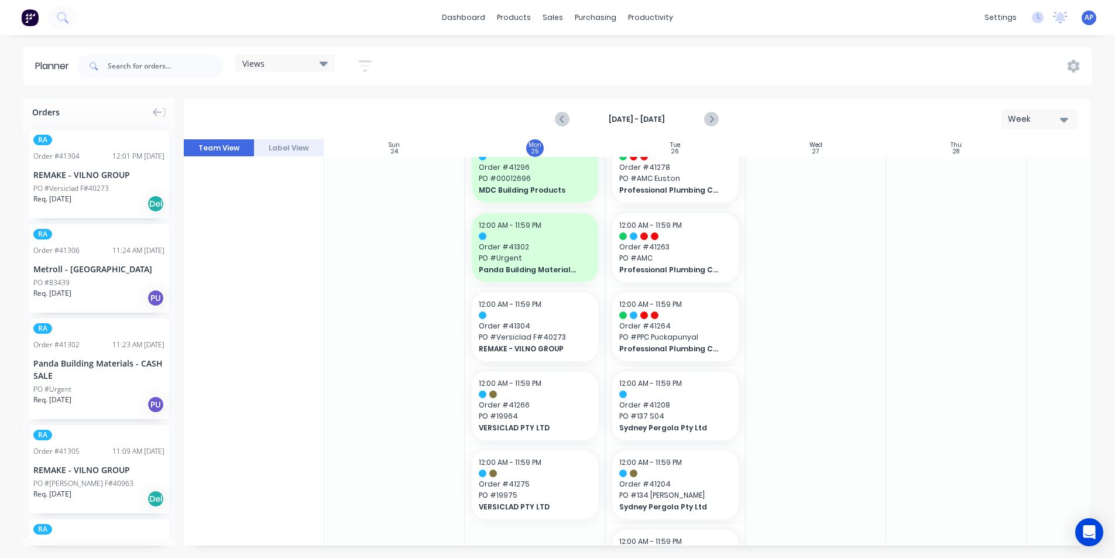
click at [367, 63] on icon "button" at bounding box center [365, 66] width 13 height 15
click at [346, 142] on button "Show/Hide orders" at bounding box center [310, 145] width 109 height 18
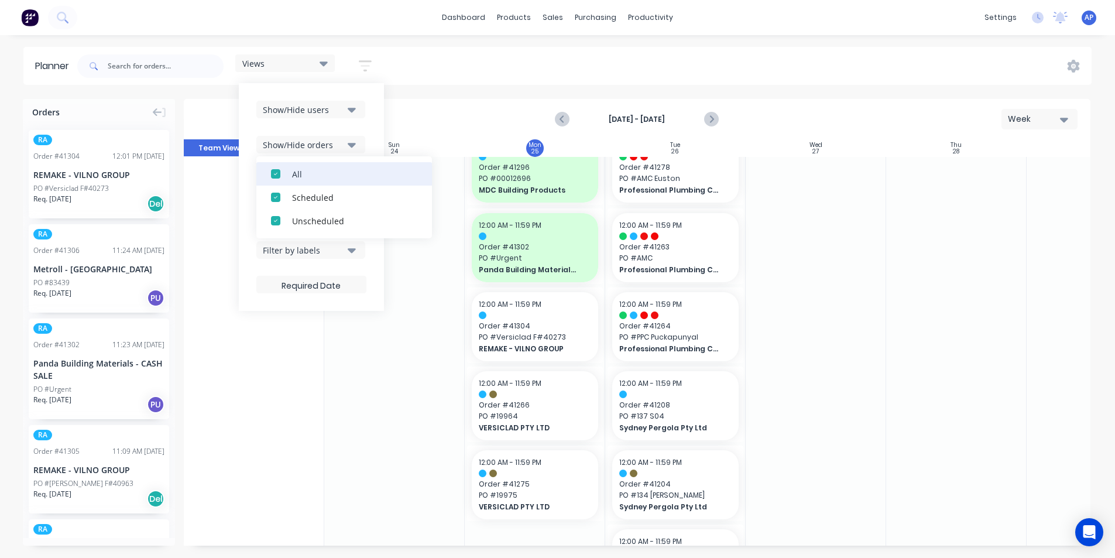
click at [280, 167] on div "button" at bounding box center [275, 173] width 23 height 23
click at [301, 218] on div "Unscheduled" at bounding box center [350, 220] width 117 height 12
click at [376, 122] on div "Show/Hide users Show/Hide orders All Scheduled Unscheduled Filter by status Fil…" at bounding box center [311, 197] width 145 height 228
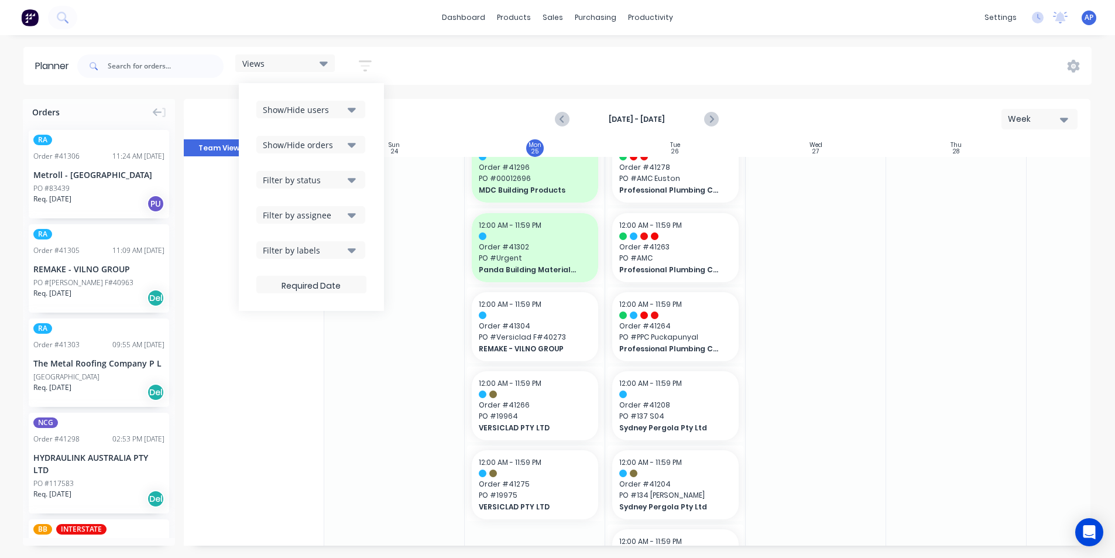
click at [338, 179] on div "Filter by status" at bounding box center [303, 180] width 81 height 12
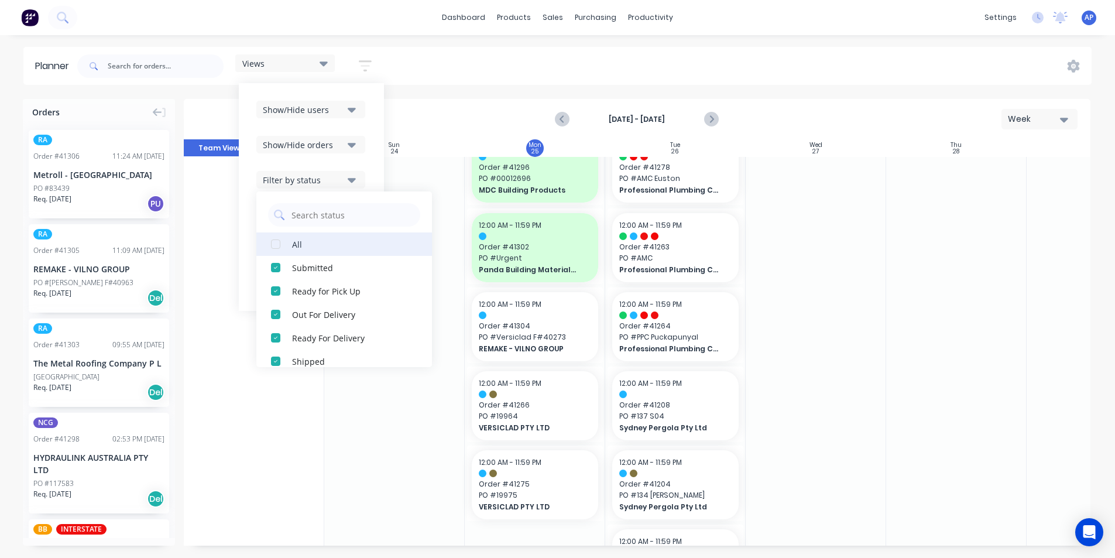
click at [291, 242] on button "All" at bounding box center [344, 243] width 176 height 23
click at [369, 149] on div "Show/Hide users Show/Hide orders Filter by status All Draft Quote Archived Deli…" at bounding box center [311, 197] width 145 height 228
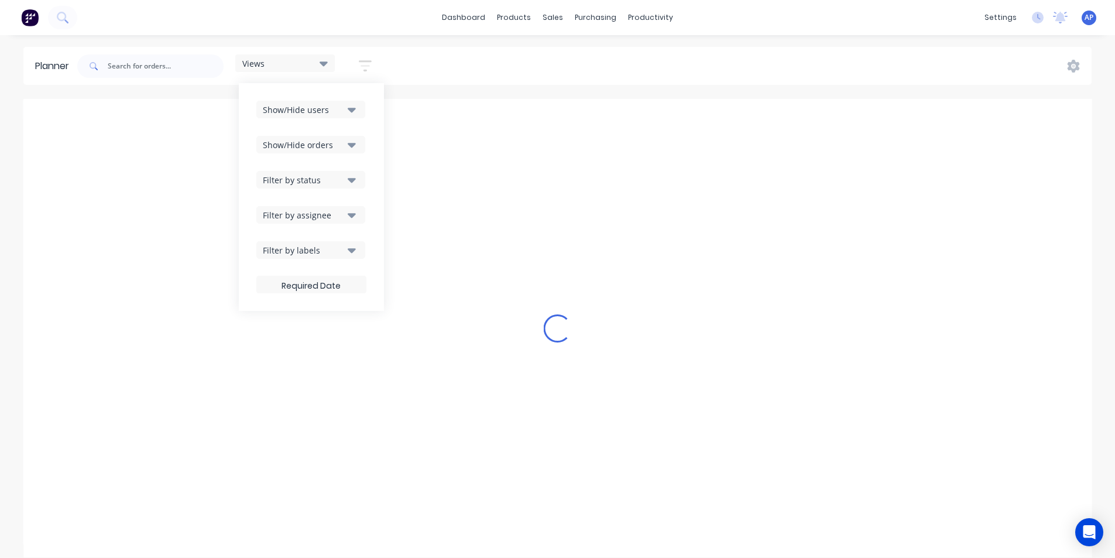
click at [348, 217] on button "Filter by assignee" at bounding box center [310, 215] width 109 height 18
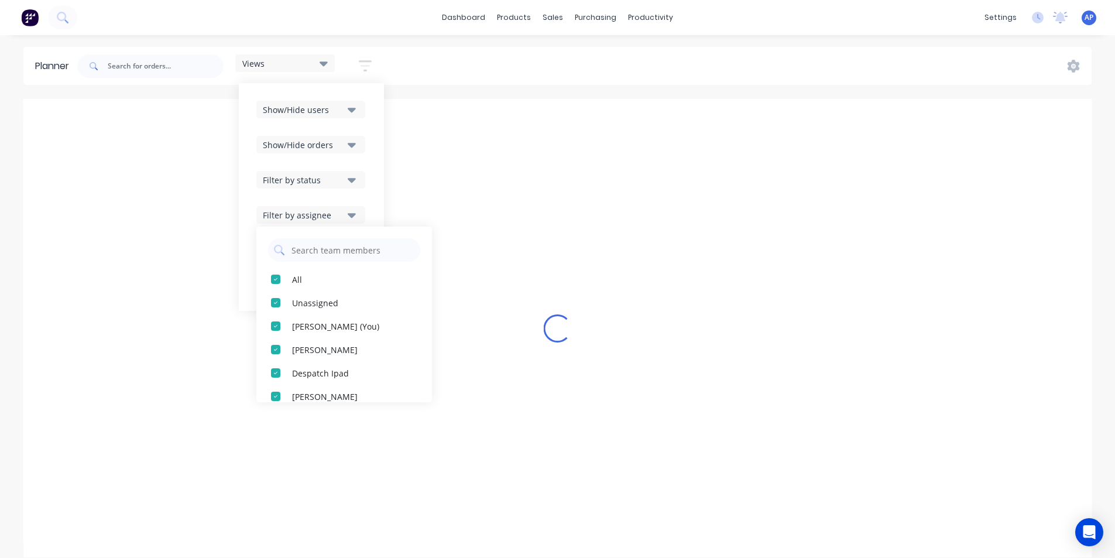
click at [368, 133] on div "Show/Hide users Show/Hide orders Filter by status Filter by assignee All Unassi…" at bounding box center [311, 197] width 145 height 228
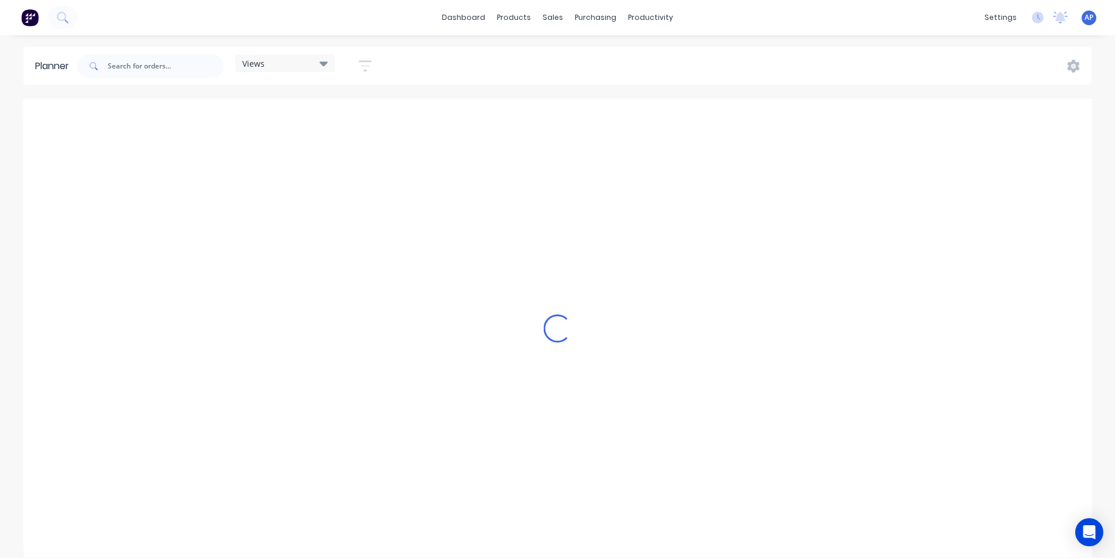
click at [477, 49] on div "Views Save new view None (Default) edit Iraking edit [PERSON_NAME] edit [PERSON…" at bounding box center [583, 66] width 1016 height 35
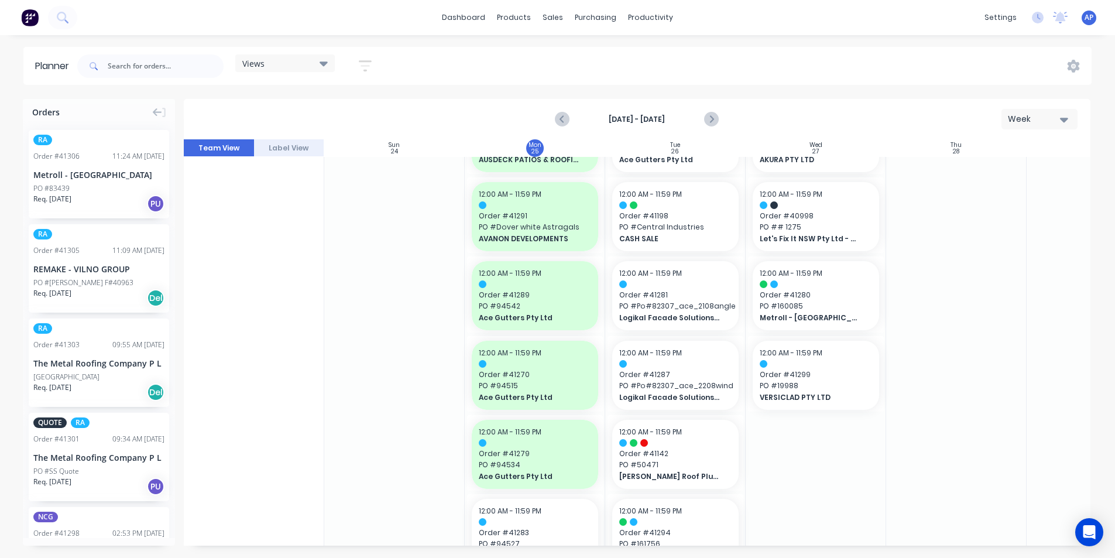
scroll to position [0, 0]
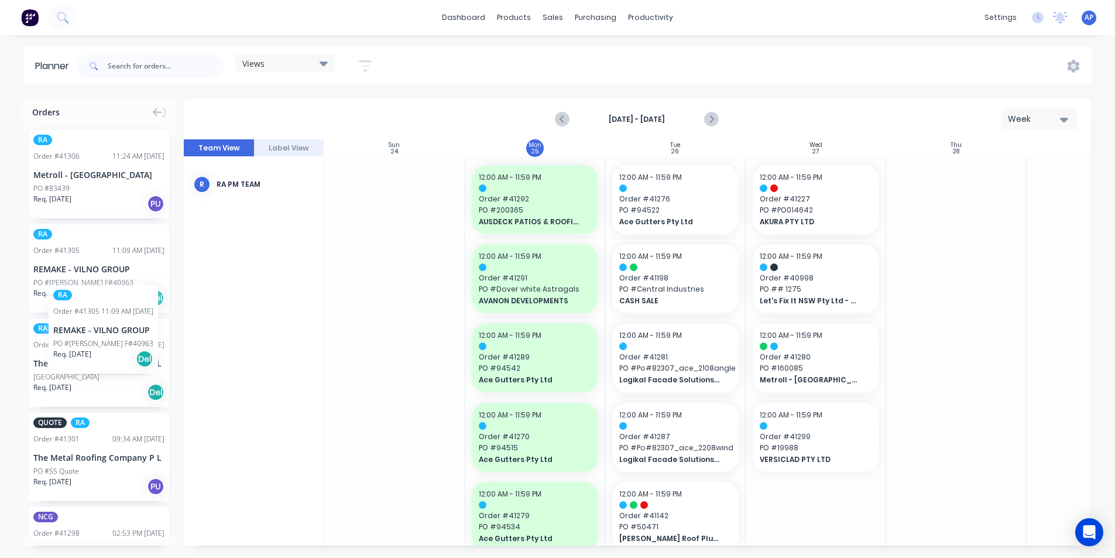
drag, startPoint x: 66, startPoint y: 264, endPoint x: 79, endPoint y: 264, distance: 12.9
click at [81, 275] on div "RA Order # 41305 11:09 AM [DATE] REMAKE - VILNO GROUP PO #[PERSON_NAME] F#40963…" at bounding box center [99, 268] width 140 height 88
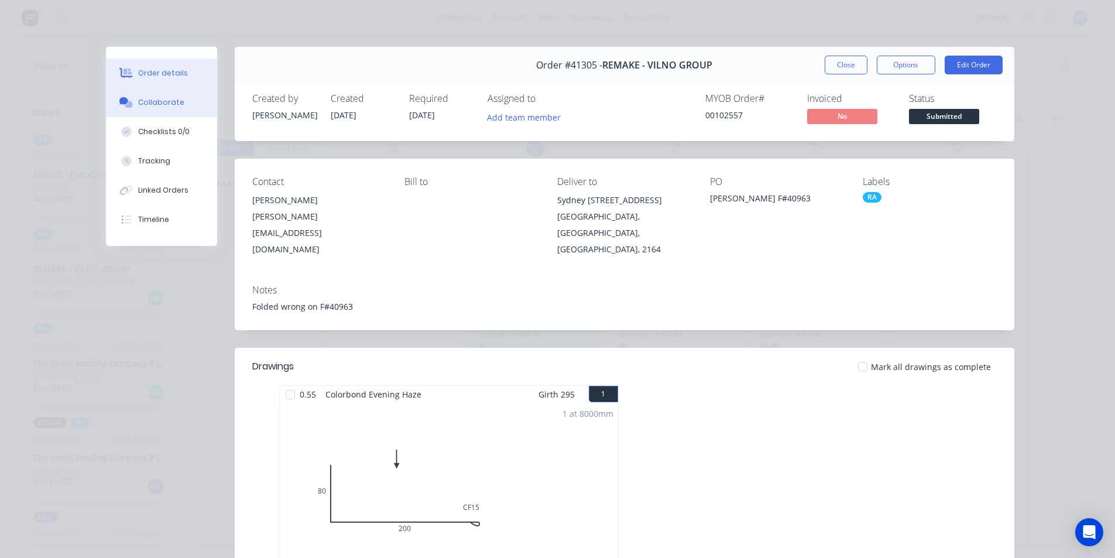
click at [182, 109] on button "Collaborate" at bounding box center [161, 102] width 111 height 29
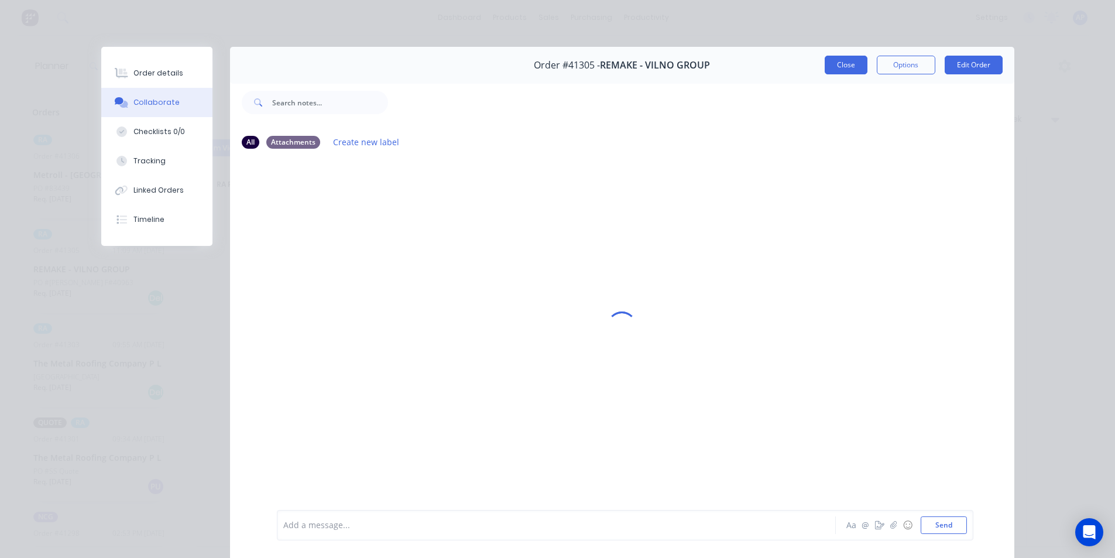
click at [839, 63] on button "Close" at bounding box center [845, 65] width 43 height 19
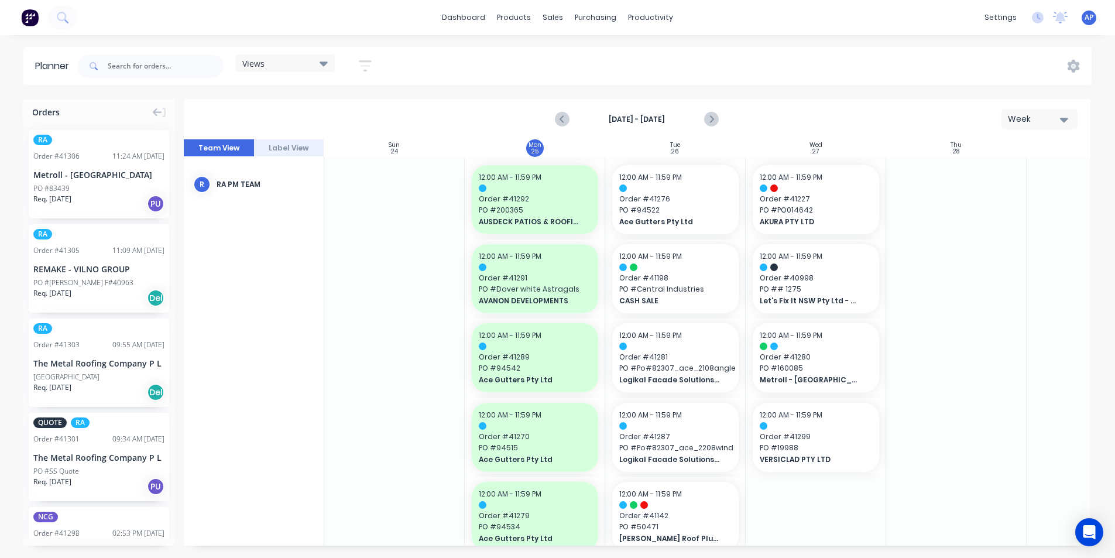
scroll to position [59, 0]
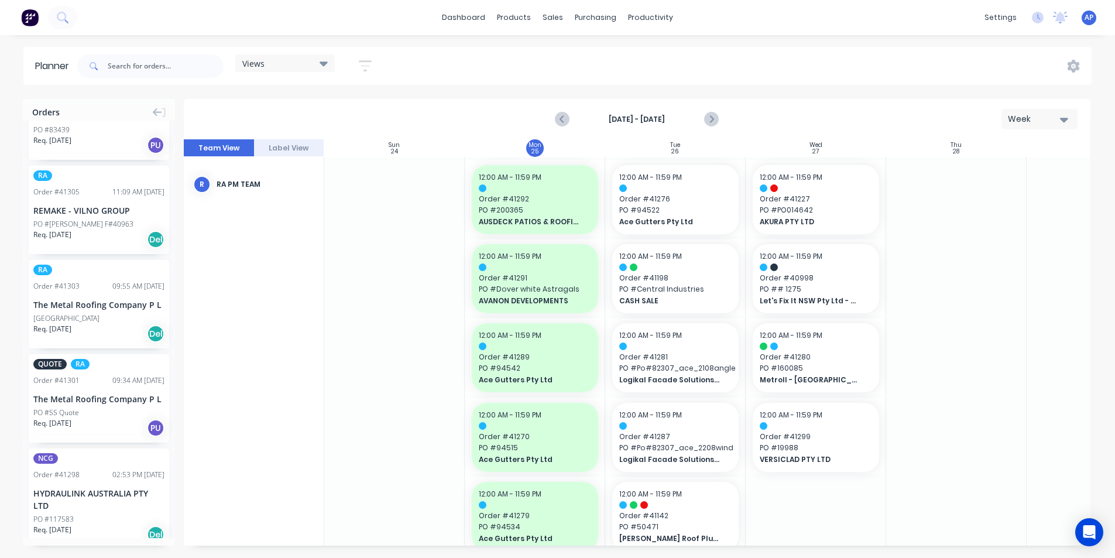
click at [72, 301] on div "The Metal Roofing Company P L" at bounding box center [98, 304] width 131 height 12
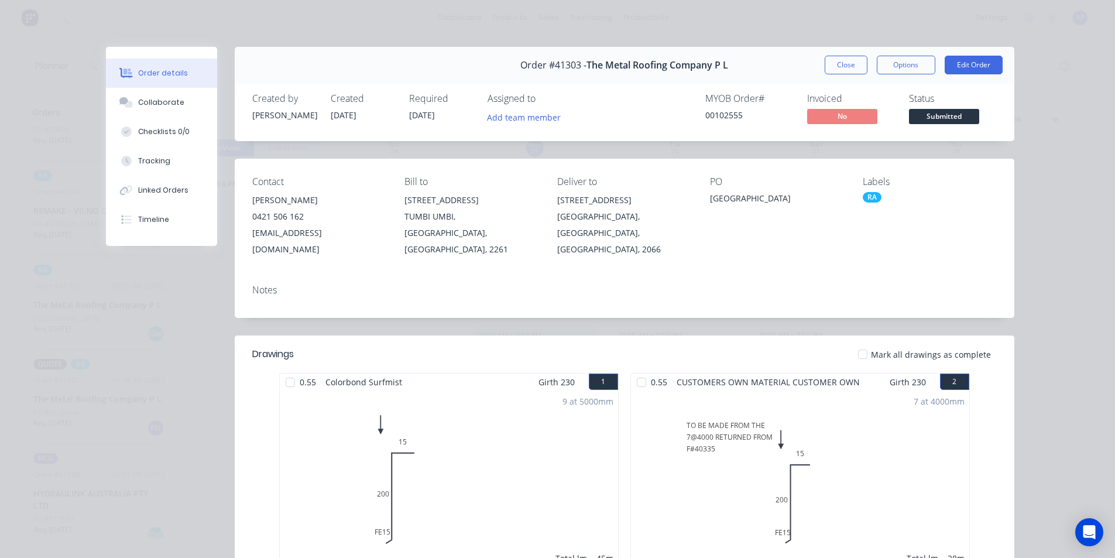
drag, startPoint x: 655, startPoint y: 147, endPoint x: 501, endPoint y: 229, distance: 174.6
click at [497, 231] on div "TUMBI UMBI, [GEOGRAPHIC_DATA], [GEOGRAPHIC_DATA], 2261" at bounding box center [471, 232] width 134 height 49
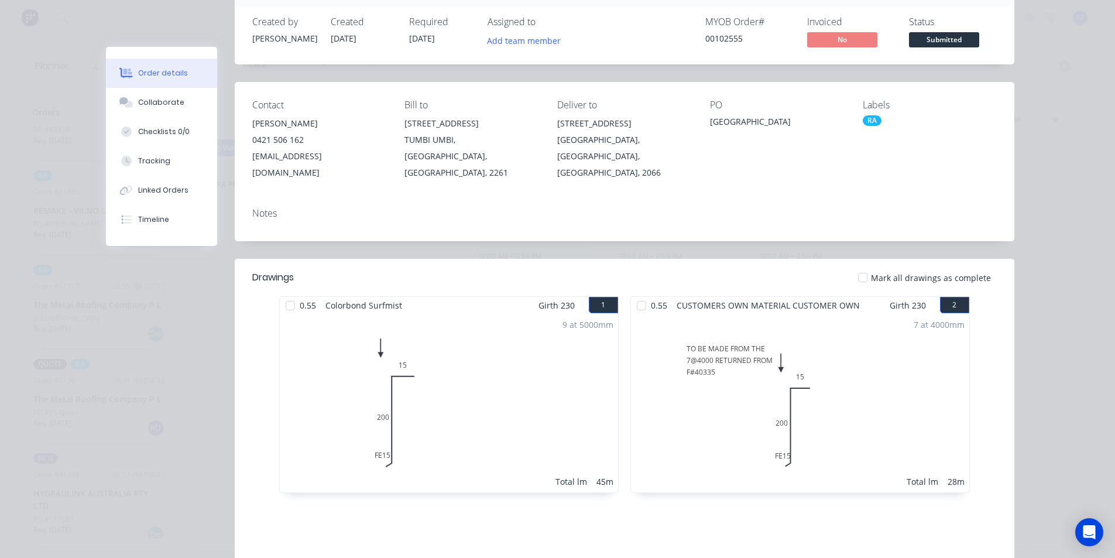
scroll to position [0, 0]
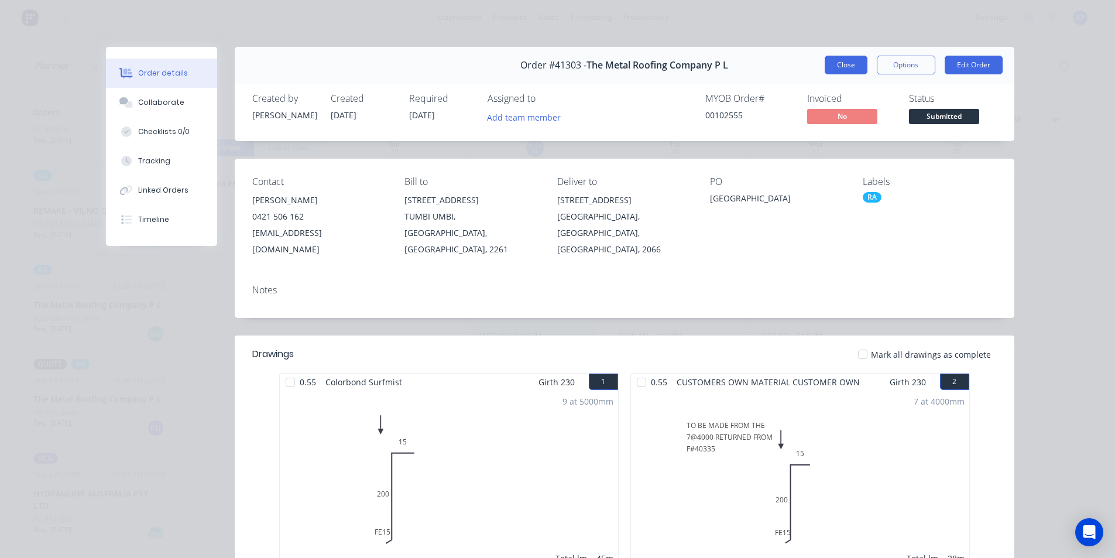
click at [844, 73] on button "Close" at bounding box center [845, 65] width 43 height 19
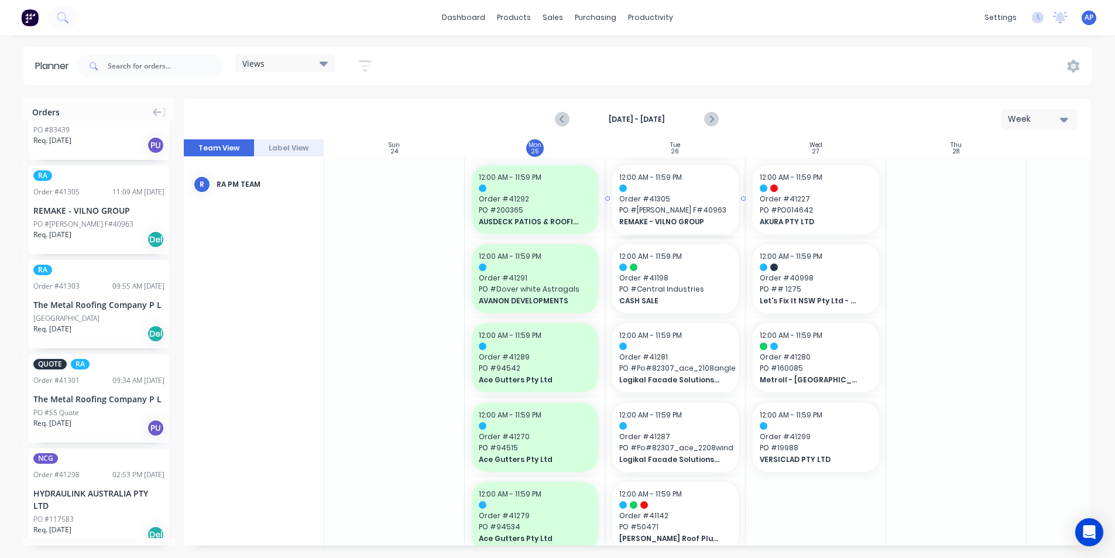
drag, startPoint x: 54, startPoint y: 204, endPoint x: 618, endPoint y: 254, distance: 565.7
drag, startPoint x: 59, startPoint y: 188, endPoint x: 690, endPoint y: 234, distance: 632.4
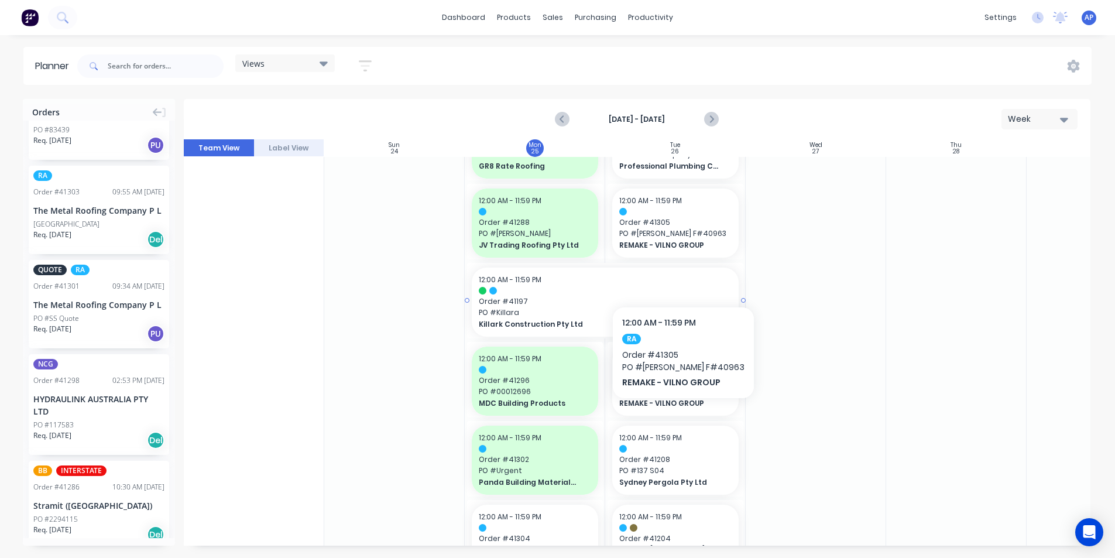
scroll to position [690, 0]
click at [669, 366] on div at bounding box center [675, 369] width 112 height 8
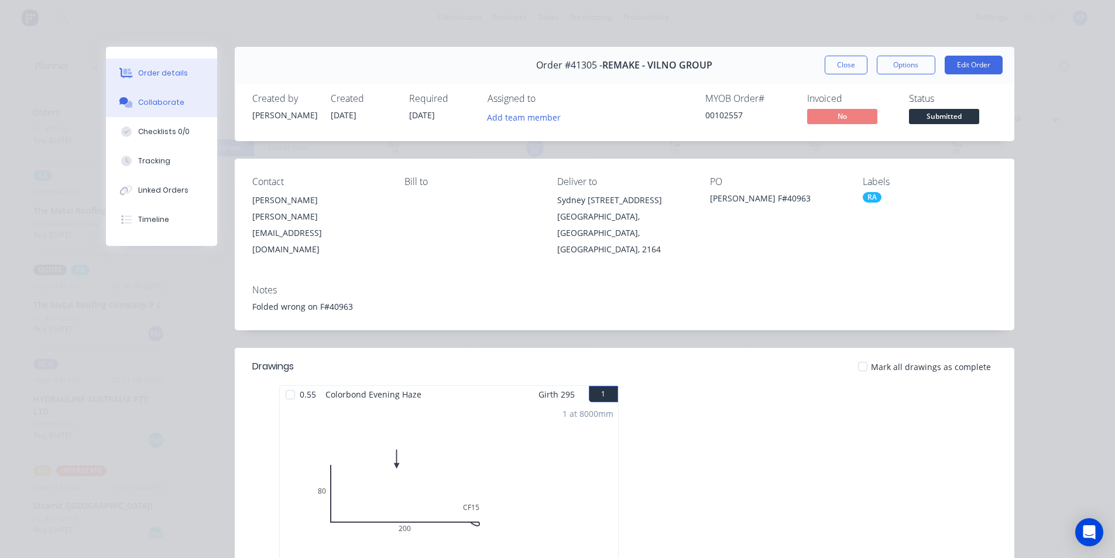
click at [171, 99] on div "Collaborate" at bounding box center [161, 102] width 46 height 11
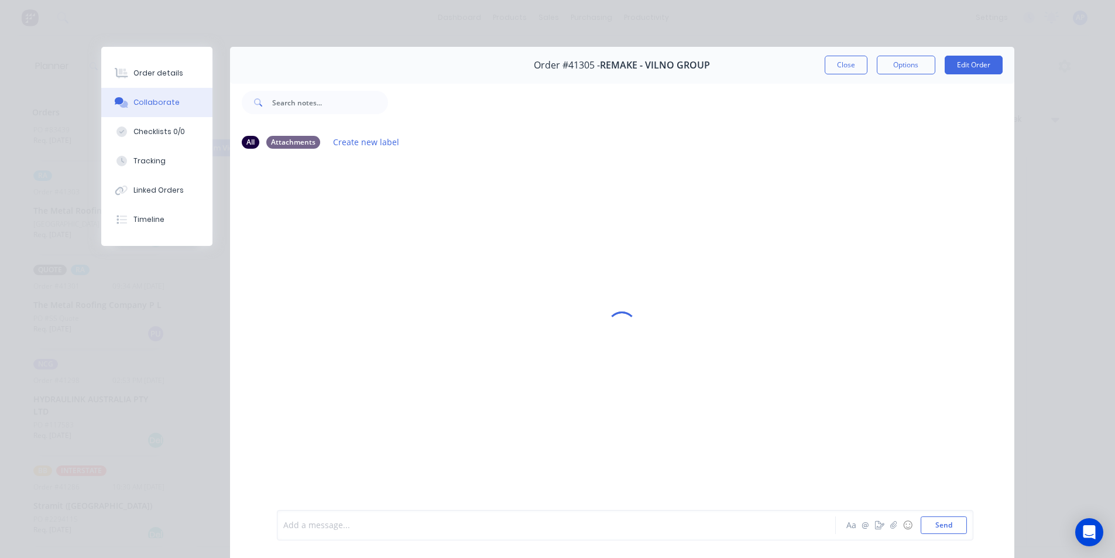
click at [594, 523] on div at bounding box center [540, 525] width 512 height 12
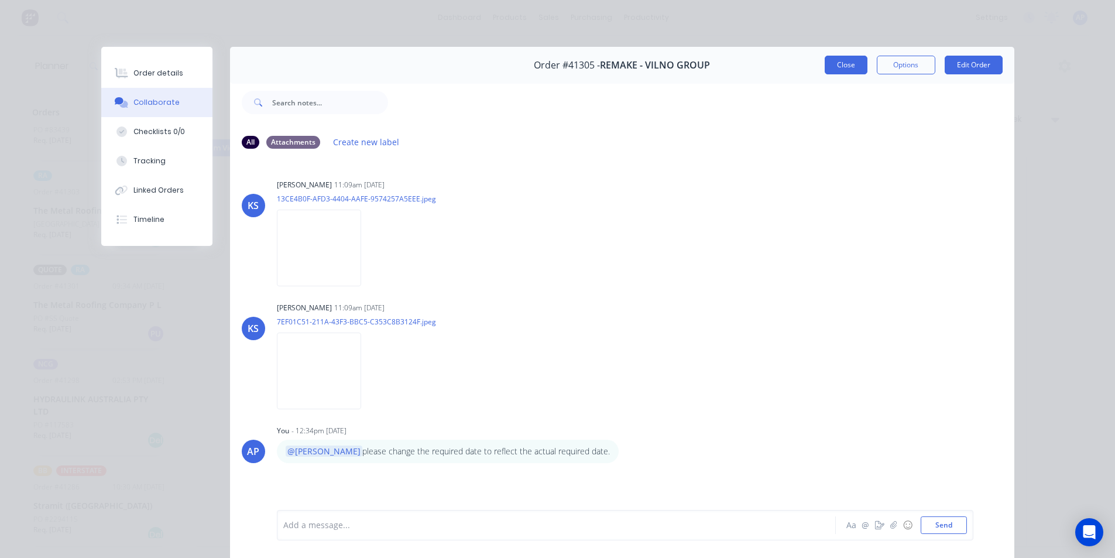
click at [837, 65] on button "Close" at bounding box center [845, 65] width 43 height 19
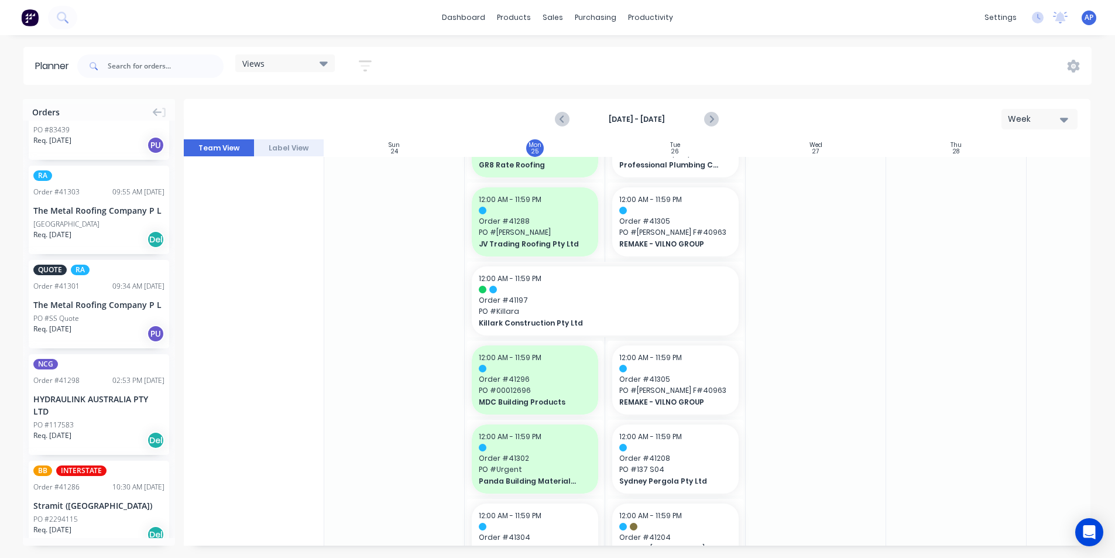
drag, startPoint x: 71, startPoint y: 210, endPoint x: 792, endPoint y: 222, distance: 721.0
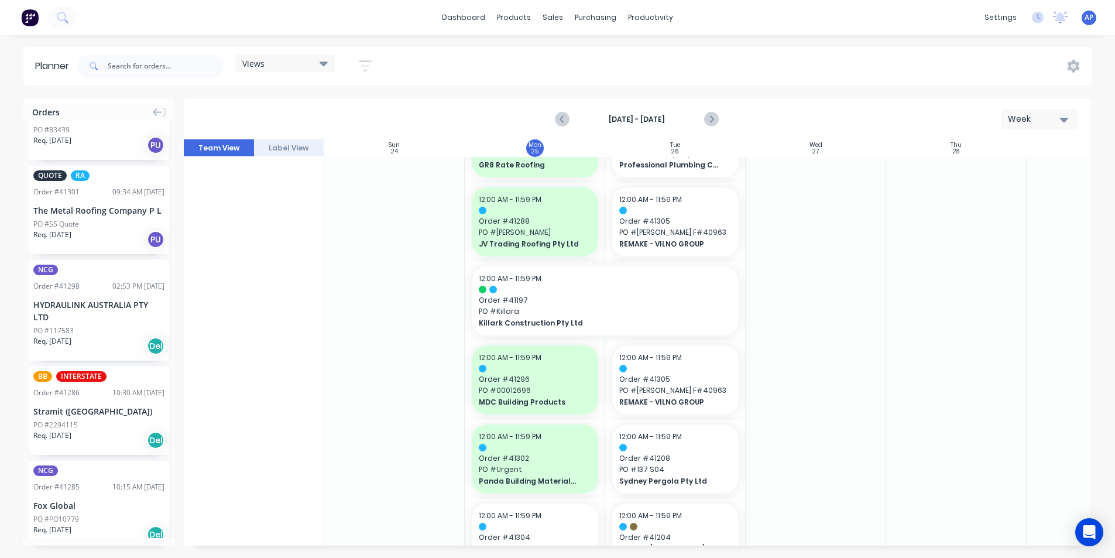
scroll to position [0, 0]
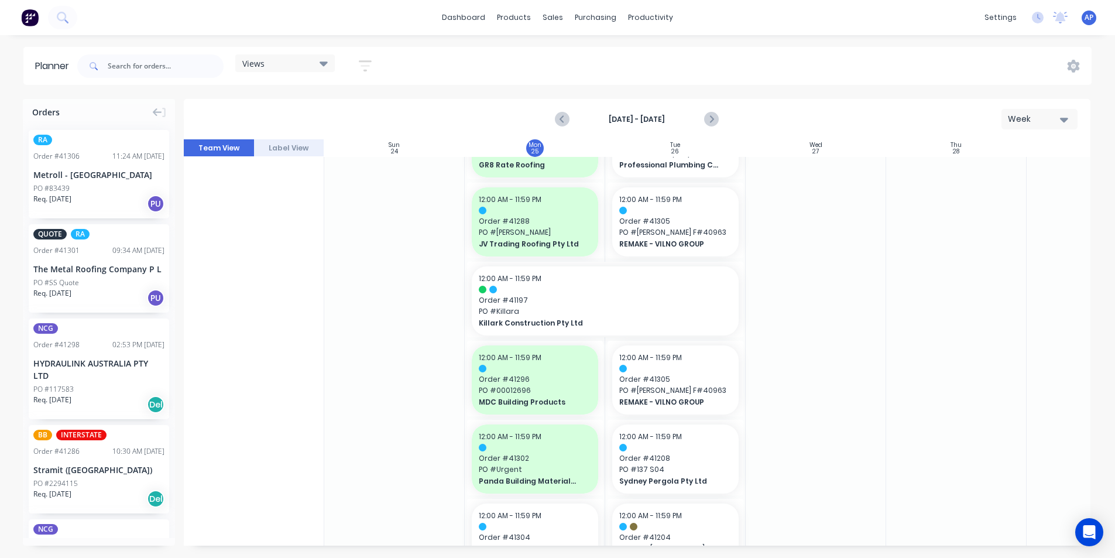
click at [67, 185] on div "PO #83439" at bounding box center [51, 188] width 36 height 11
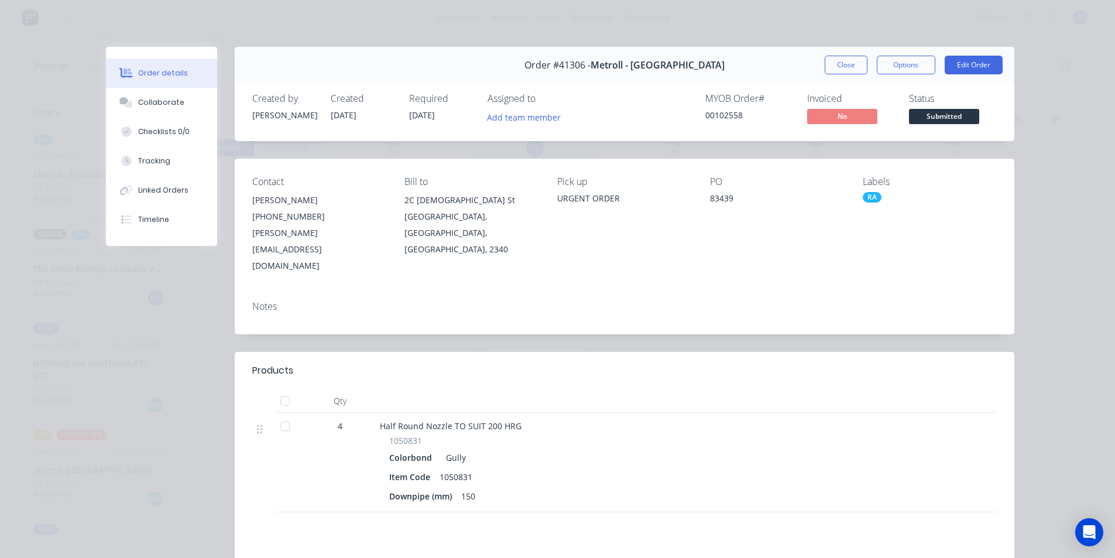
drag, startPoint x: 545, startPoint y: 221, endPoint x: 452, endPoint y: 241, distance: 94.6
click at [452, 241] on div "Contact [PERSON_NAME] [PHONE_NUMBER] [PERSON_NAME][EMAIL_ADDRESS][DOMAIN_NAME] …" at bounding box center [624, 225] width 779 height 133
click at [833, 69] on button "Close" at bounding box center [845, 65] width 43 height 19
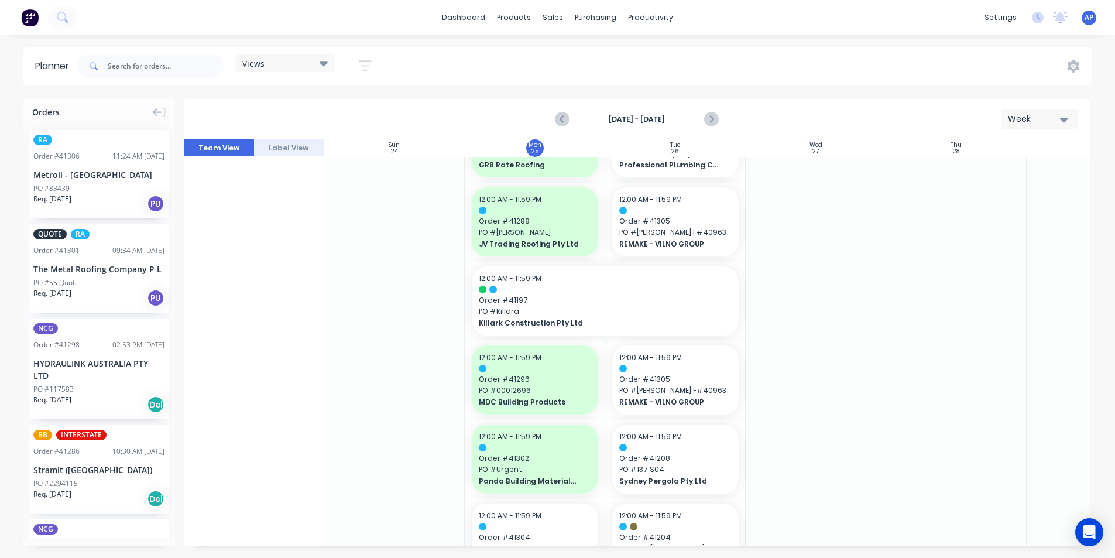
drag, startPoint x: 82, startPoint y: 187, endPoint x: 668, endPoint y: 204, distance: 586.0
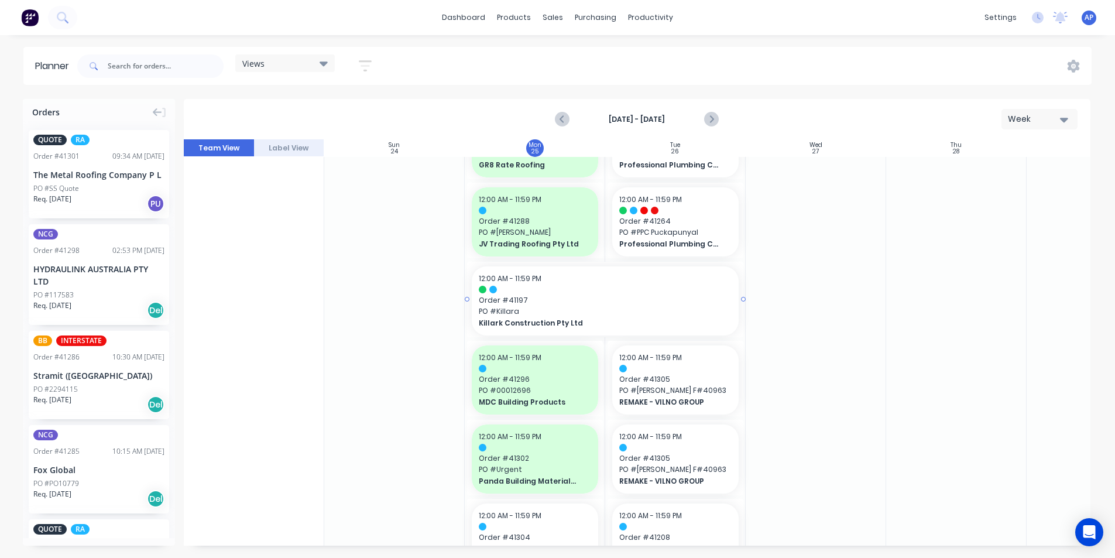
scroll to position [769, 0]
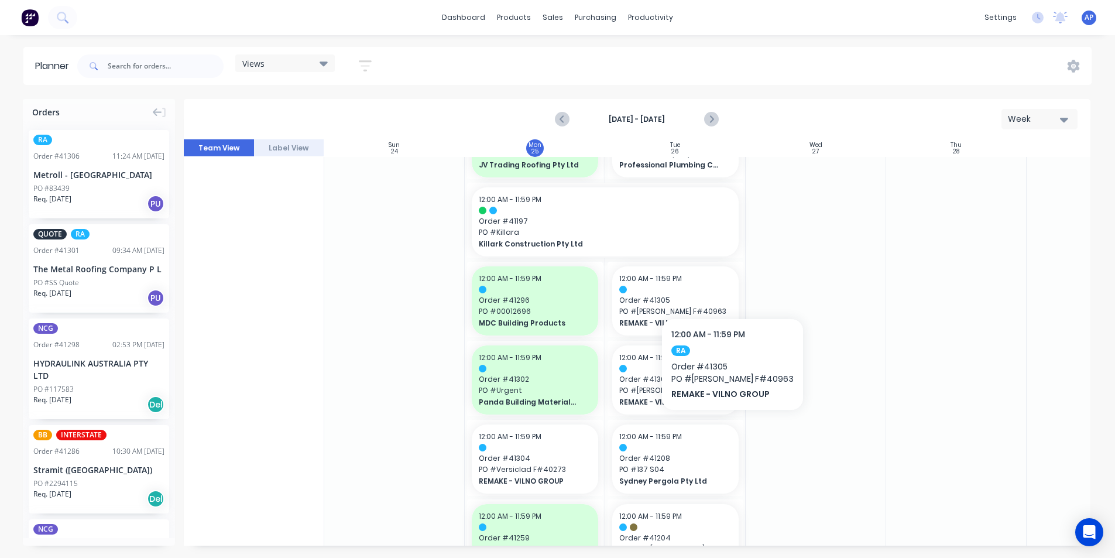
click at [833, 272] on div at bounding box center [815, 223] width 140 height 1670
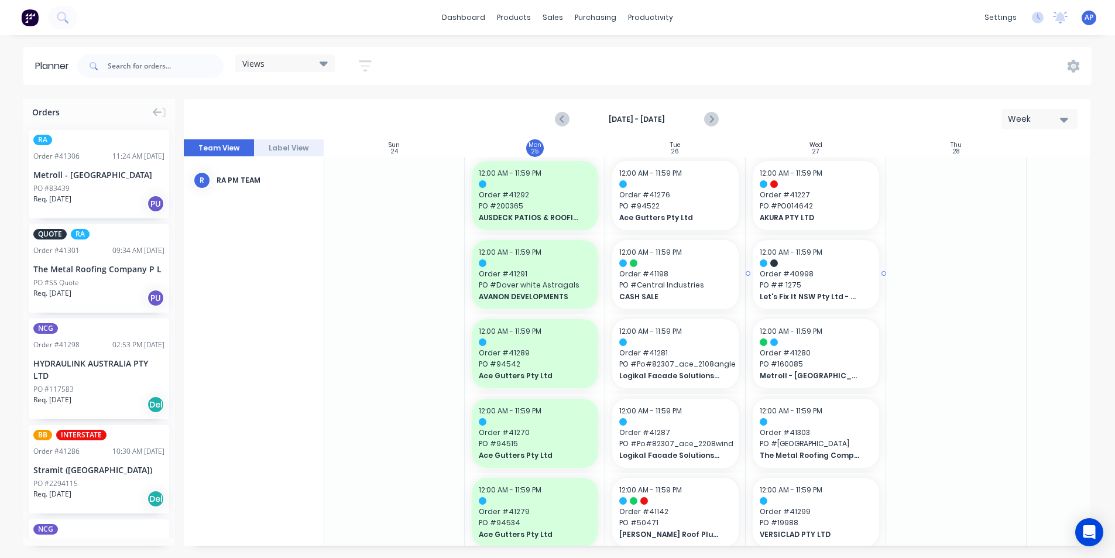
scroll to position [0, 0]
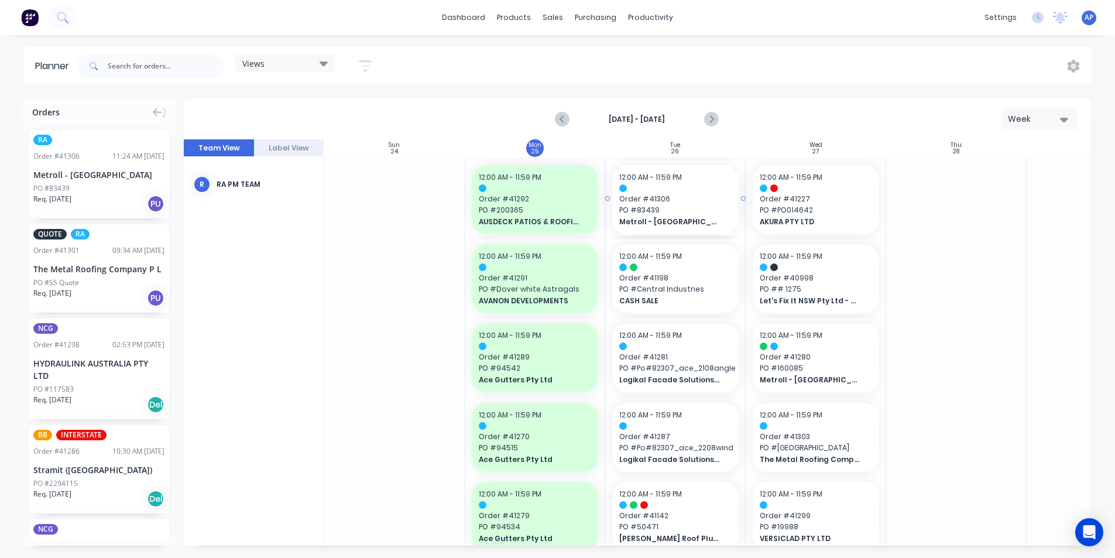
drag, startPoint x: 53, startPoint y: 177, endPoint x: 684, endPoint y: 231, distance: 633.6
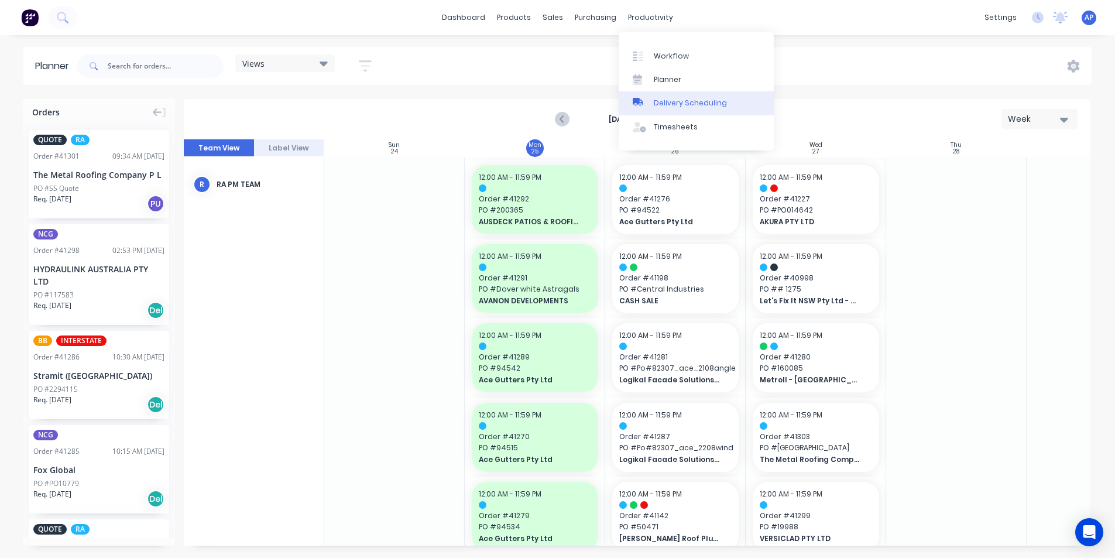
click at [664, 98] on div "Delivery Scheduling" at bounding box center [690, 103] width 73 height 11
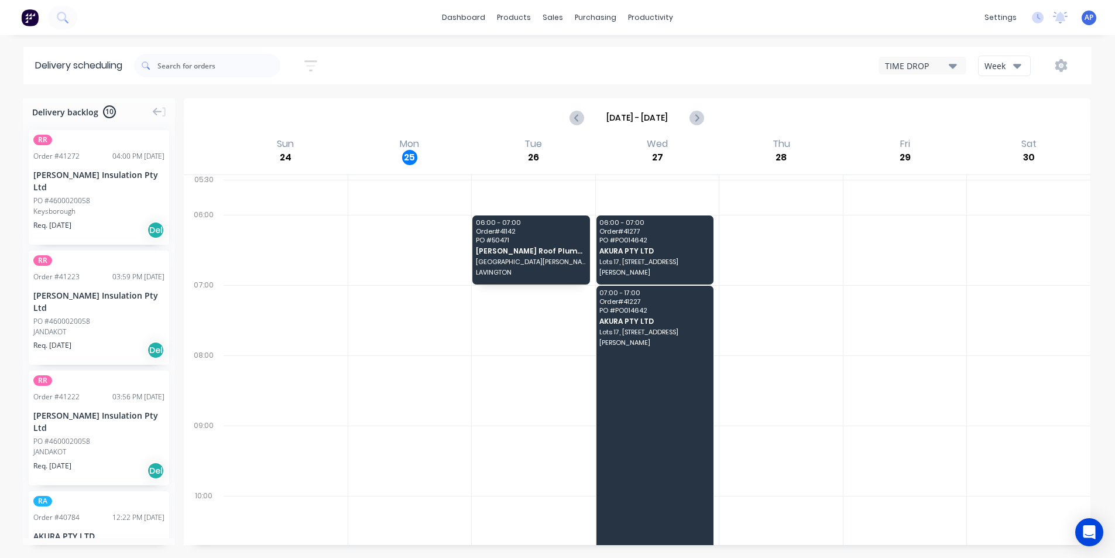
click at [1017, 74] on button "Week" at bounding box center [1004, 66] width 53 height 20
click at [1014, 119] on div "Vehicle" at bounding box center [1036, 119] width 116 height 23
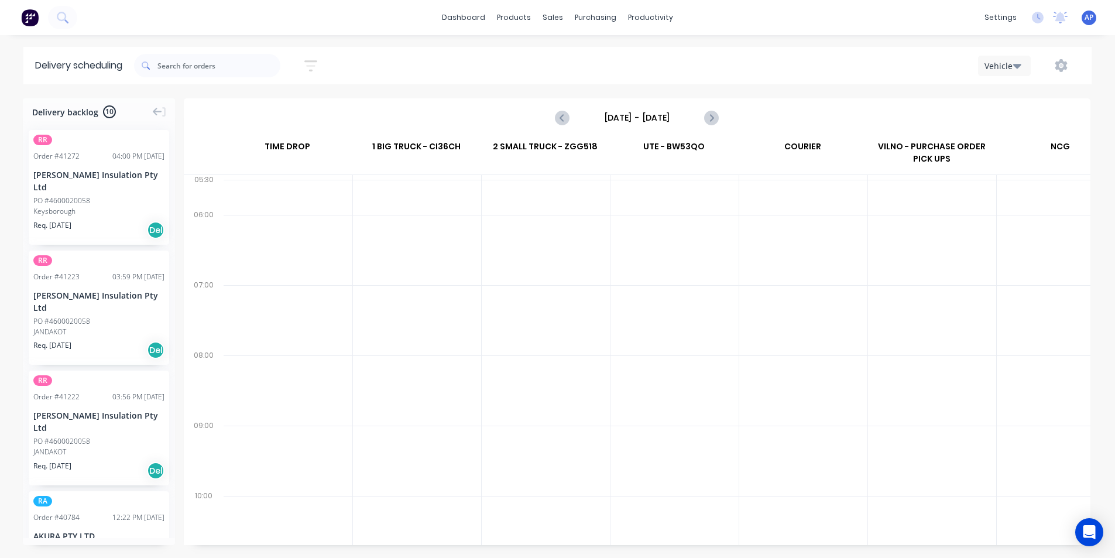
scroll to position [0, 1]
click at [620, 125] on input "[DATE] - [DATE]" at bounding box center [637, 118] width 116 height 18
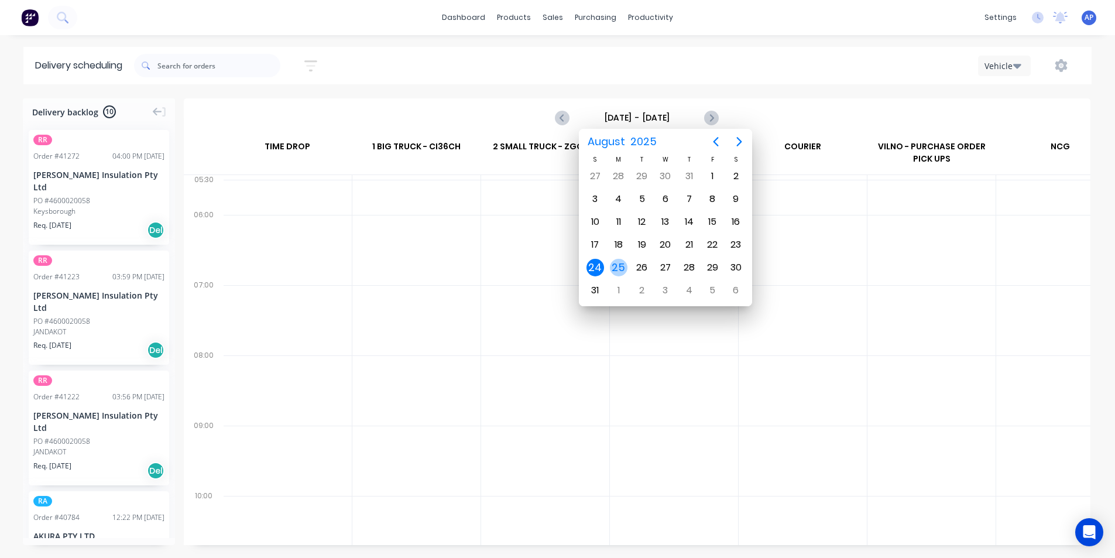
click at [621, 266] on div "25" at bounding box center [619, 268] width 18 height 18
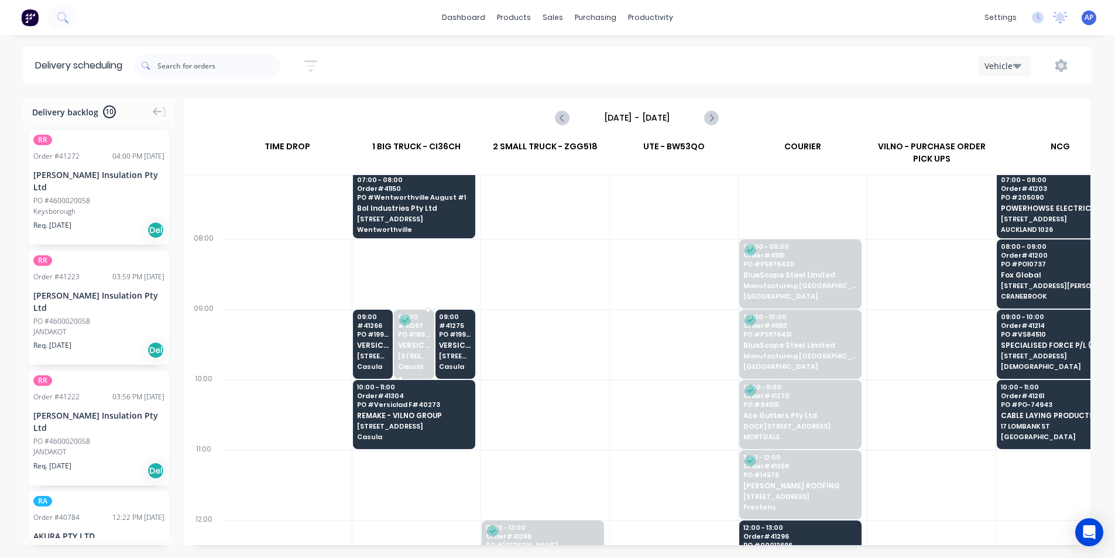
scroll to position [117, 1]
click at [429, 207] on span "Bol Industries Pty Ltd" at bounding box center [414, 208] width 114 height 8
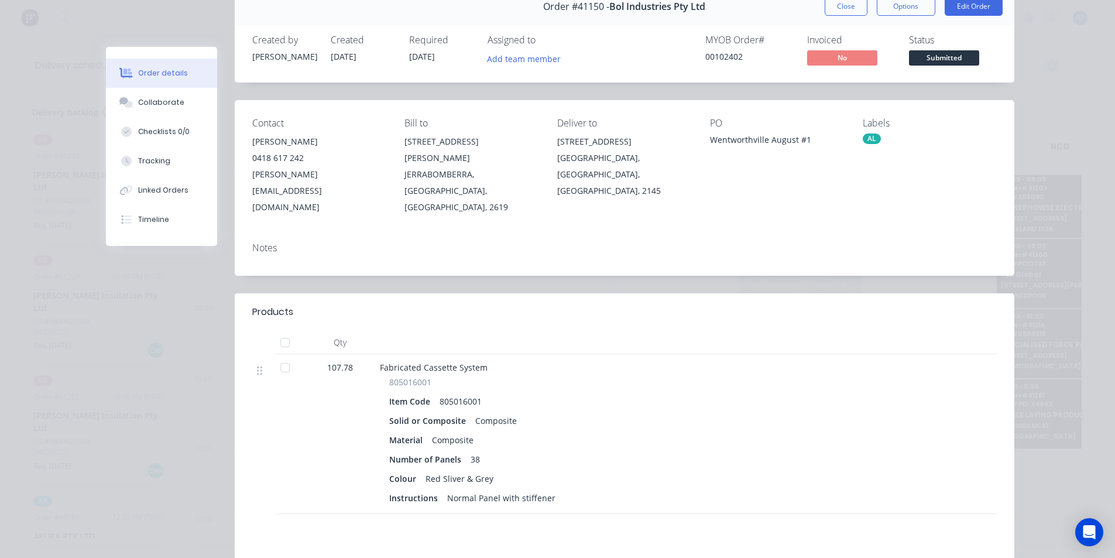
scroll to position [0, 0]
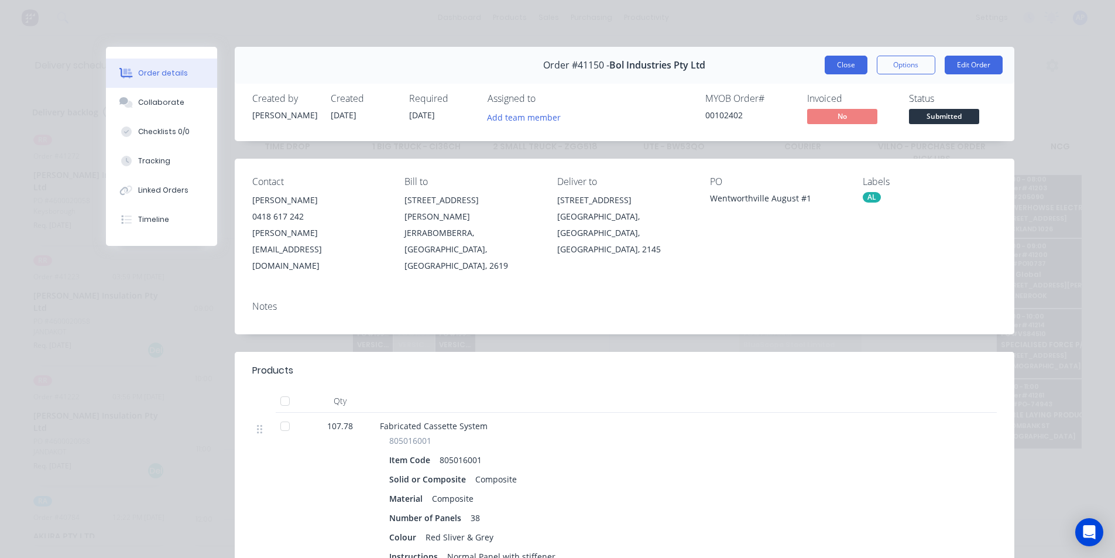
click at [854, 67] on button "Close" at bounding box center [845, 65] width 43 height 19
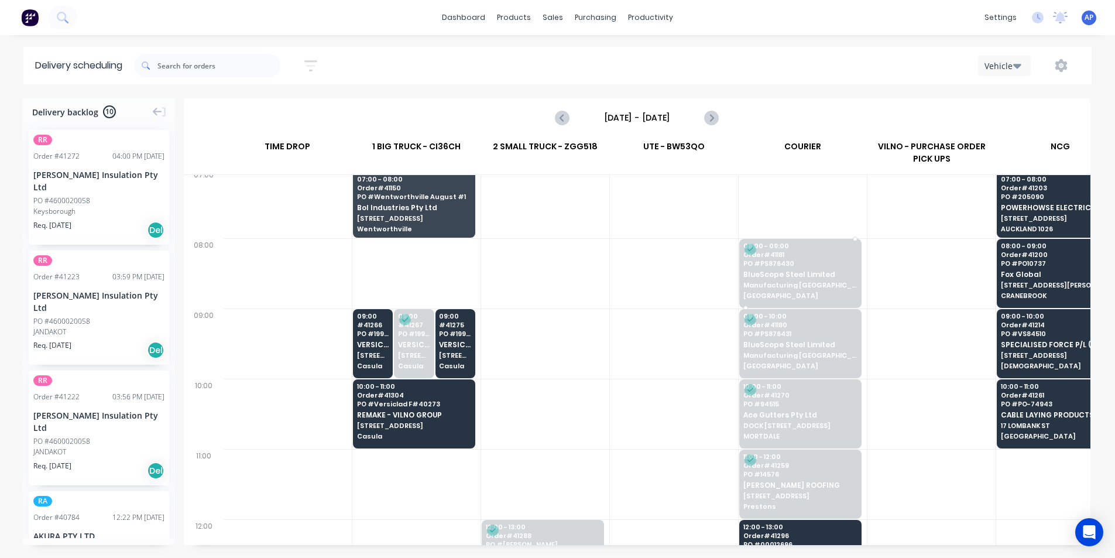
scroll to position [110, 1]
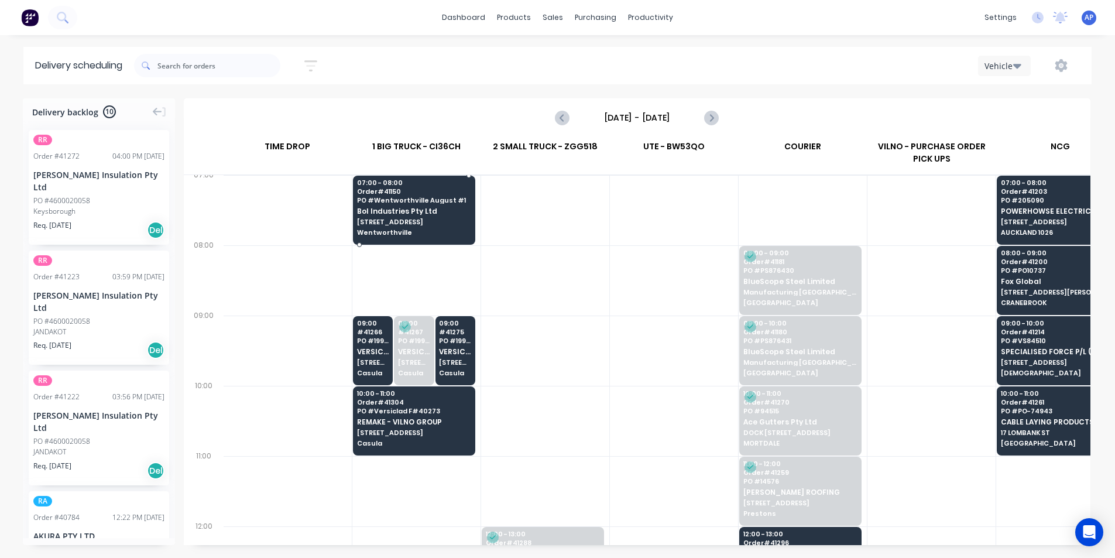
click at [450, 194] on span "Order # 41150" at bounding box center [414, 191] width 114 height 7
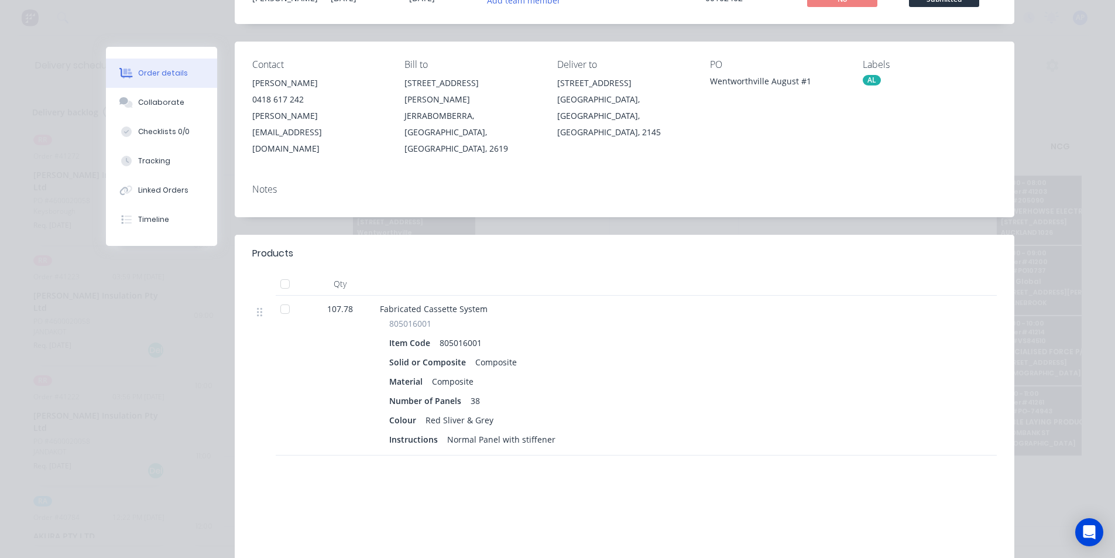
scroll to position [0, 0]
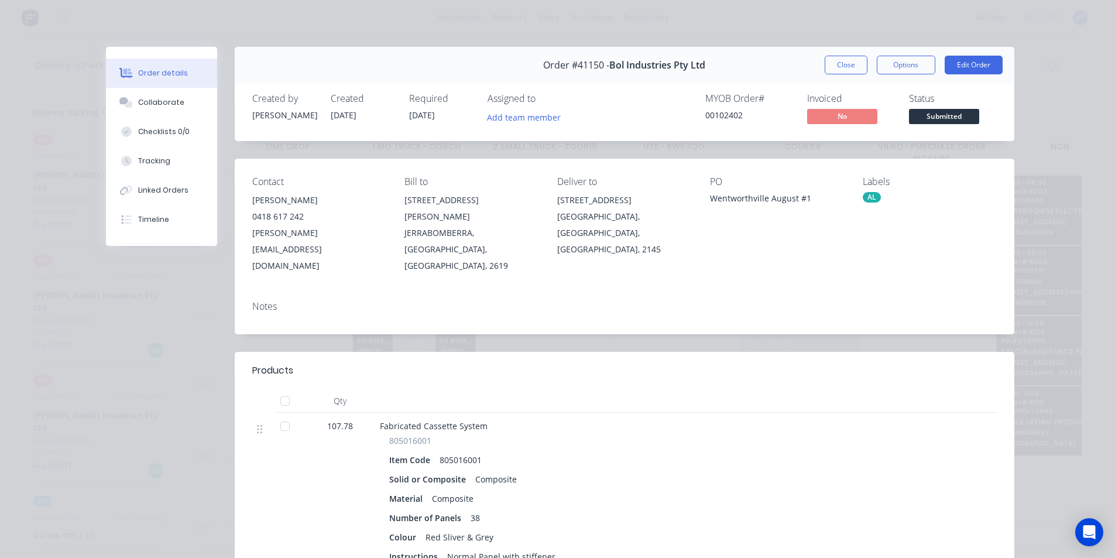
click at [841, 63] on button "Close" at bounding box center [845, 65] width 43 height 19
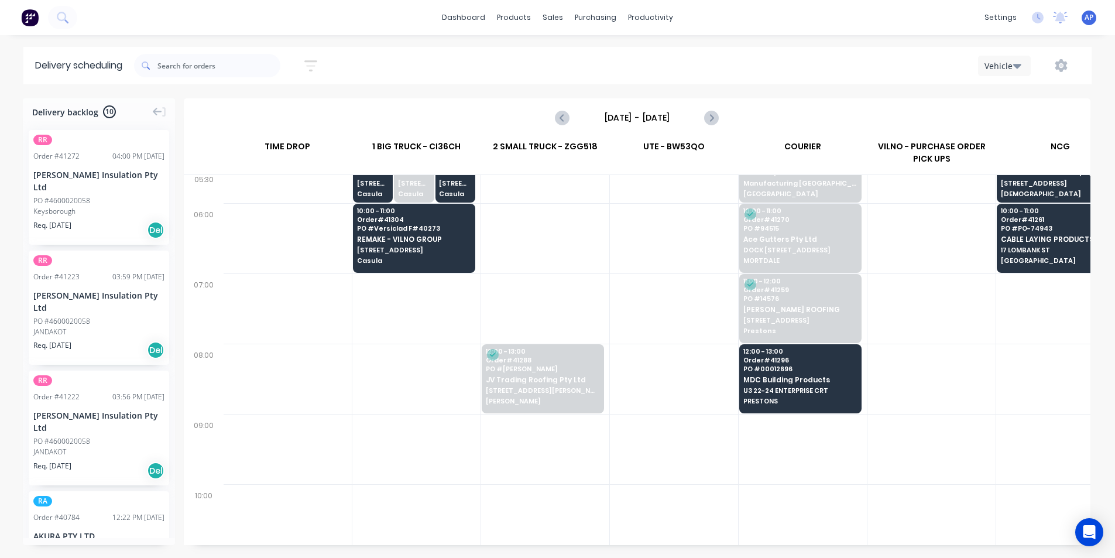
scroll to position [0, 1]
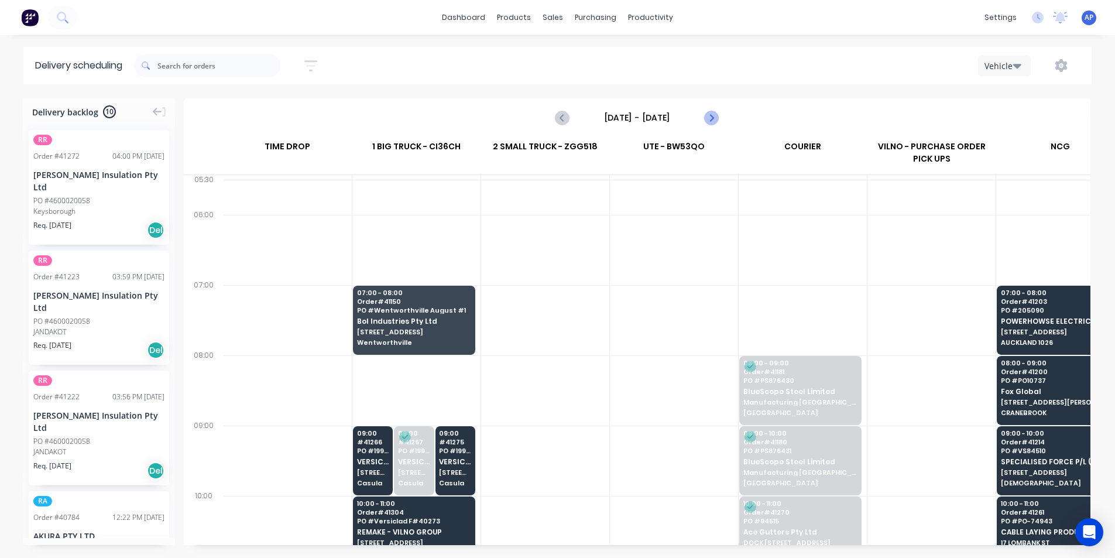
click at [717, 116] on icon "Next page" at bounding box center [711, 118] width 14 height 14
type input "[DATE] - [DATE]"
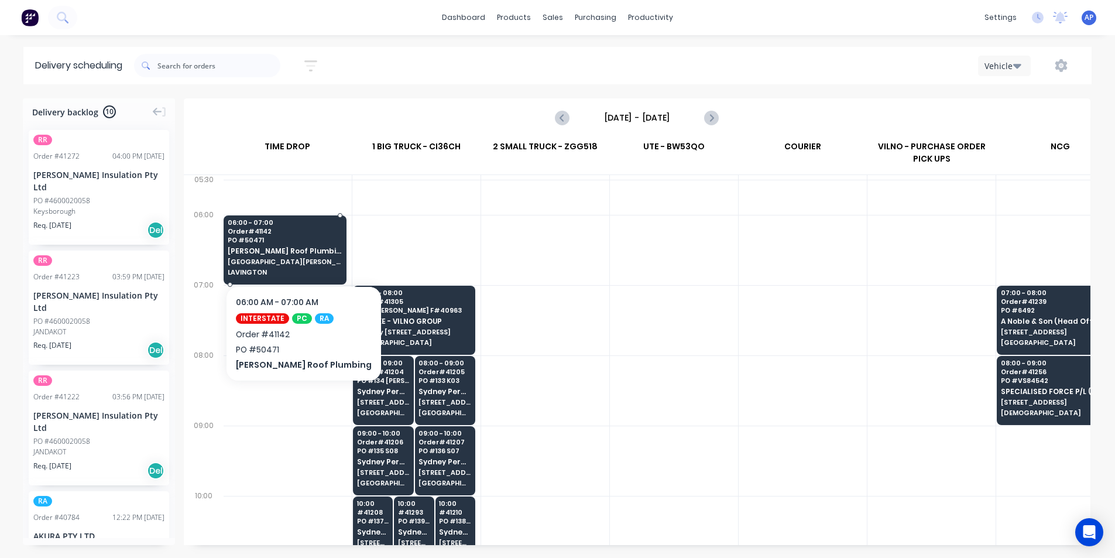
click at [326, 231] on span "Order # 41142" at bounding box center [285, 231] width 114 height 7
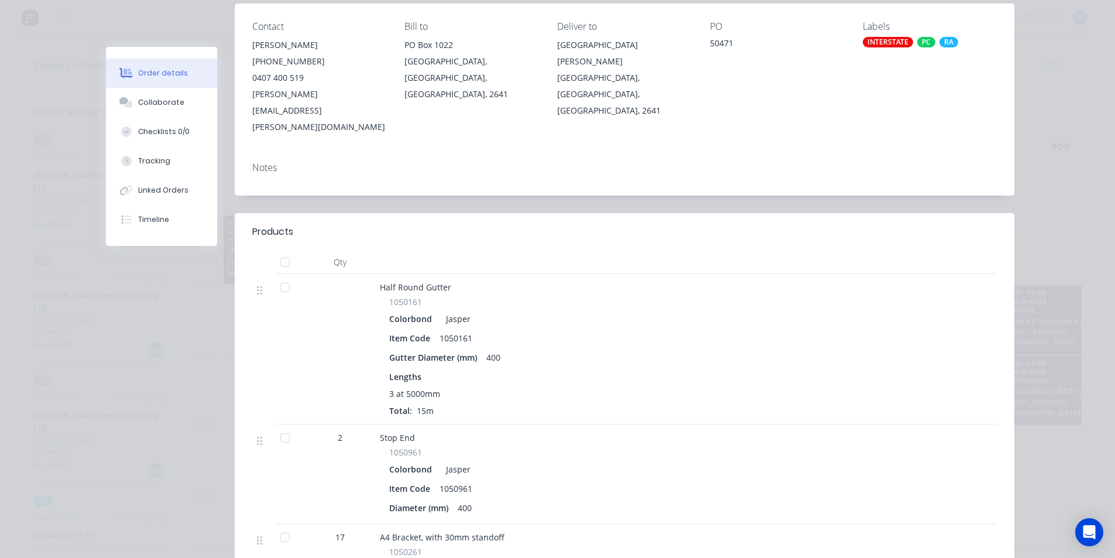
scroll to position [26, 0]
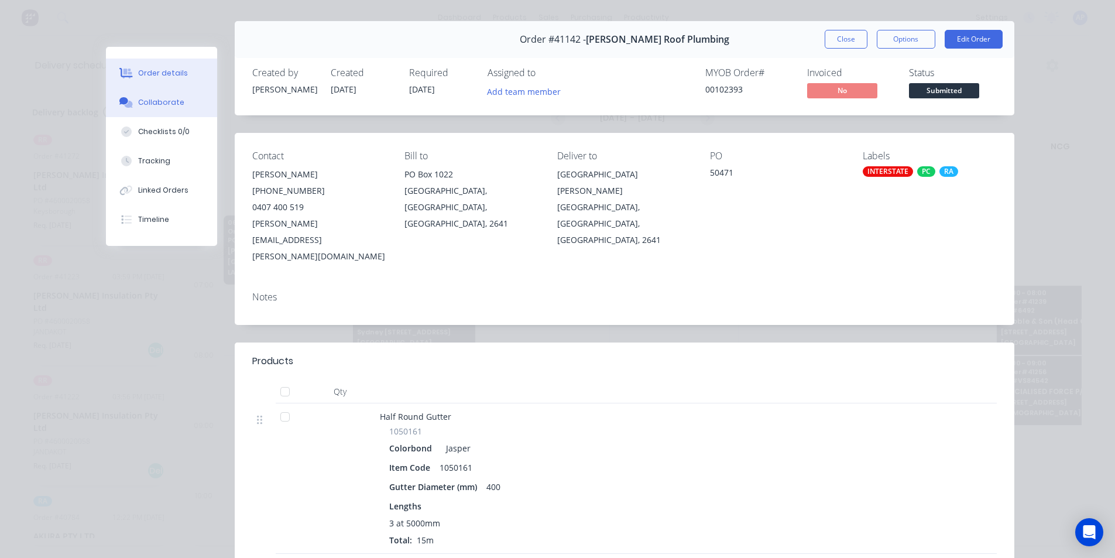
click at [180, 106] on button "Collaborate" at bounding box center [161, 102] width 111 height 29
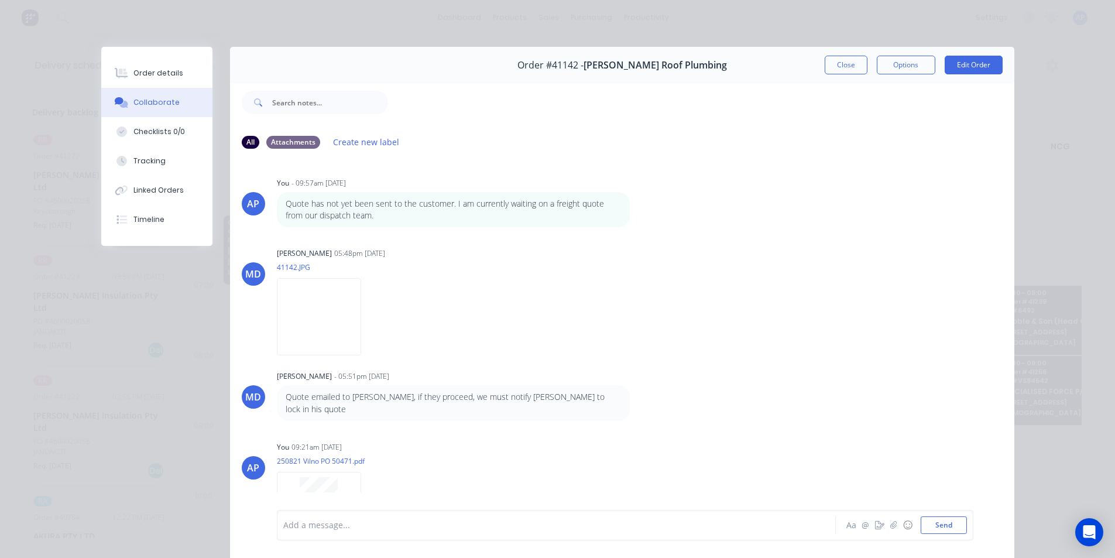
scroll to position [234, 0]
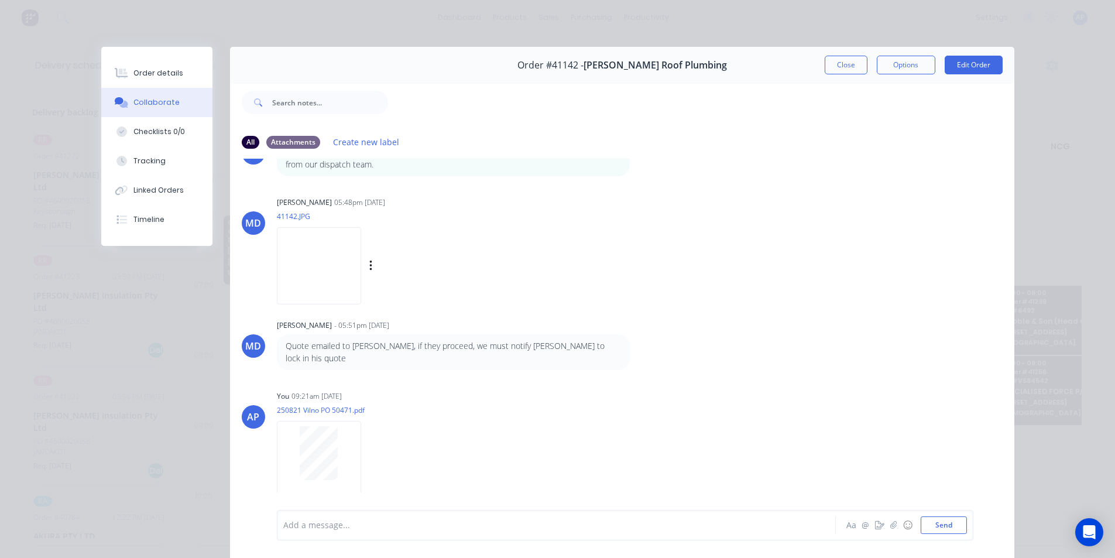
click at [336, 282] on img at bounding box center [319, 265] width 84 height 77
click at [319, 261] on img at bounding box center [319, 265] width 84 height 77
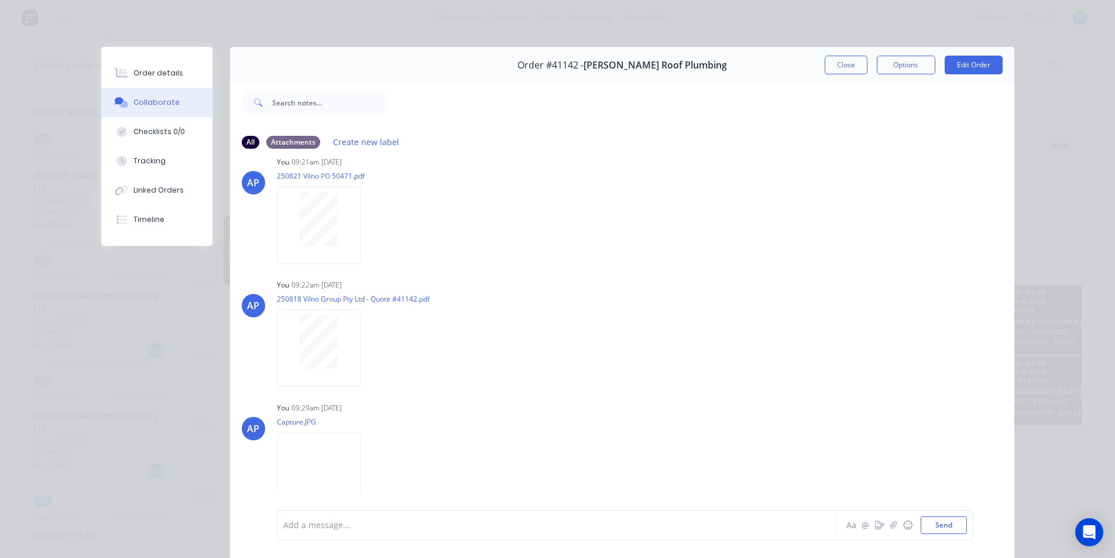
scroll to position [664, 0]
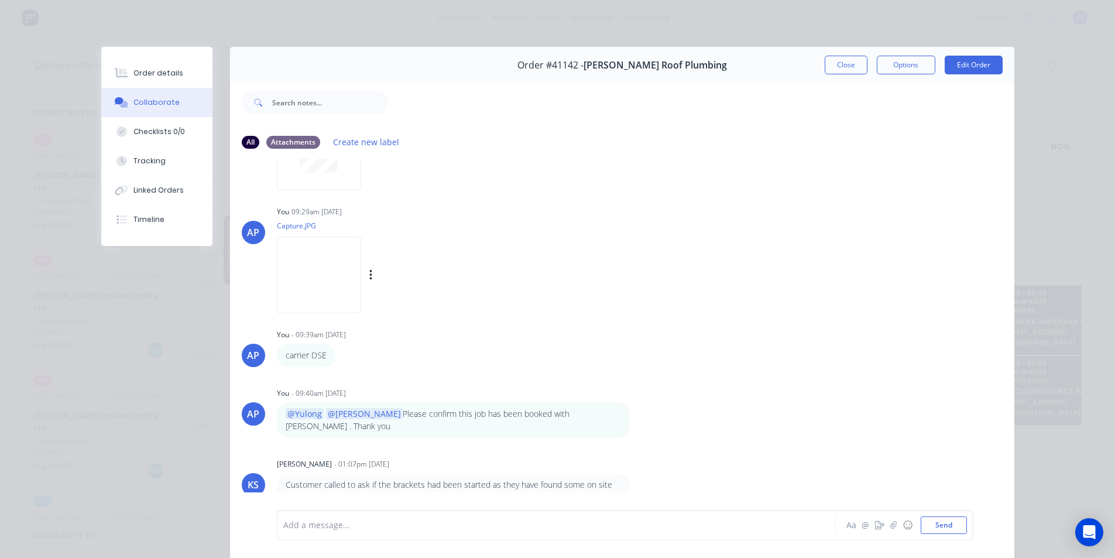
click at [345, 270] on img at bounding box center [319, 274] width 84 height 77
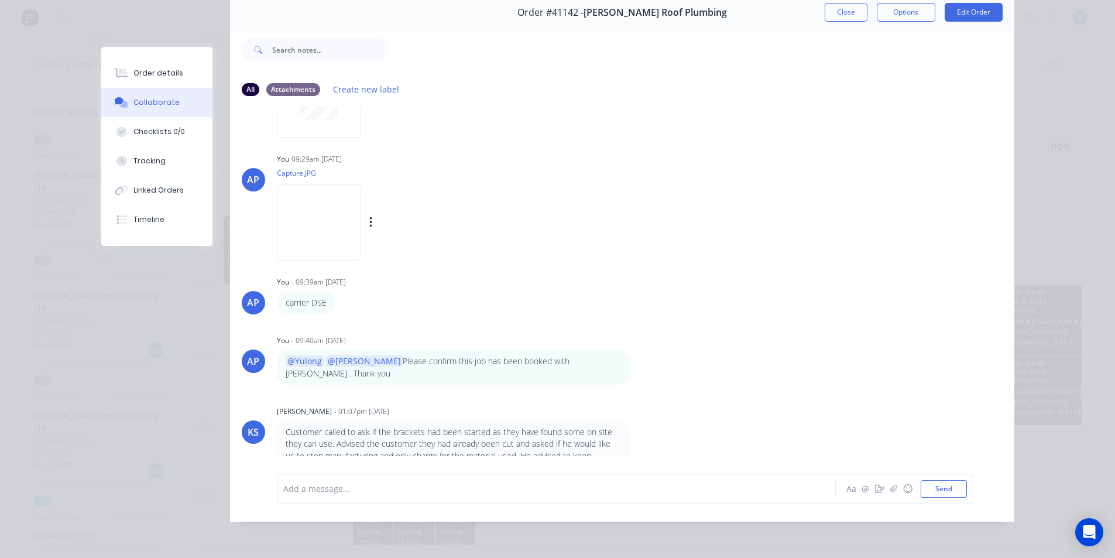
click at [351, 207] on img at bounding box center [319, 222] width 84 height 77
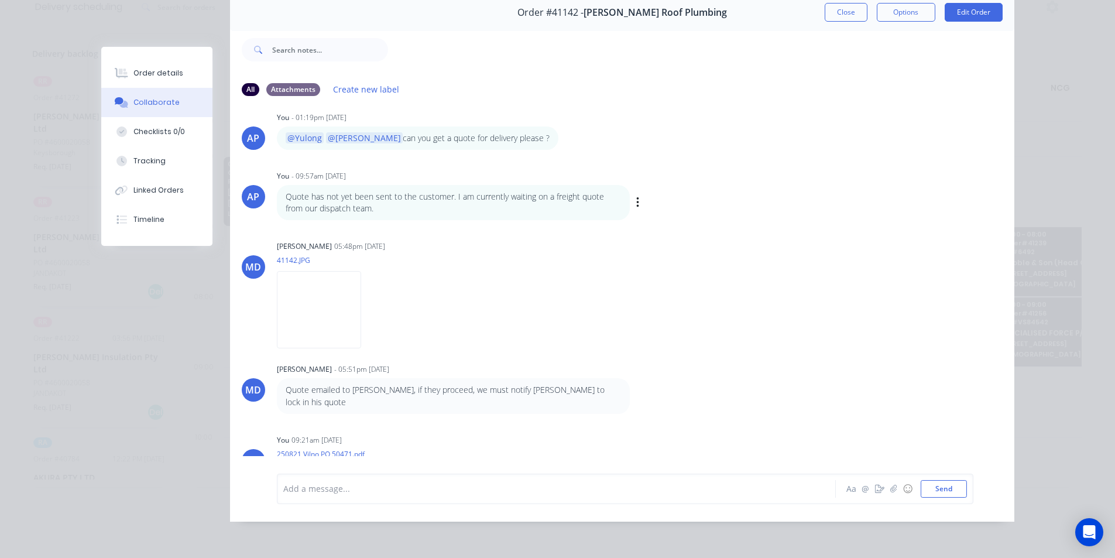
scroll to position [0, 0]
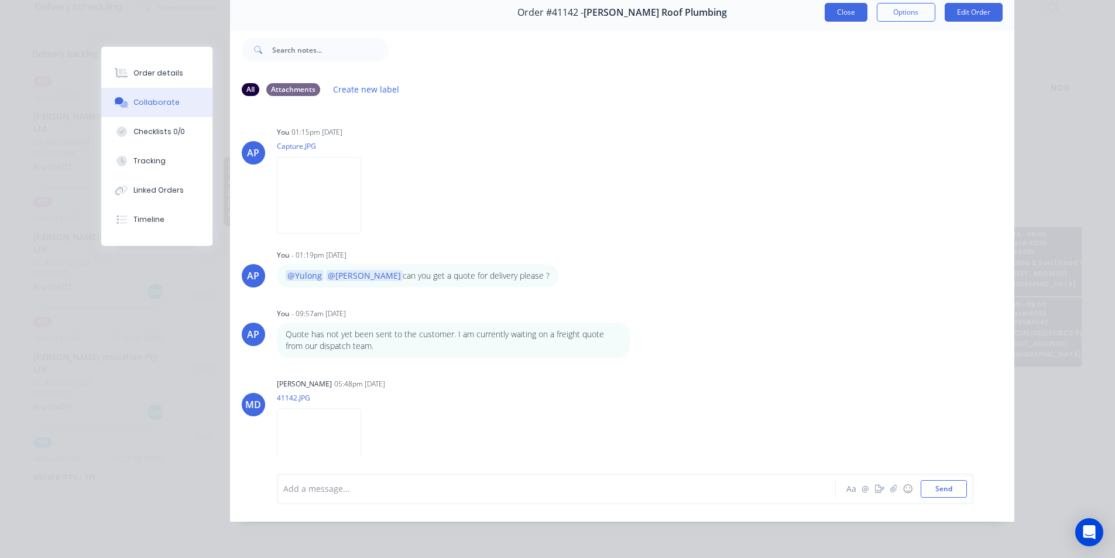
click at [841, 9] on button "Close" at bounding box center [845, 12] width 43 height 19
